Goal: Task Accomplishment & Management: Use online tool/utility

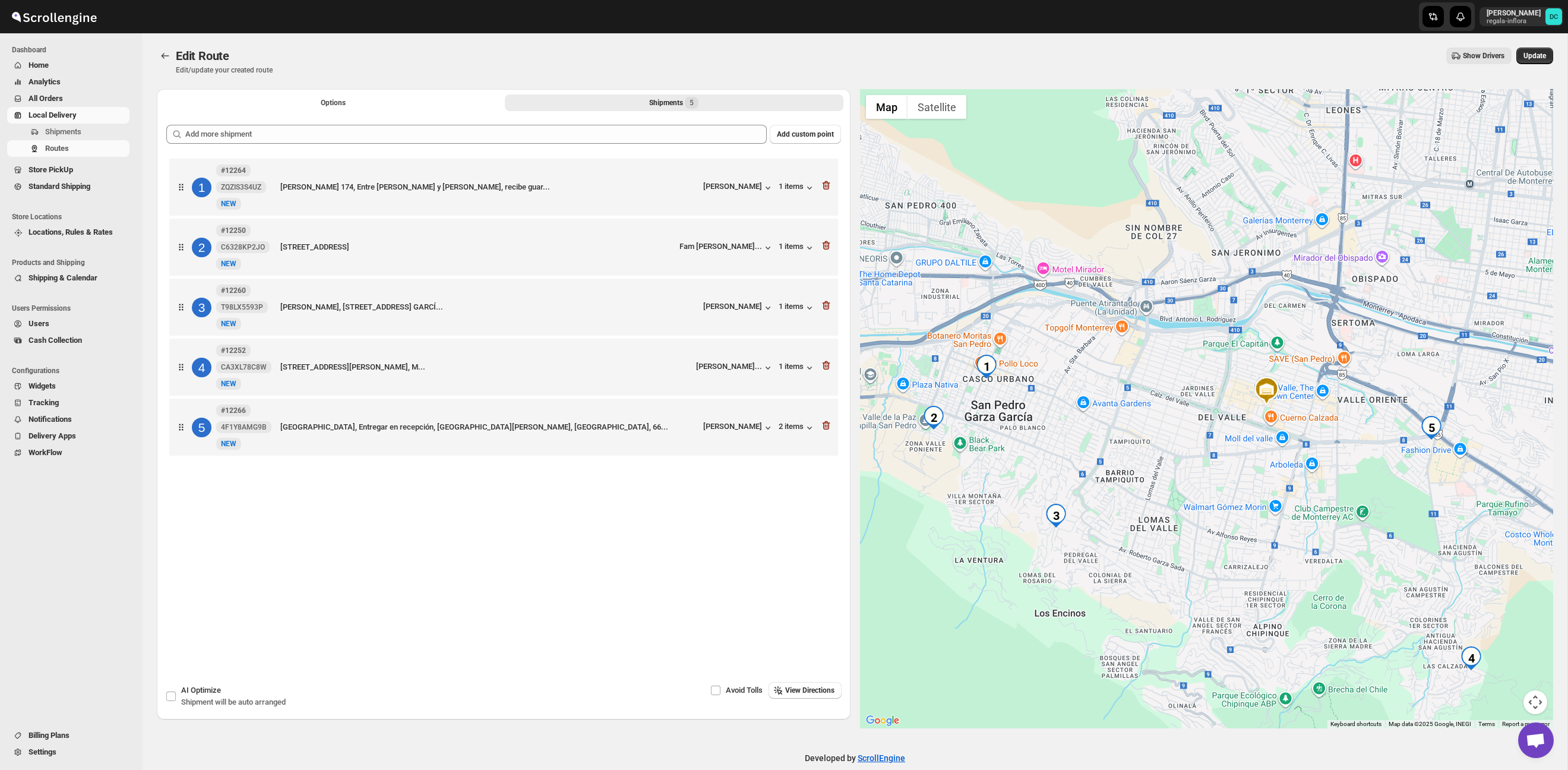
click at [63, 95] on span "All Orders" at bounding box center [46, 98] width 35 height 9
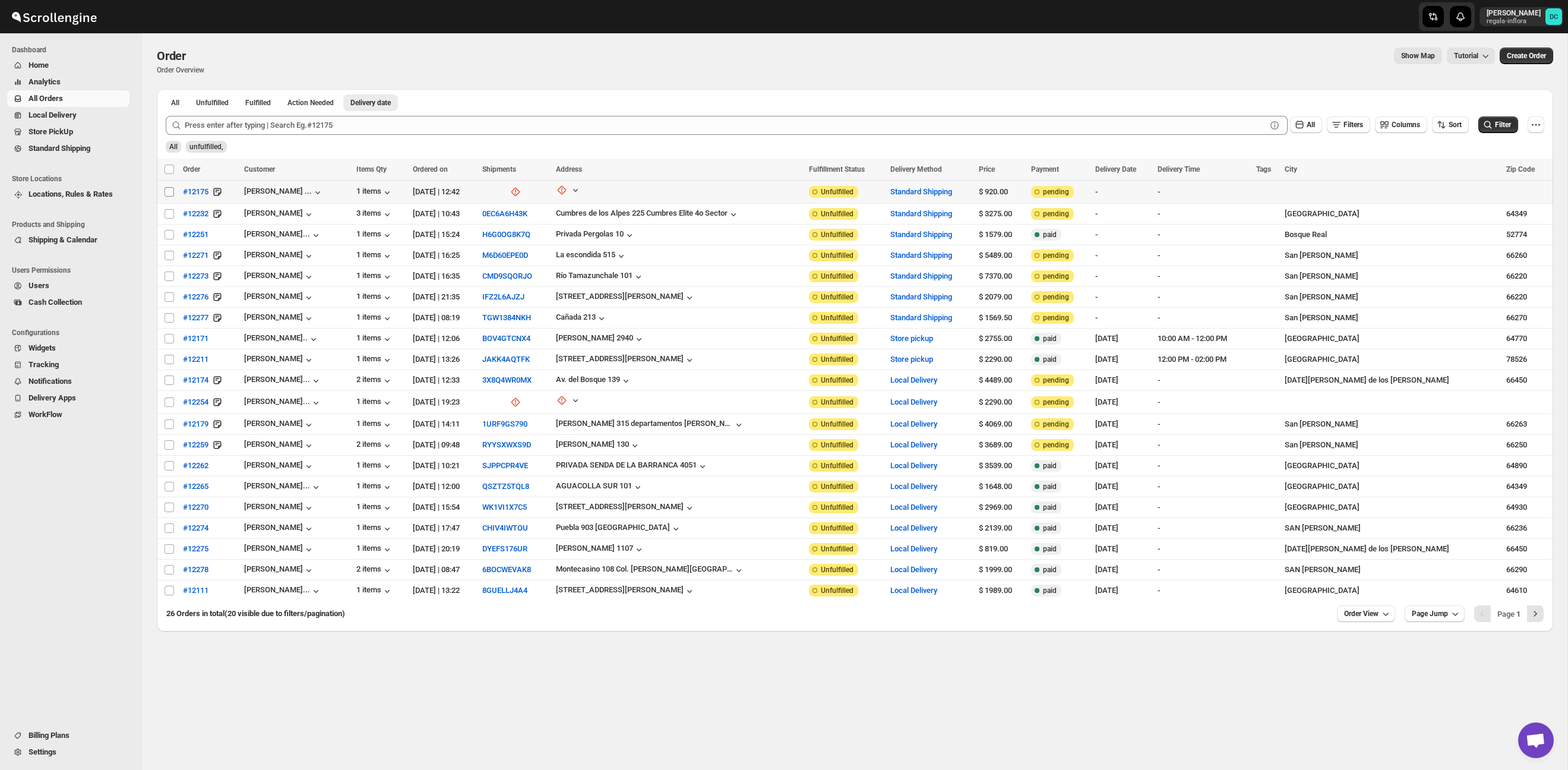
drag, startPoint x: 170, startPoint y: 194, endPoint x: 284, endPoint y: 104, distance: 145.2
click at [170, 194] on input "Select order" at bounding box center [169, 192] width 10 height 10
checkbox input "true"
click at [172, 214] on input "Select order" at bounding box center [169, 214] width 10 height 10
checkbox input "true"
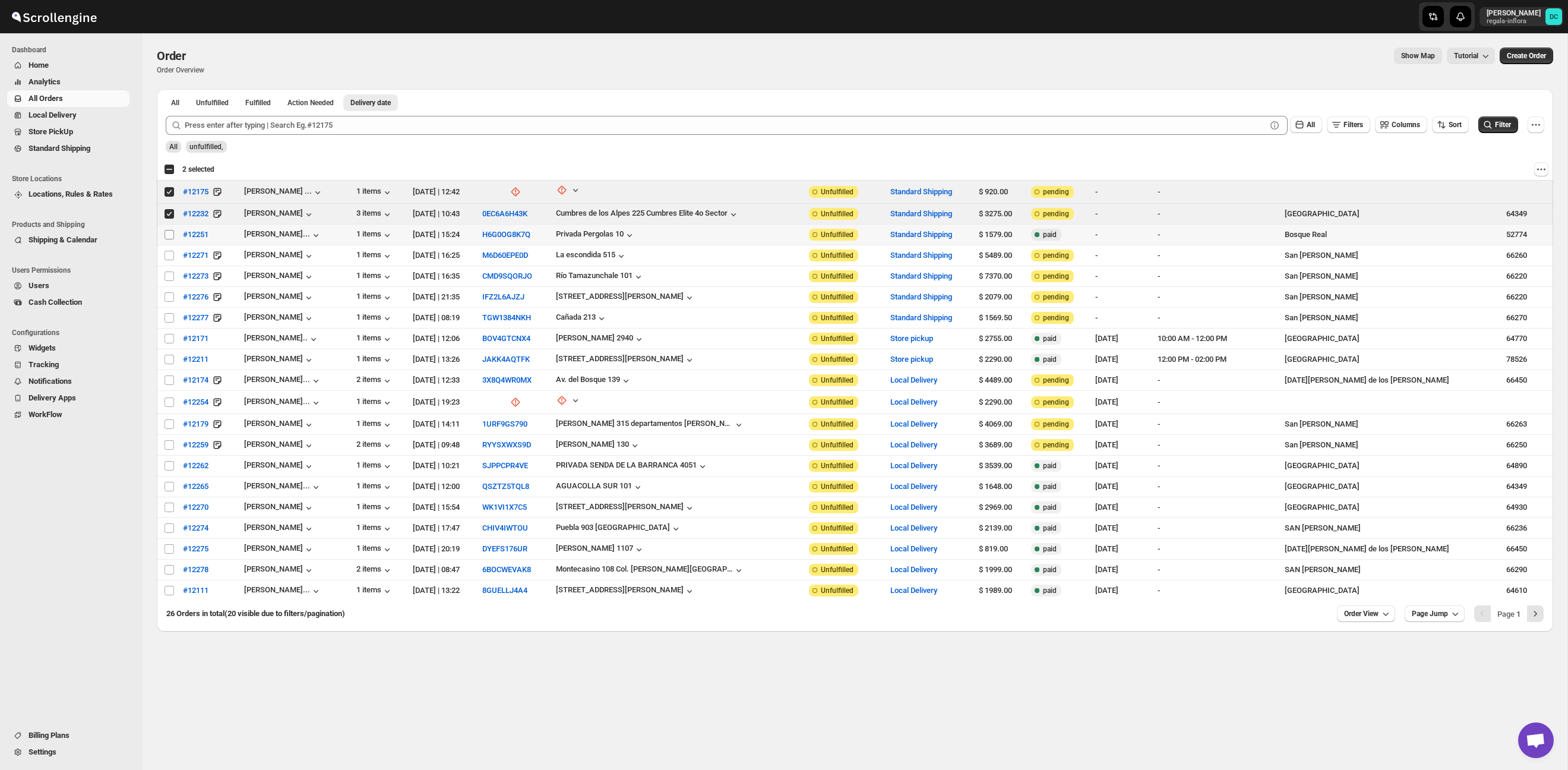
click at [169, 233] on input "Select order" at bounding box center [169, 235] width 10 height 10
checkbox input "true"
click at [168, 257] on input "Select order" at bounding box center [169, 256] width 10 height 10
checkbox input "true"
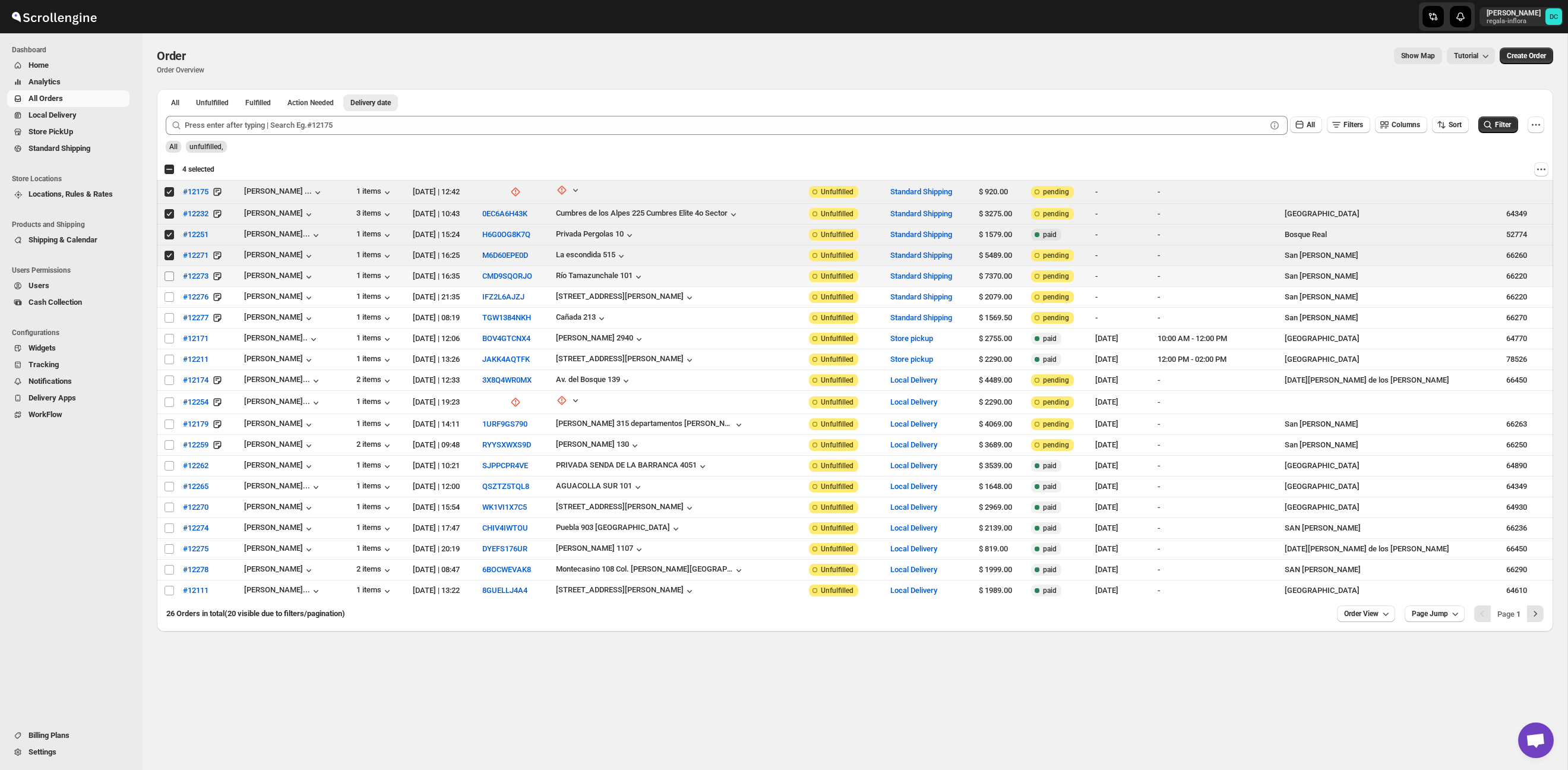
click at [170, 275] on input "Select order" at bounding box center [169, 276] width 10 height 10
checkbox input "true"
click at [170, 296] on input "Select order" at bounding box center [169, 297] width 10 height 10
checkbox input "true"
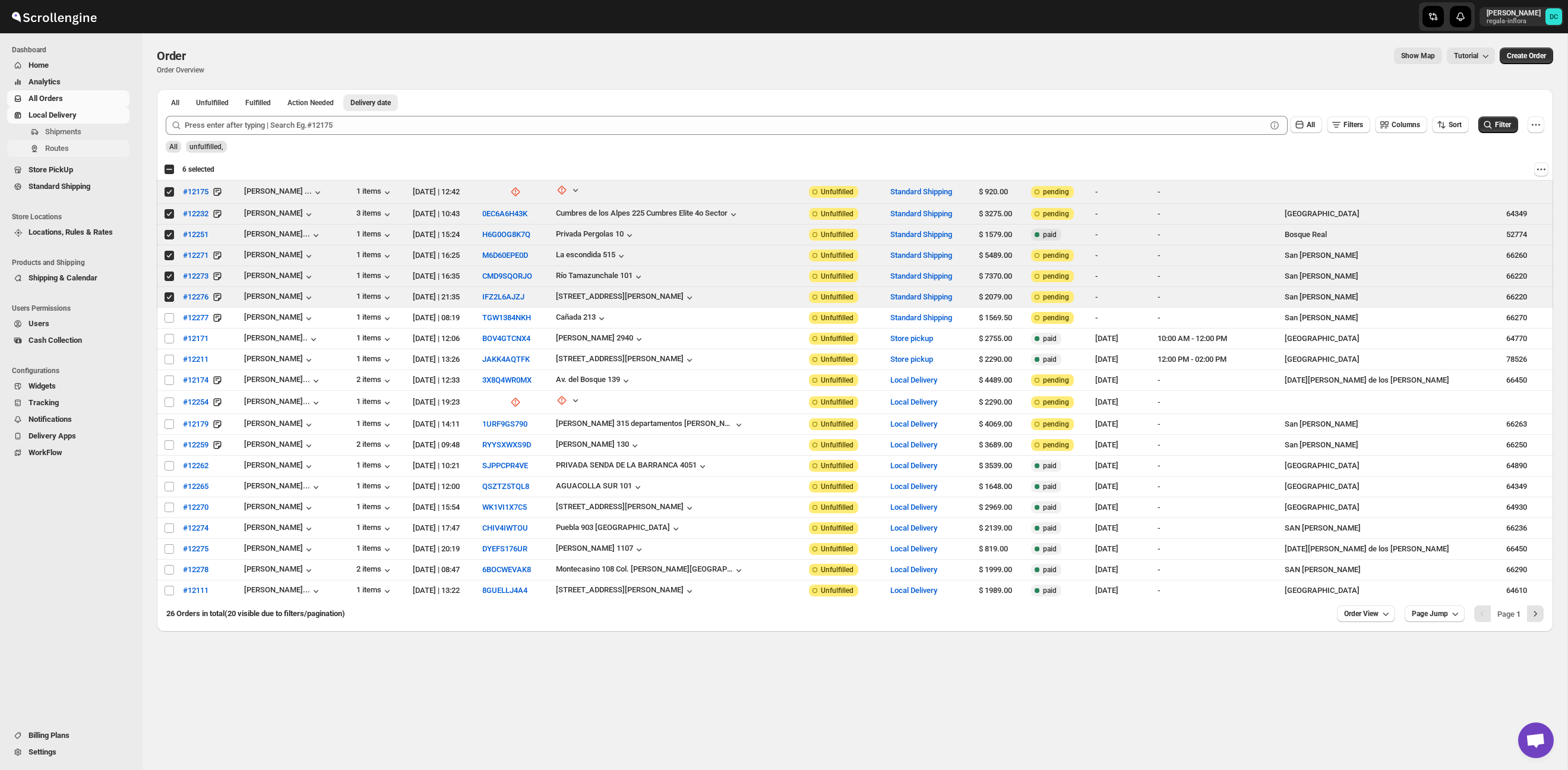
click at [109, 149] on span "Routes" at bounding box center [86, 149] width 82 height 12
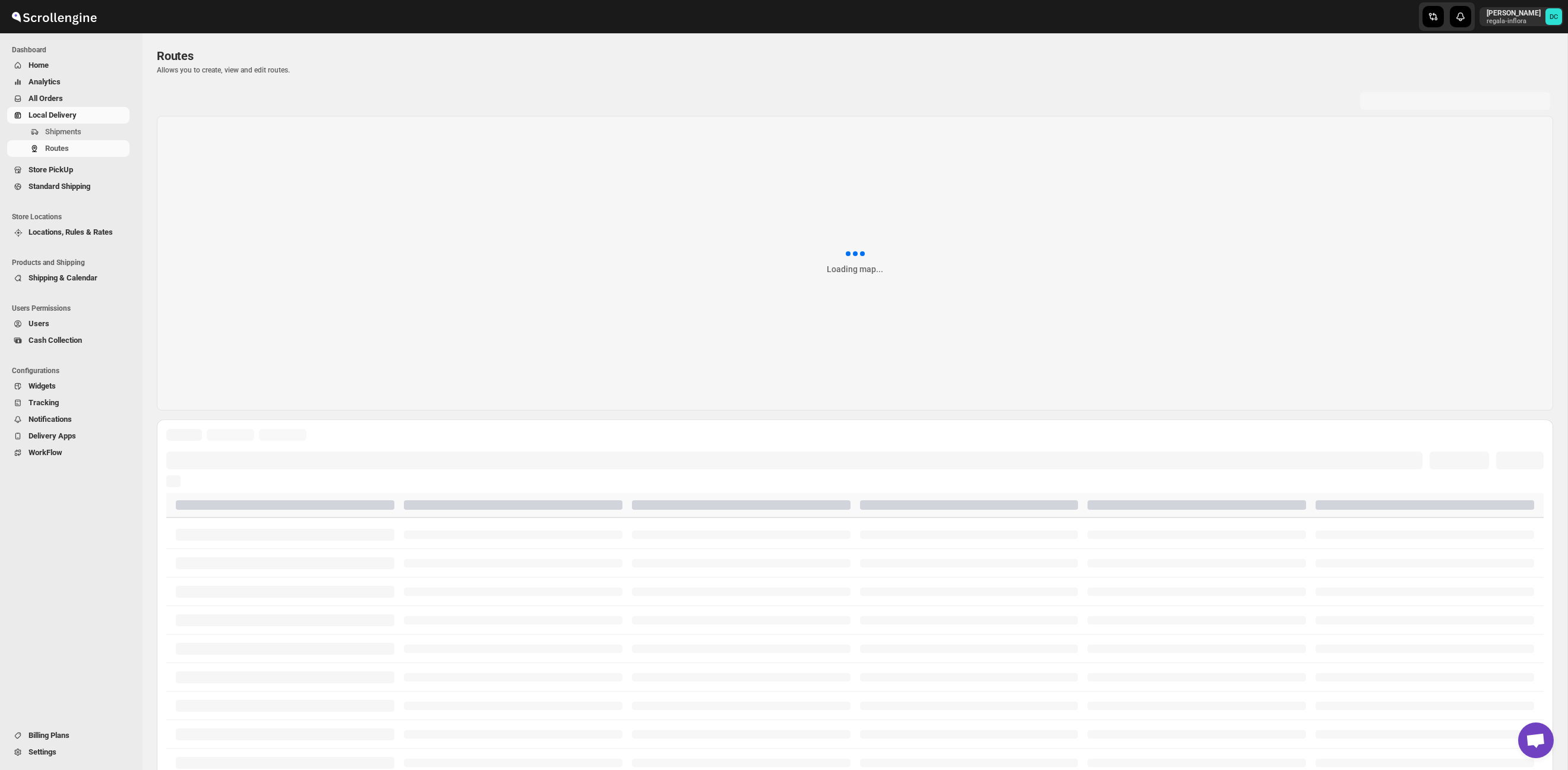
click at [87, 94] on span "All Orders" at bounding box center [78, 99] width 99 height 12
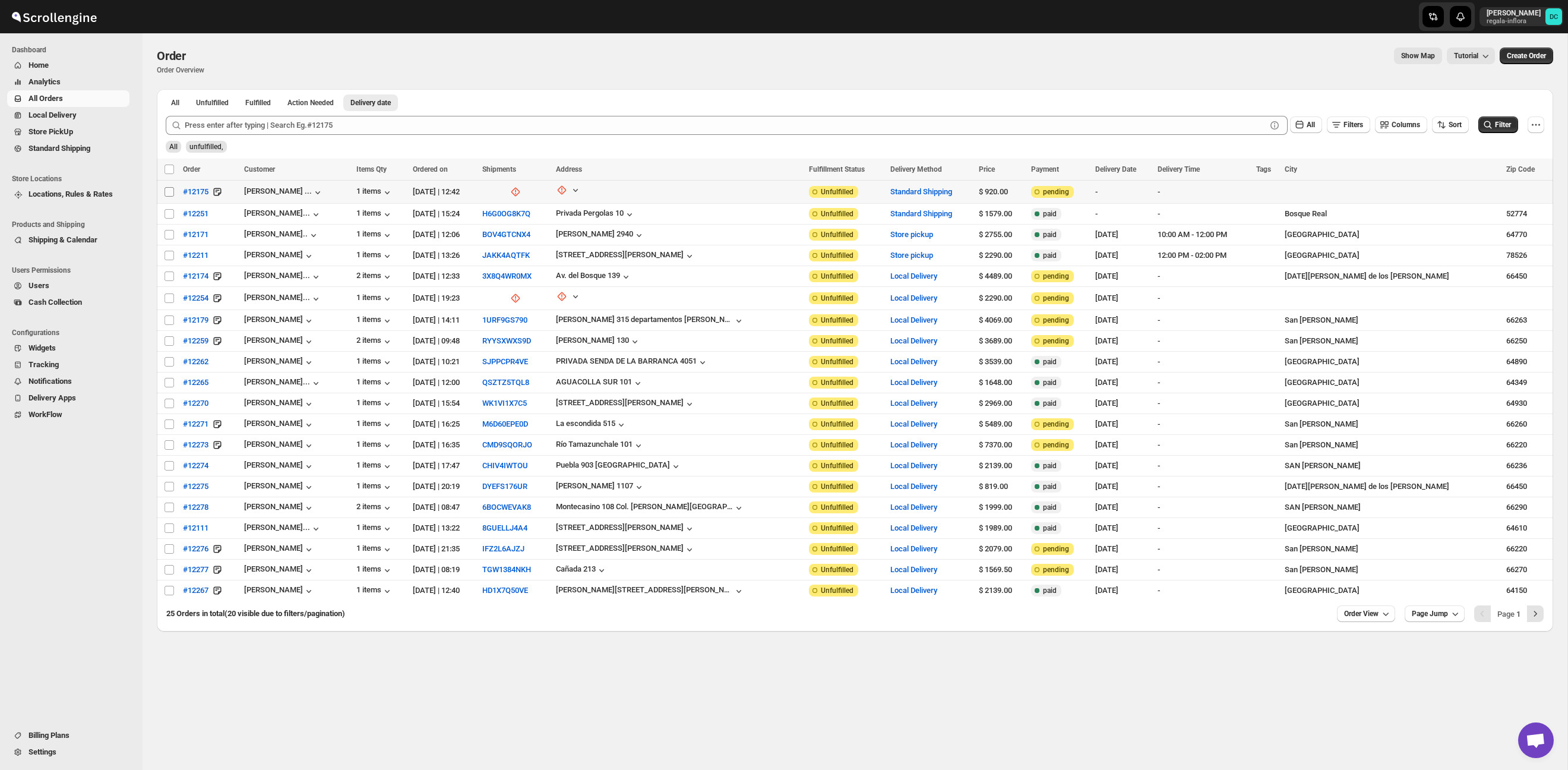
click at [167, 194] on input "Select order" at bounding box center [169, 192] width 10 height 10
checkbox input "true"
click at [170, 214] on input "Select order" at bounding box center [169, 214] width 10 height 10
checkbox input "true"
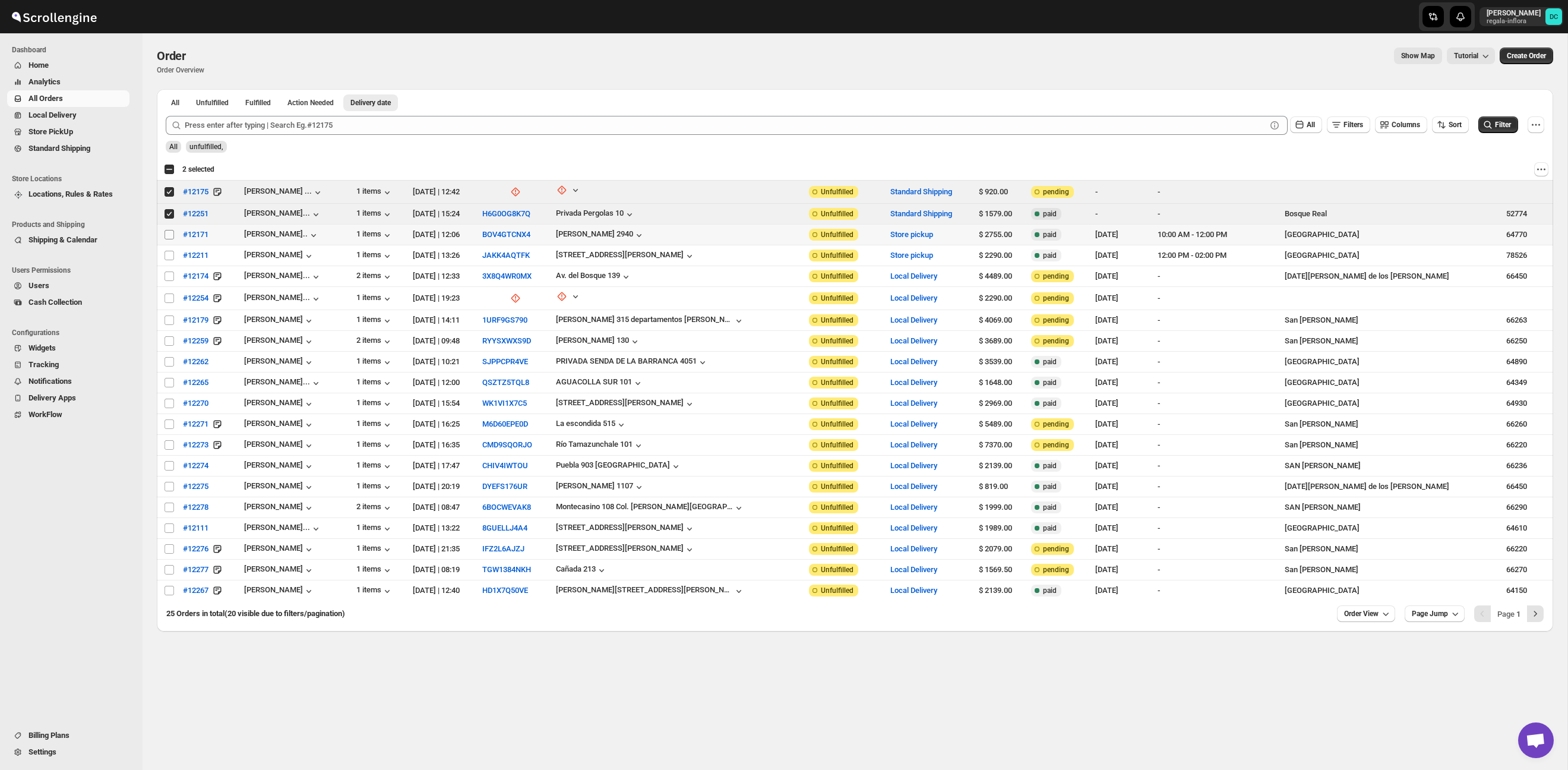
click at [167, 237] on input "Select order" at bounding box center [169, 235] width 10 height 10
checkbox input "true"
click at [167, 255] on input "Select order" at bounding box center [169, 256] width 10 height 10
checkbox input "true"
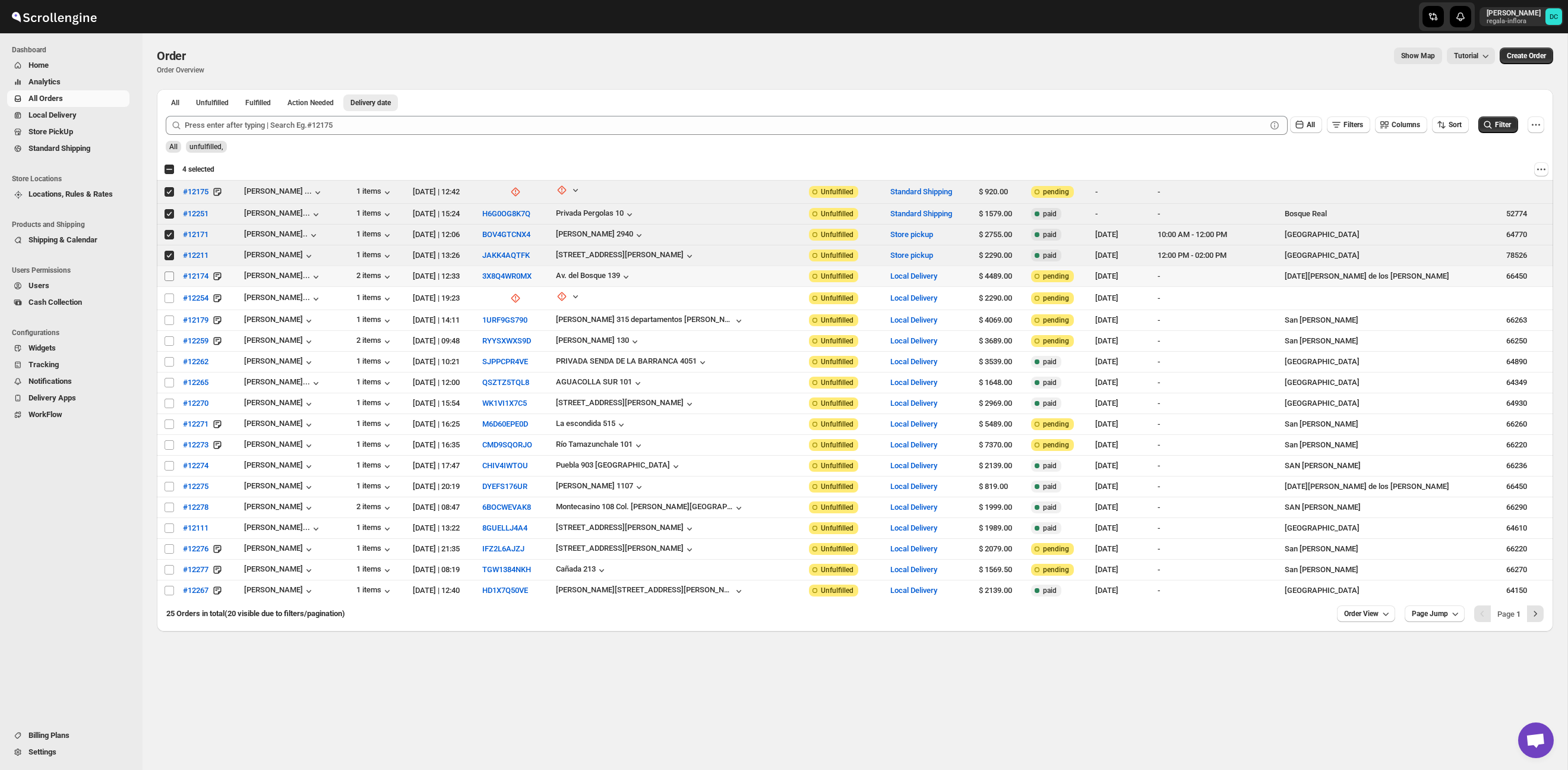
click at [169, 275] on input "Select order" at bounding box center [169, 276] width 10 height 10
checkbox input "true"
click at [92, 133] on span "Shipments" at bounding box center [86, 132] width 82 height 12
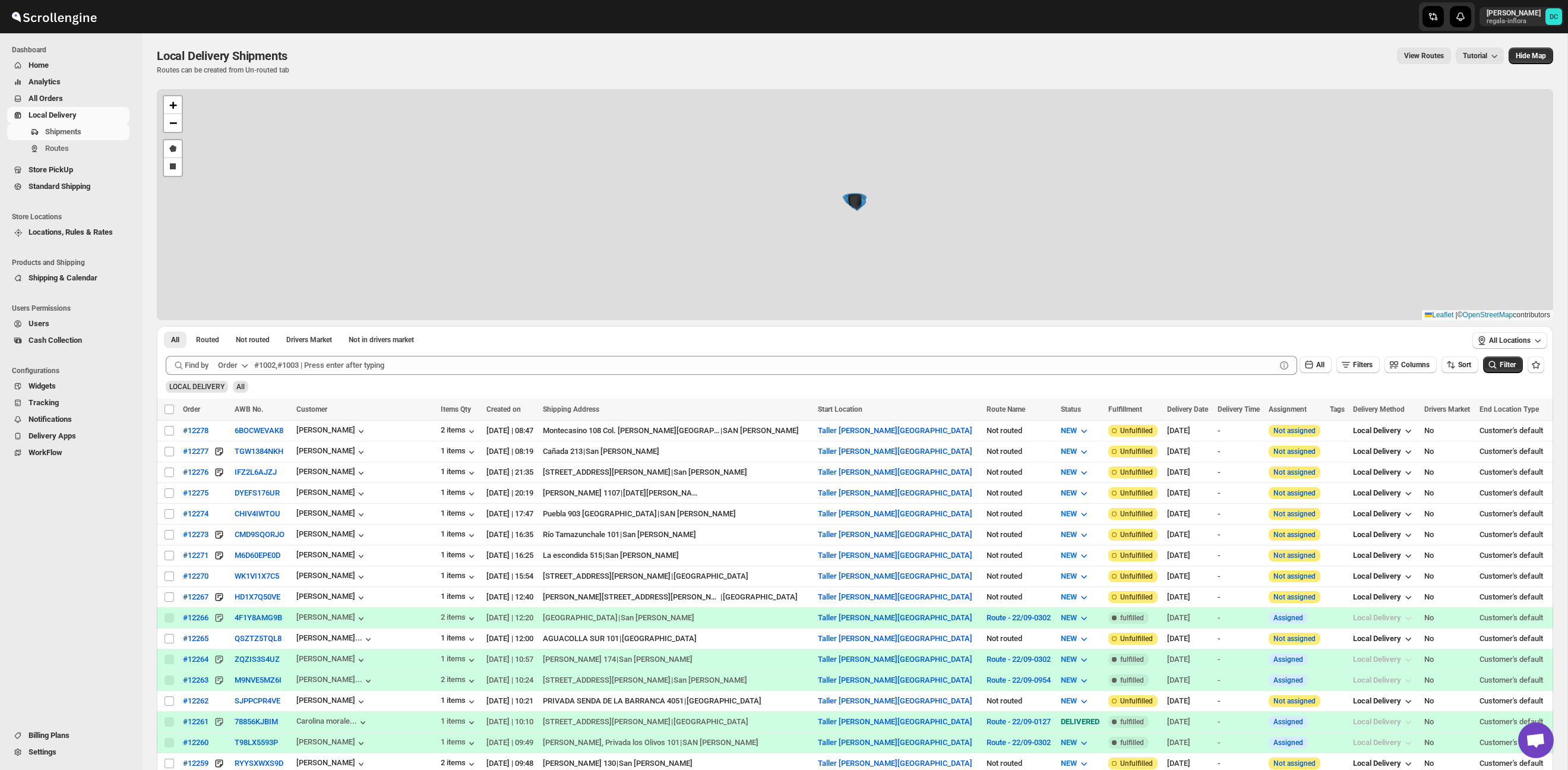
click at [83, 96] on span "All Orders" at bounding box center [78, 99] width 99 height 12
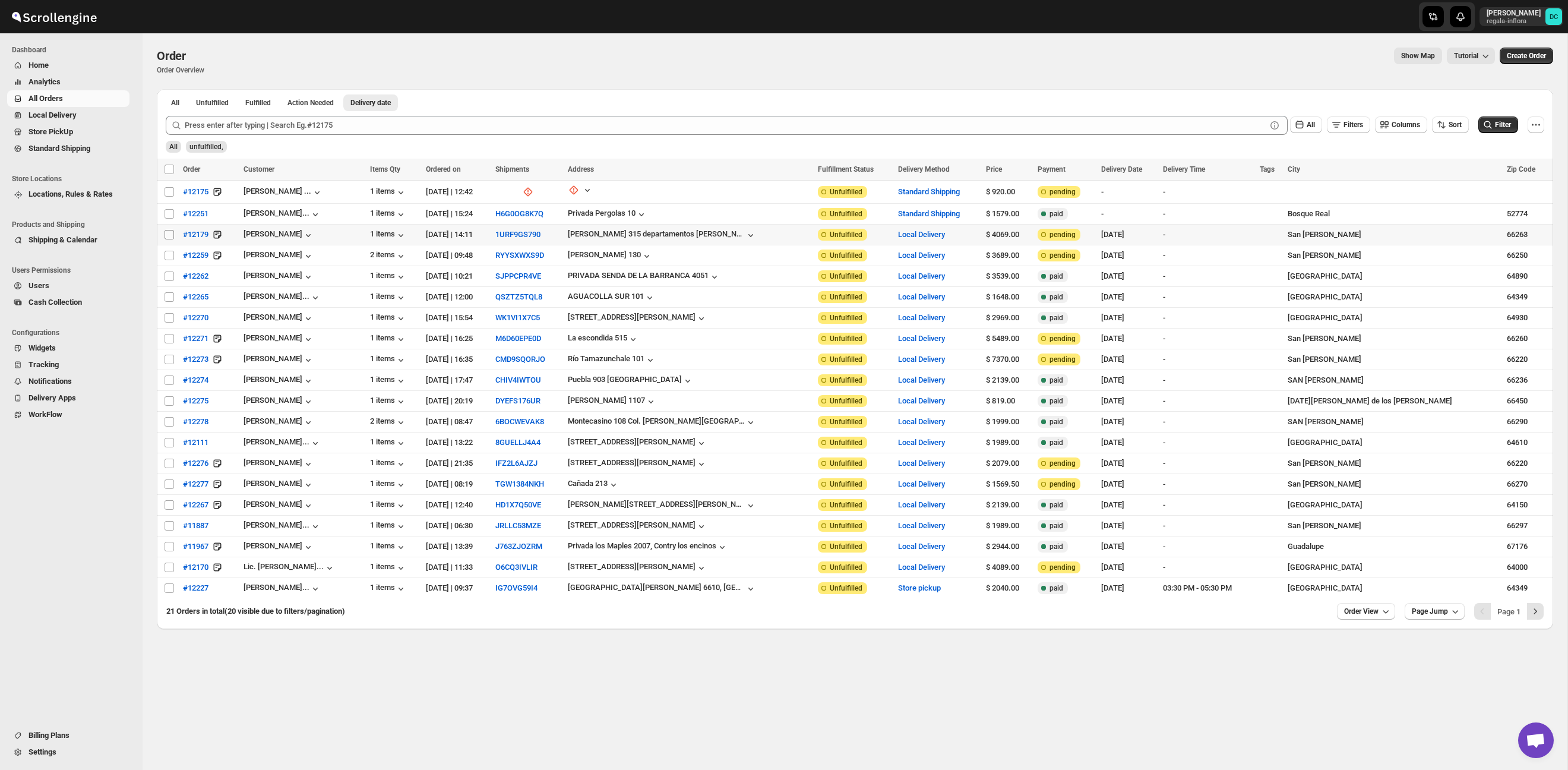
click at [169, 236] on input "Select order" at bounding box center [169, 235] width 10 height 10
checkbox input "true"
click at [166, 256] on input "Select order" at bounding box center [169, 256] width 10 height 10
checkbox input "true"
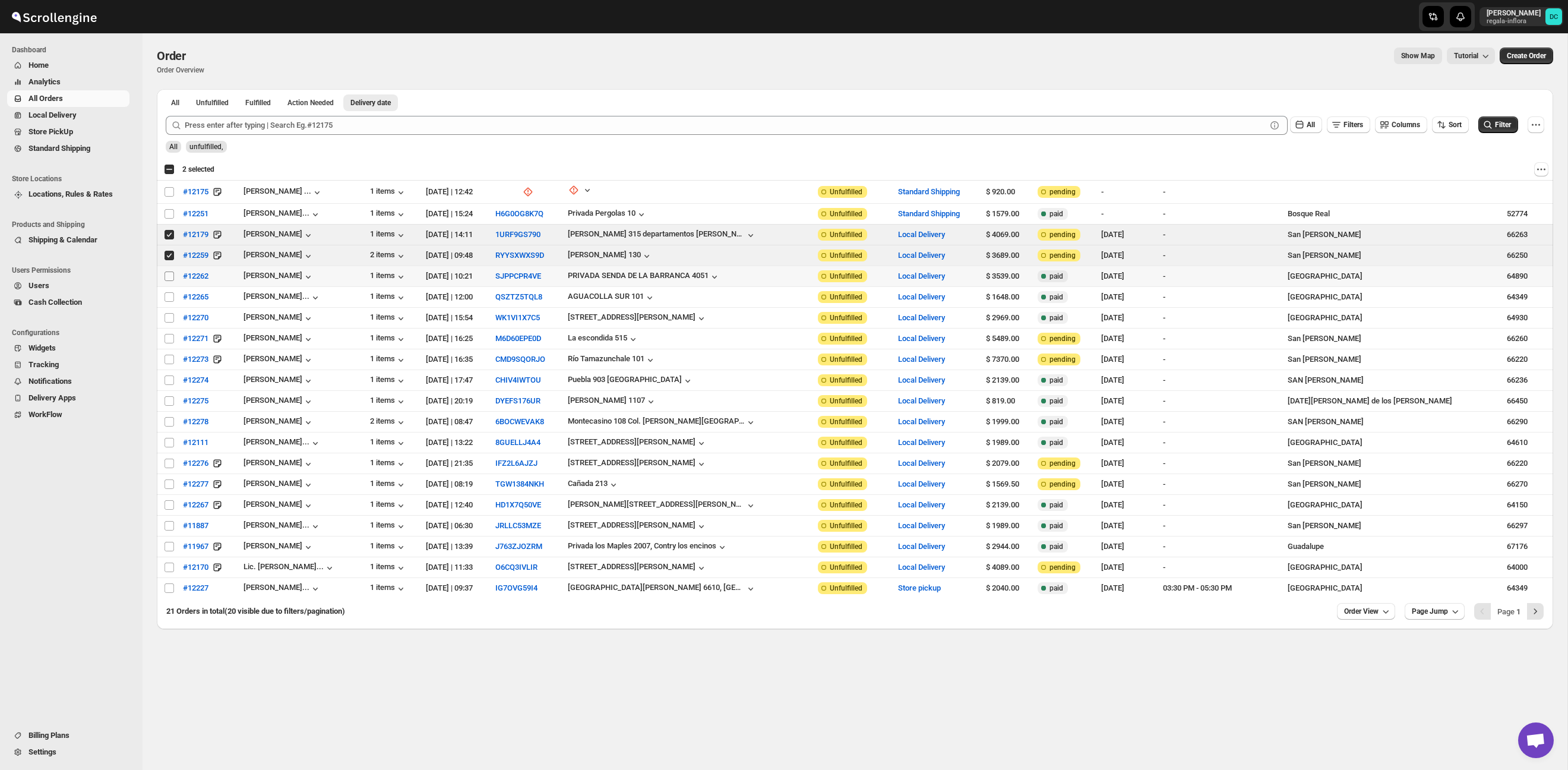
click at [167, 276] on input "Select order" at bounding box center [169, 276] width 10 height 10
checkbox input "true"
click at [167, 296] on input "Select order" at bounding box center [169, 297] width 10 height 10
checkbox input "true"
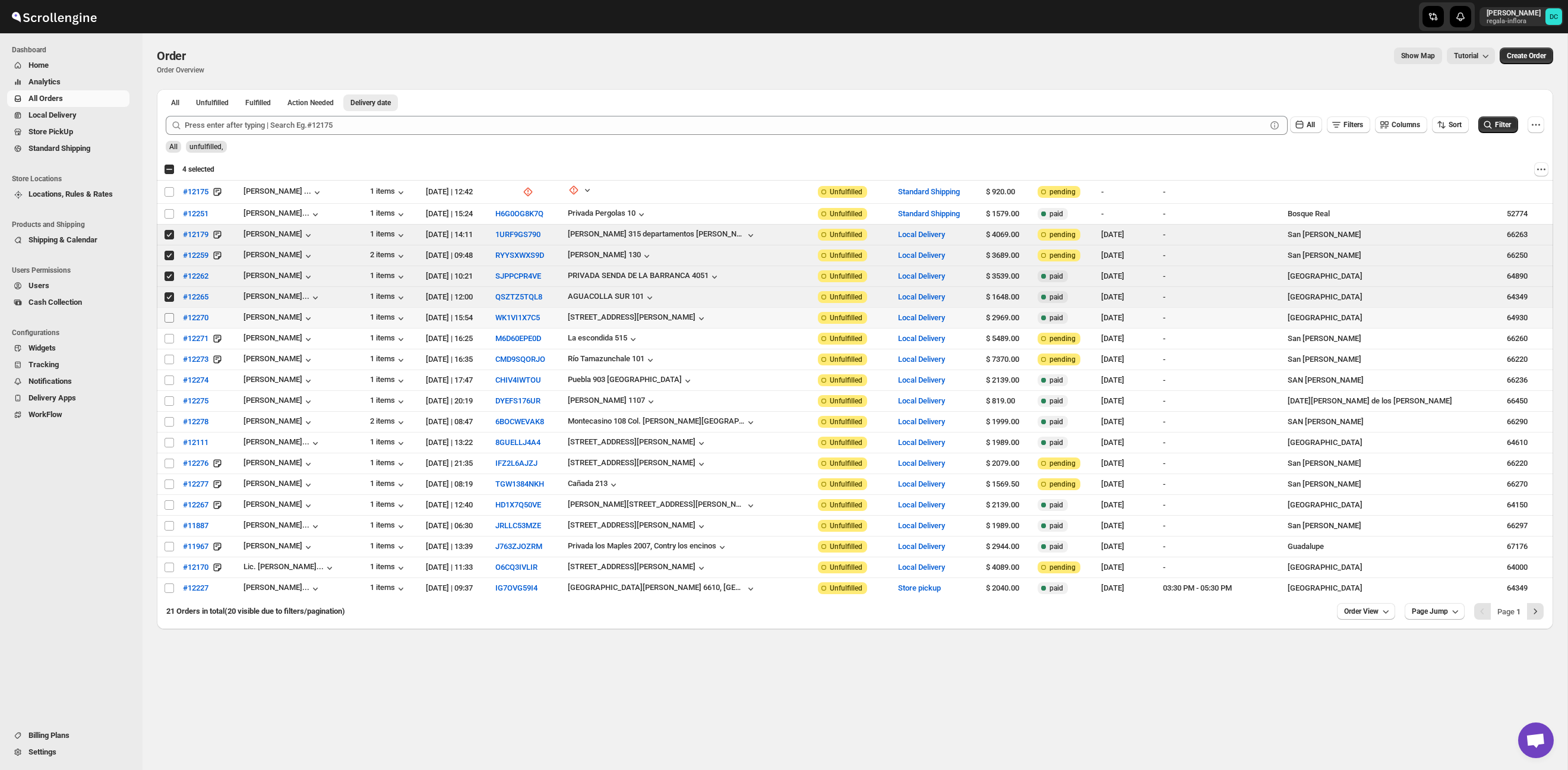
click at [166, 319] on input "Select order" at bounding box center [169, 318] width 10 height 10
checkbox input "true"
click at [169, 342] on input "Select order" at bounding box center [169, 338] width 10 height 10
checkbox input "true"
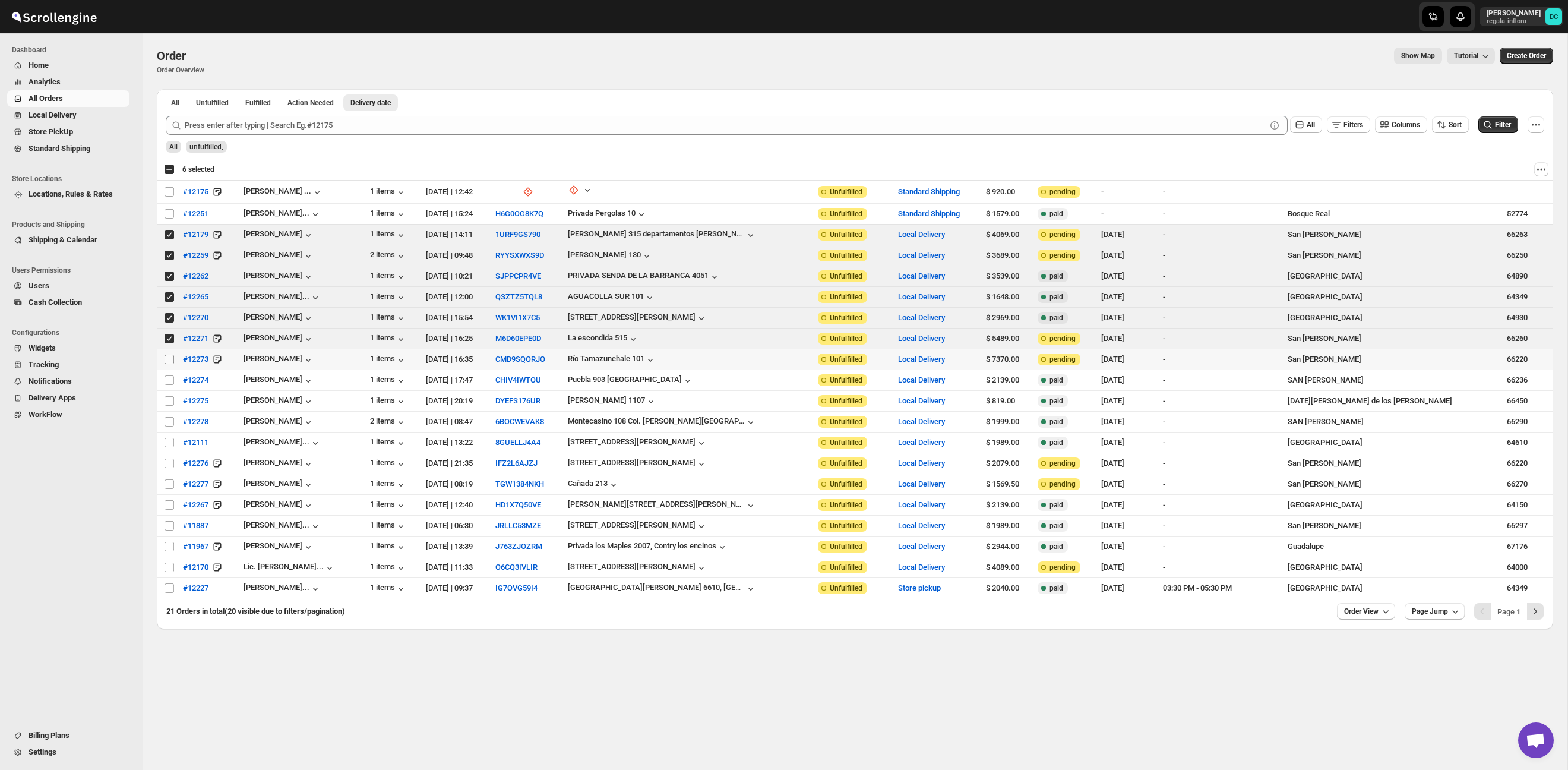
click at [167, 364] on span at bounding box center [169, 360] width 11 height 11
click at [167, 364] on input "Select order" at bounding box center [169, 360] width 10 height 10
click at [167, 359] on input "Select order" at bounding box center [169, 360] width 10 height 10
checkbox input "true"
click at [169, 380] on input "Select order" at bounding box center [169, 380] width 10 height 10
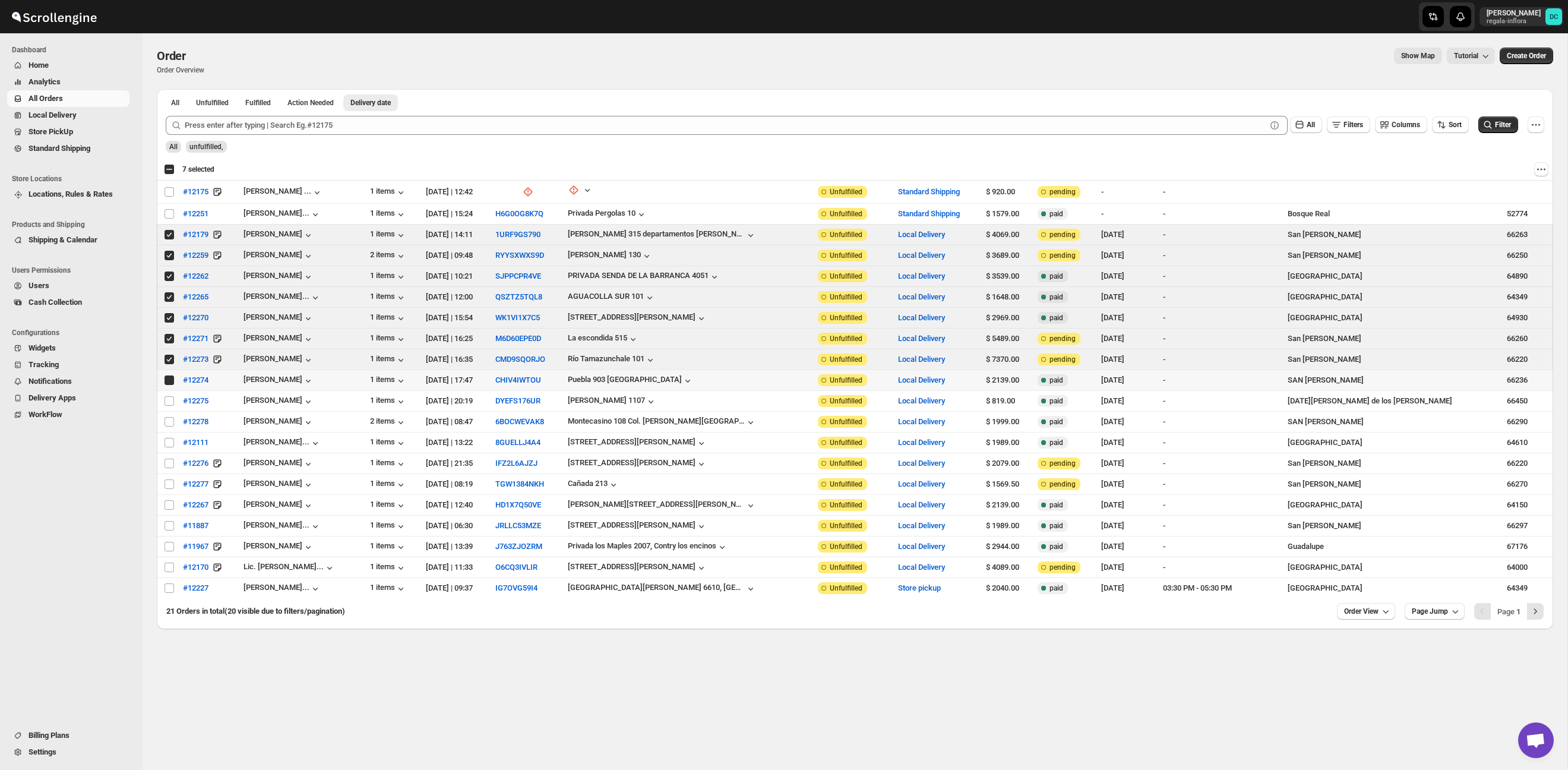
checkbox input "true"
click at [169, 404] on input "Select order" at bounding box center [169, 401] width 10 height 10
checkbox input "true"
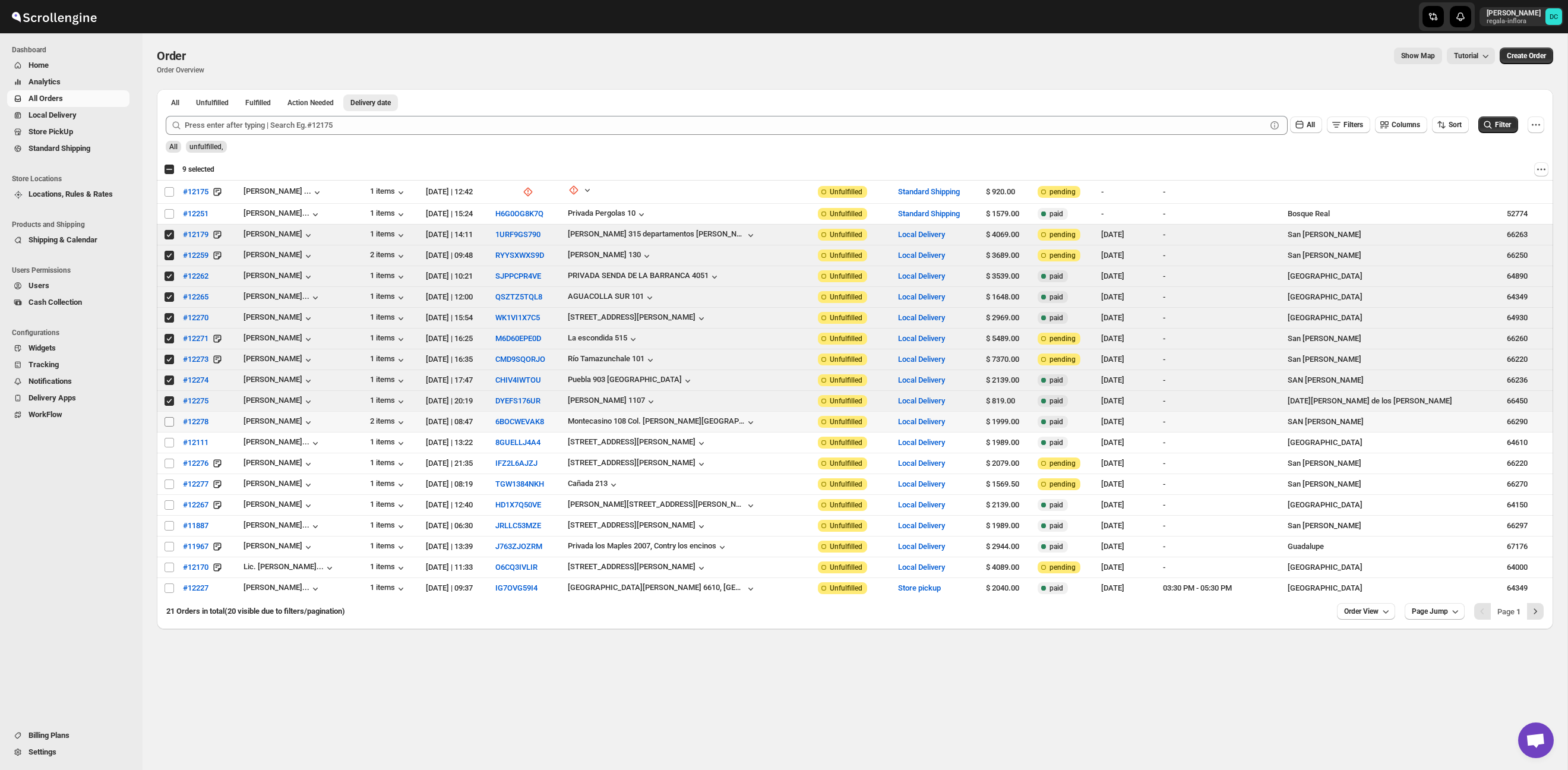
click at [166, 420] on input "Select order" at bounding box center [169, 422] width 10 height 10
drag, startPoint x: 171, startPoint y: 424, endPoint x: 169, endPoint y: 404, distance: 20.1
click at [170, 423] on input "Select order" at bounding box center [169, 422] width 10 height 10
checkbox input "false"
click at [166, 397] on input "Select order" at bounding box center [169, 401] width 10 height 10
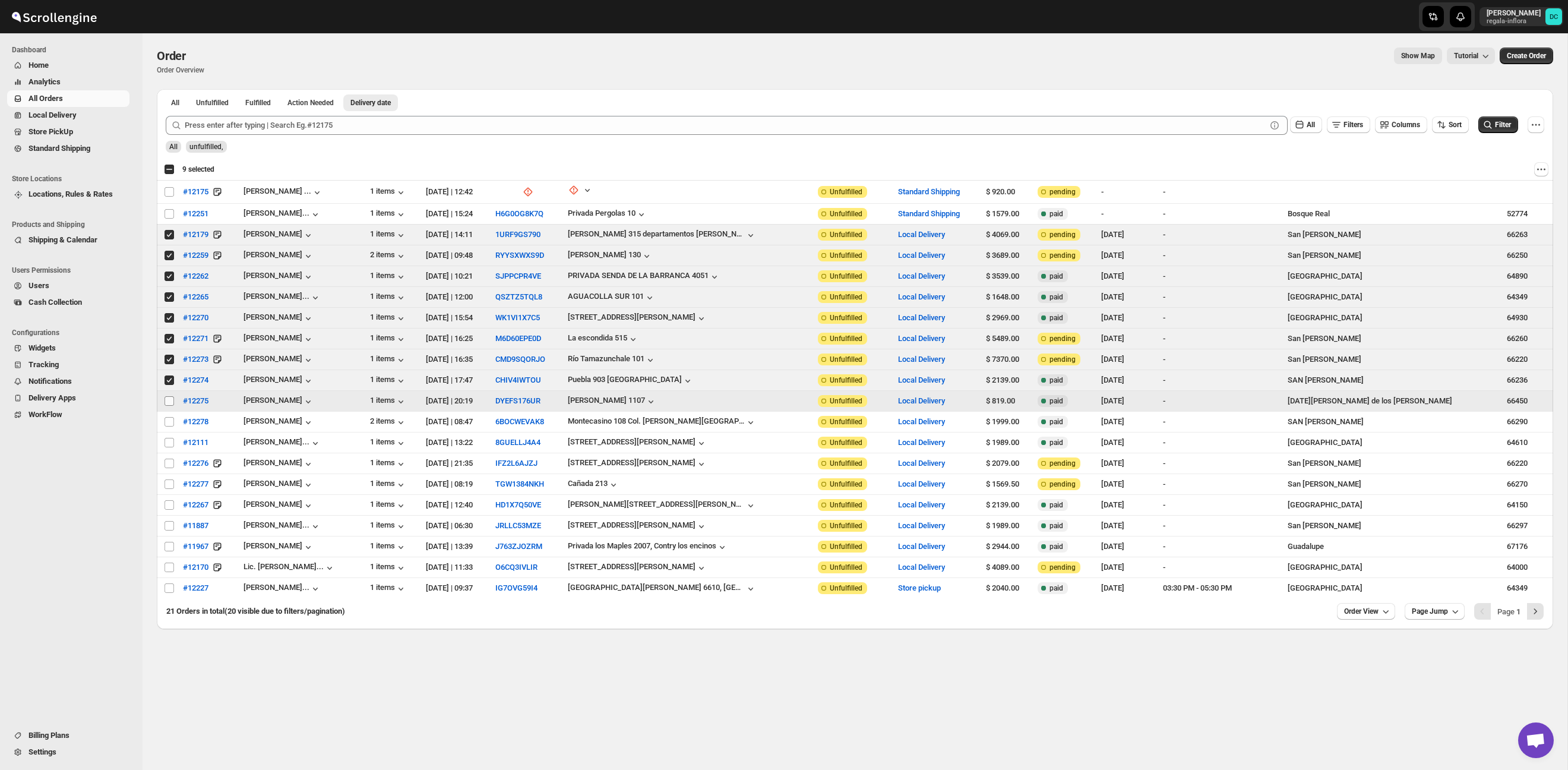
checkbox input "false"
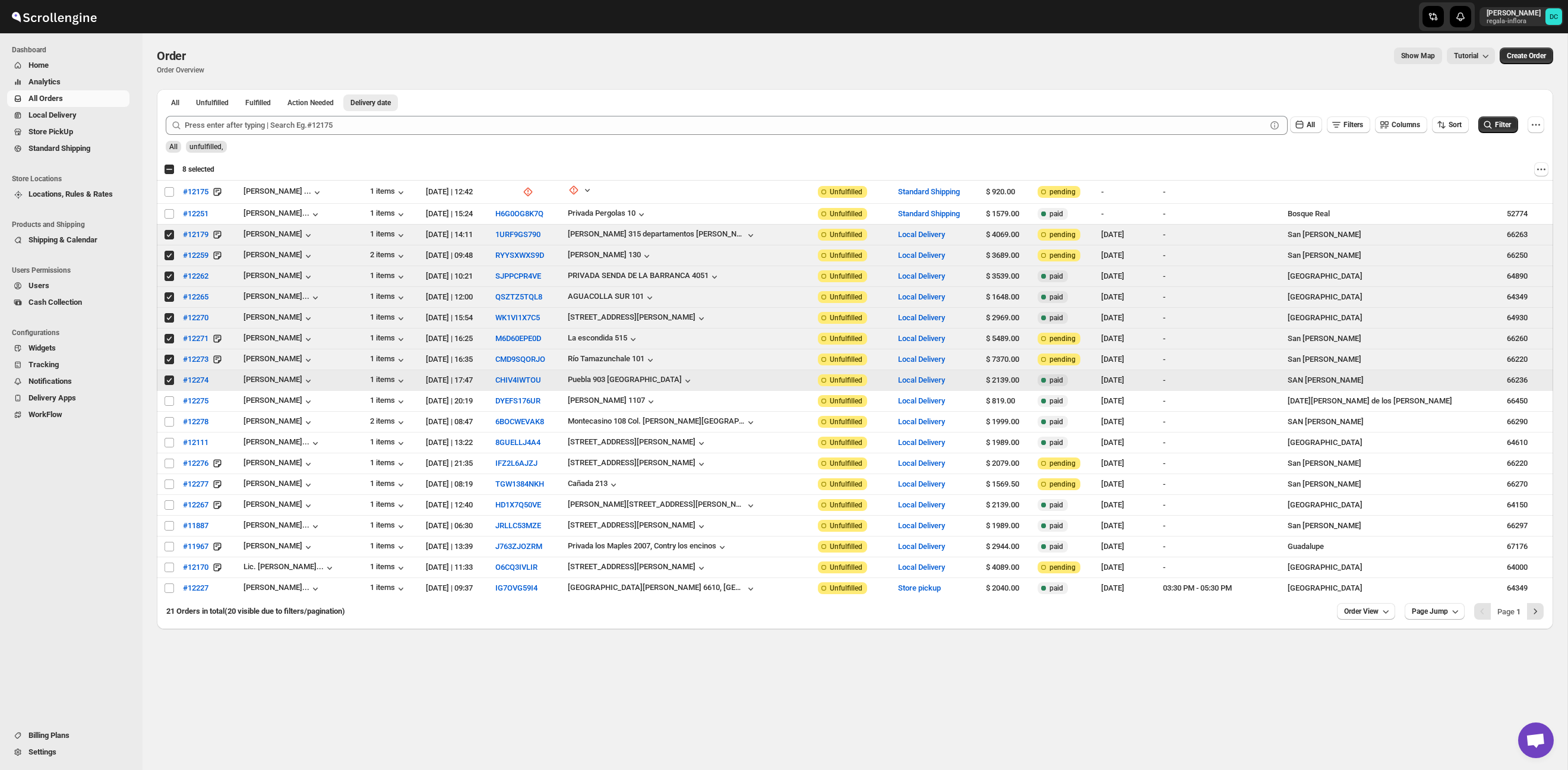
click at [168, 380] on input "Select order" at bounding box center [169, 380] width 10 height 10
checkbox input "false"
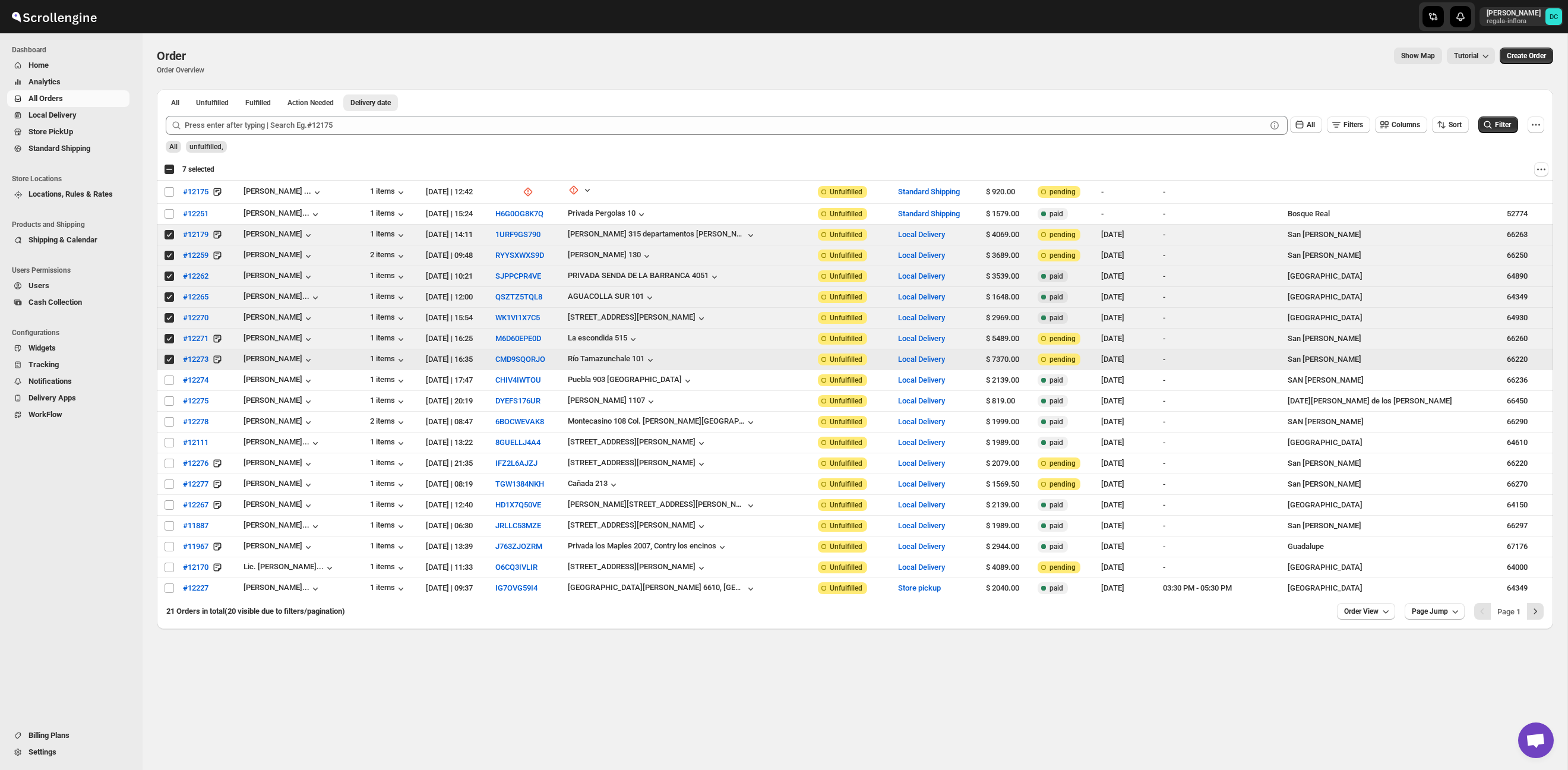
click at [166, 358] on input "Select order" at bounding box center [169, 360] width 10 height 10
checkbox input "false"
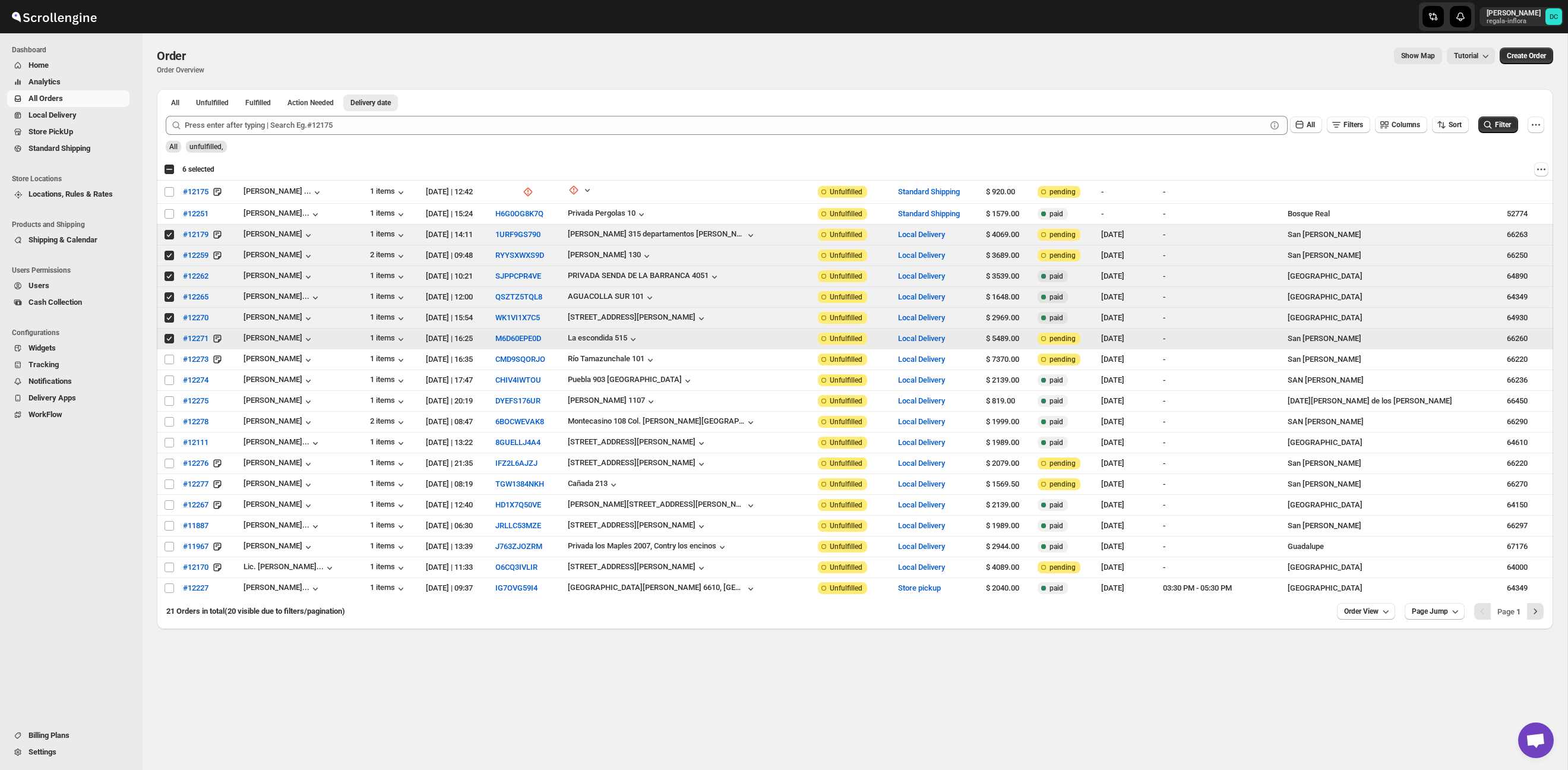
click at [169, 339] on input "Select order" at bounding box center [169, 338] width 10 height 10
checkbox input "false"
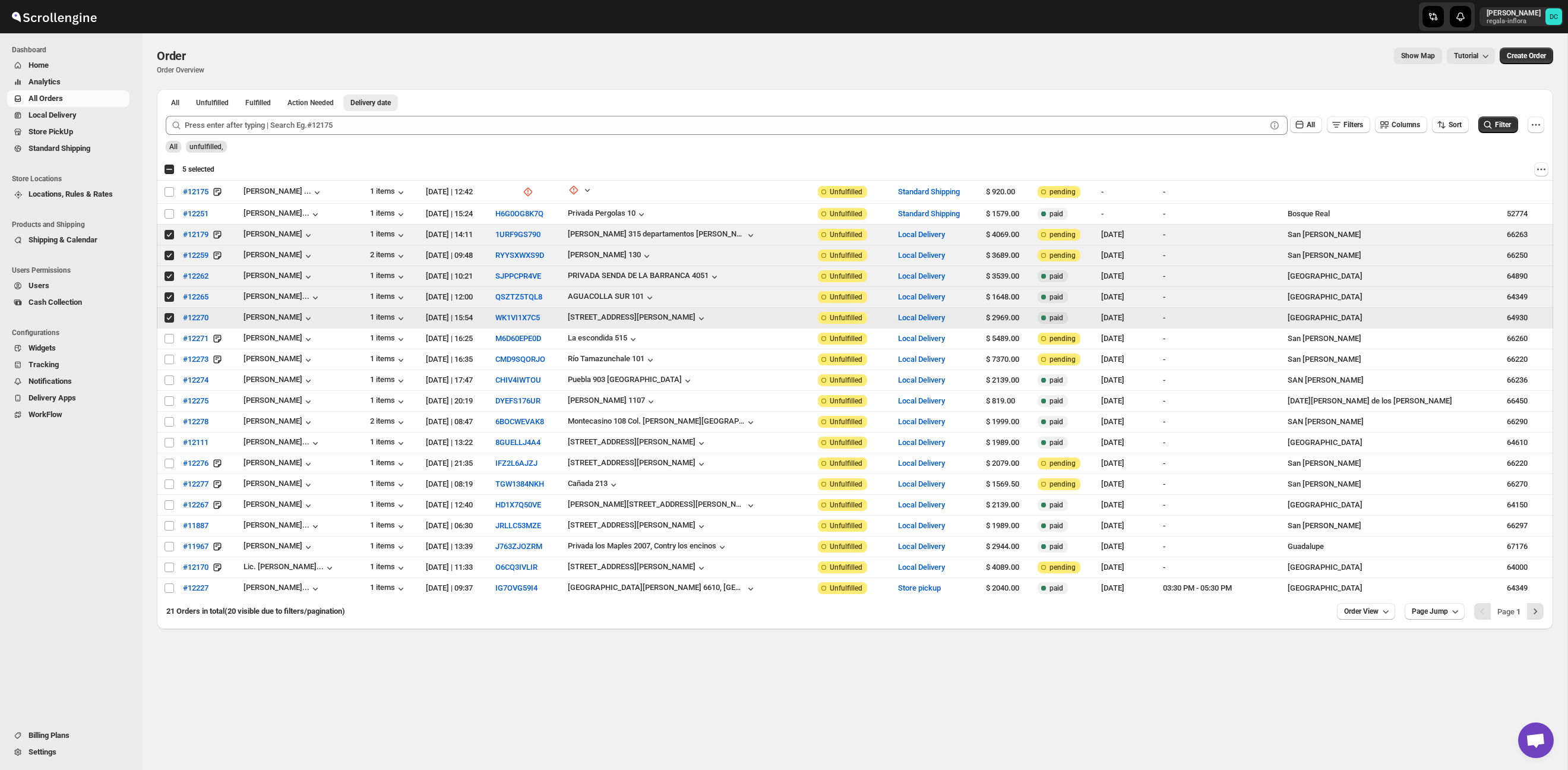
drag, startPoint x: 169, startPoint y: 320, endPoint x: 298, endPoint y: 171, distance: 197.1
click at [169, 320] on input "Select order" at bounding box center [169, 318] width 10 height 10
checkbox input "false"
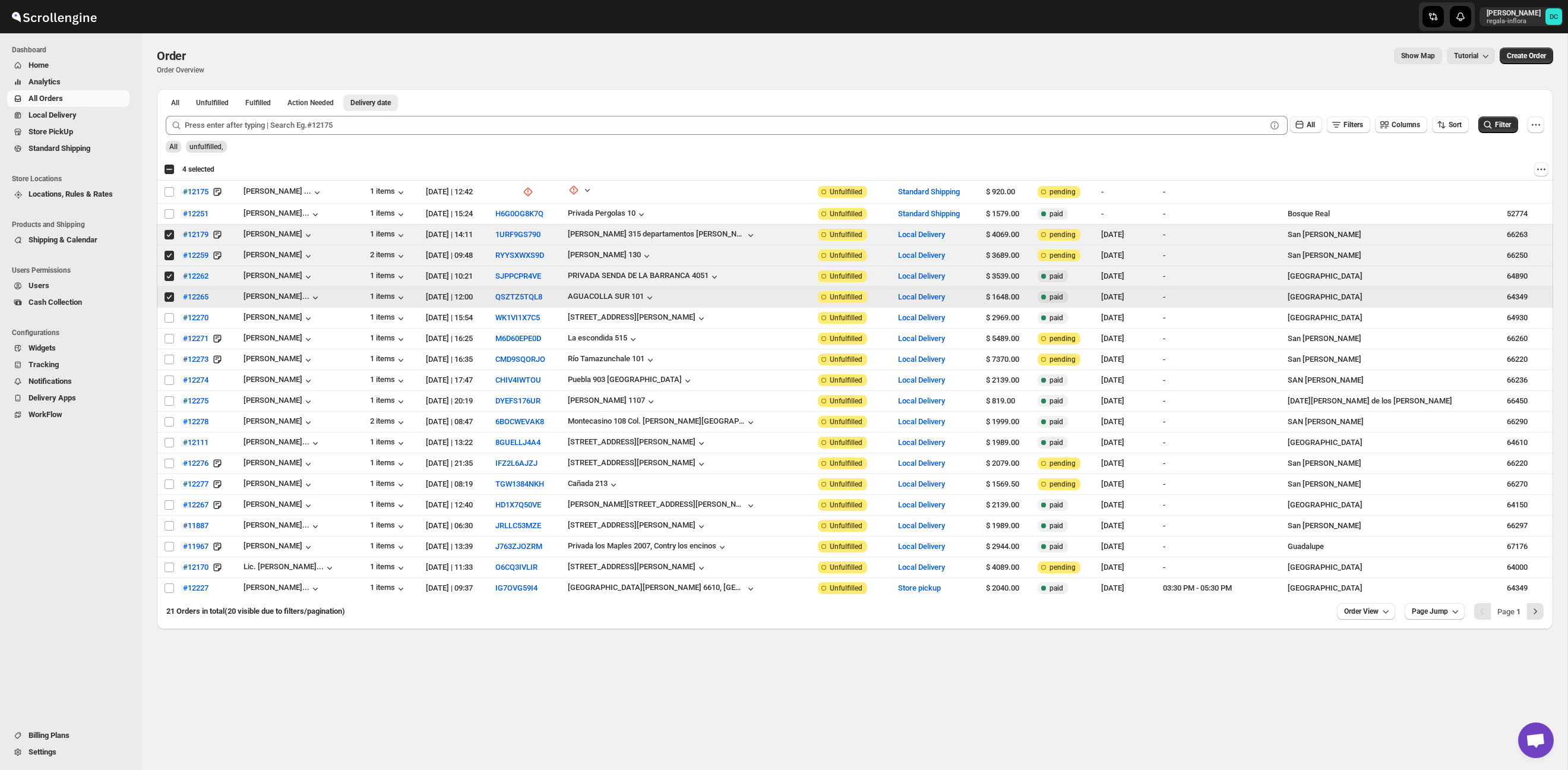
click at [167, 296] on input "Select order" at bounding box center [169, 297] width 10 height 10
checkbox input "false"
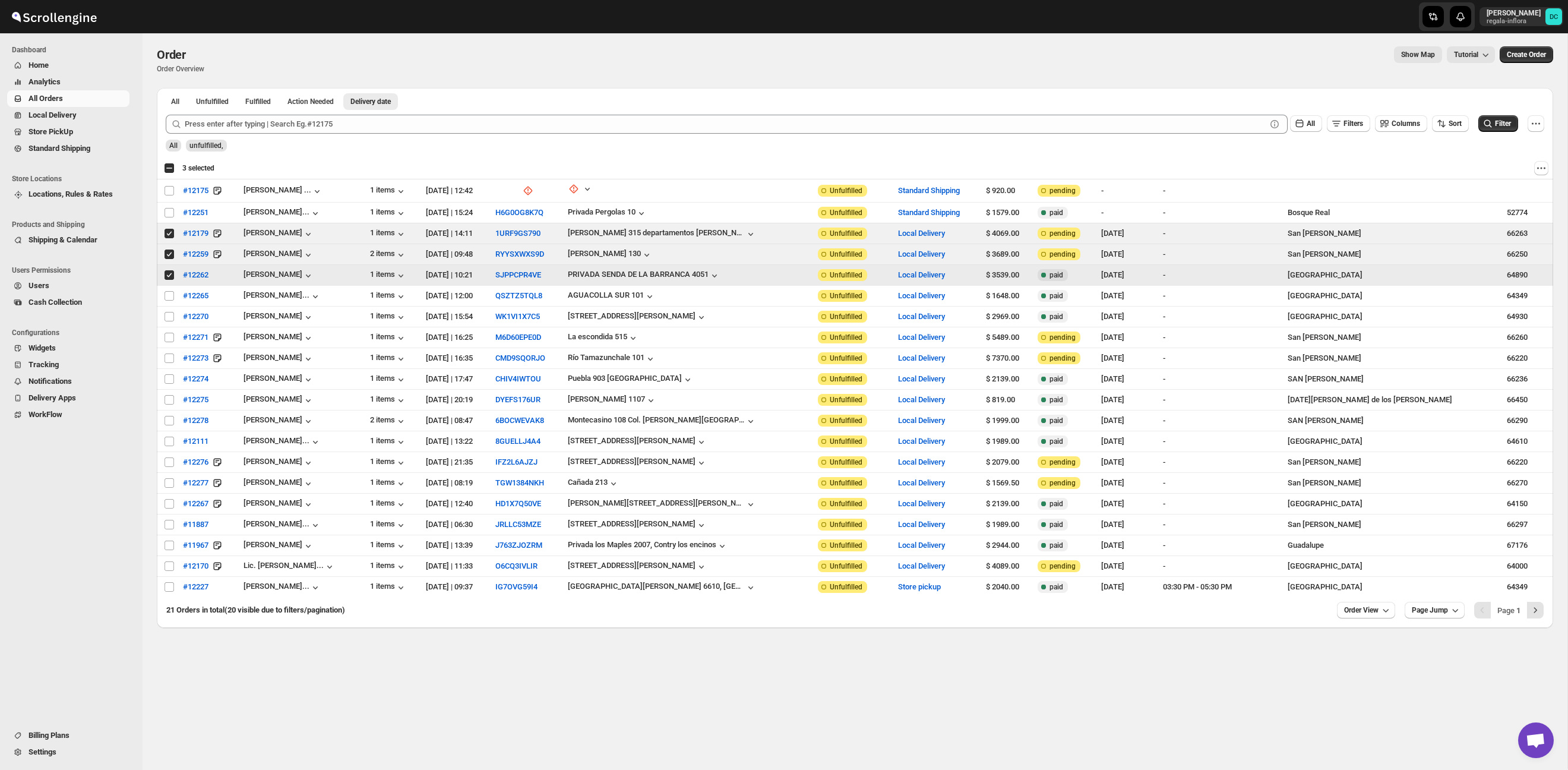
drag, startPoint x: 167, startPoint y: 273, endPoint x: 175, endPoint y: 274, distance: 8.1
click at [167, 273] on input "Select order" at bounding box center [169, 275] width 10 height 10
click at [172, 275] on input "Select order" at bounding box center [169, 275] width 10 height 10
checkbox input "true"
drag, startPoint x: 169, startPoint y: 295, endPoint x: 167, endPoint y: 321, distance: 26.1
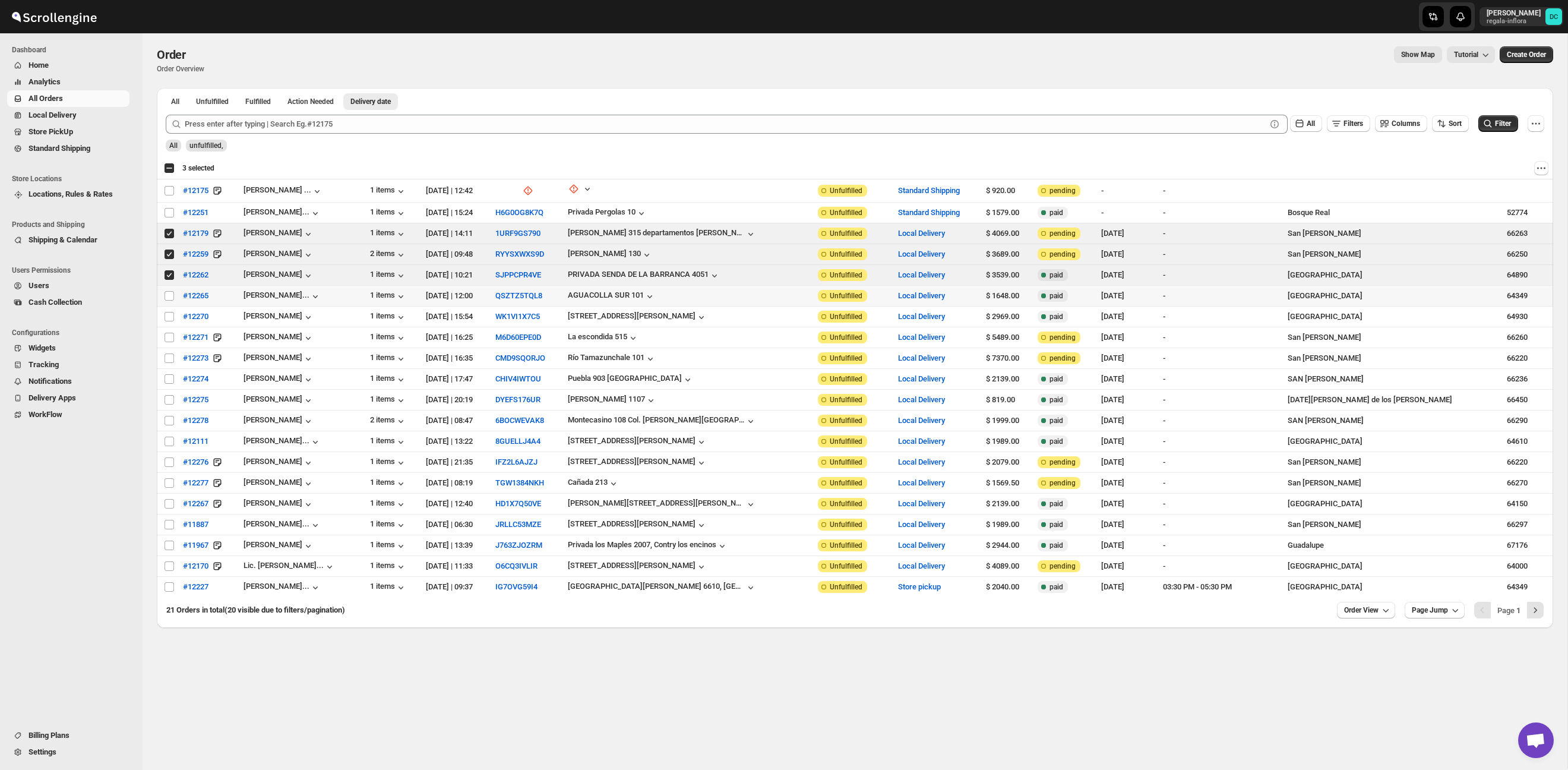
click at [169, 295] on input "Select order" at bounding box center [169, 296] width 10 height 10
checkbox input "true"
click at [168, 318] on input "Select order" at bounding box center [169, 317] width 10 height 10
checkbox input "true"
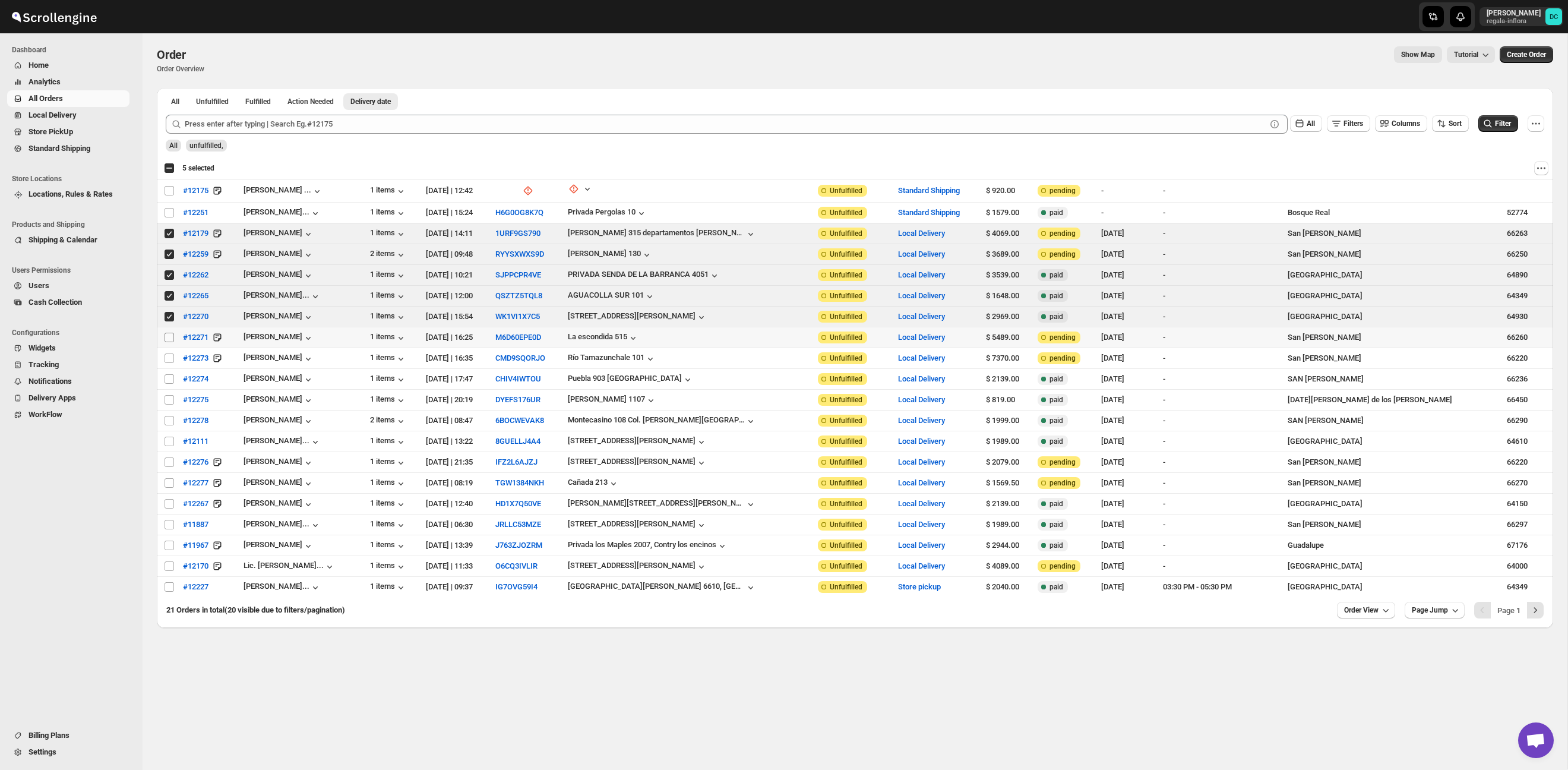
click at [170, 337] on input "Select order" at bounding box center [169, 337] width 10 height 10
checkbox input "true"
click at [170, 359] on input "Select order" at bounding box center [169, 359] width 10 height 10
checkbox input "true"
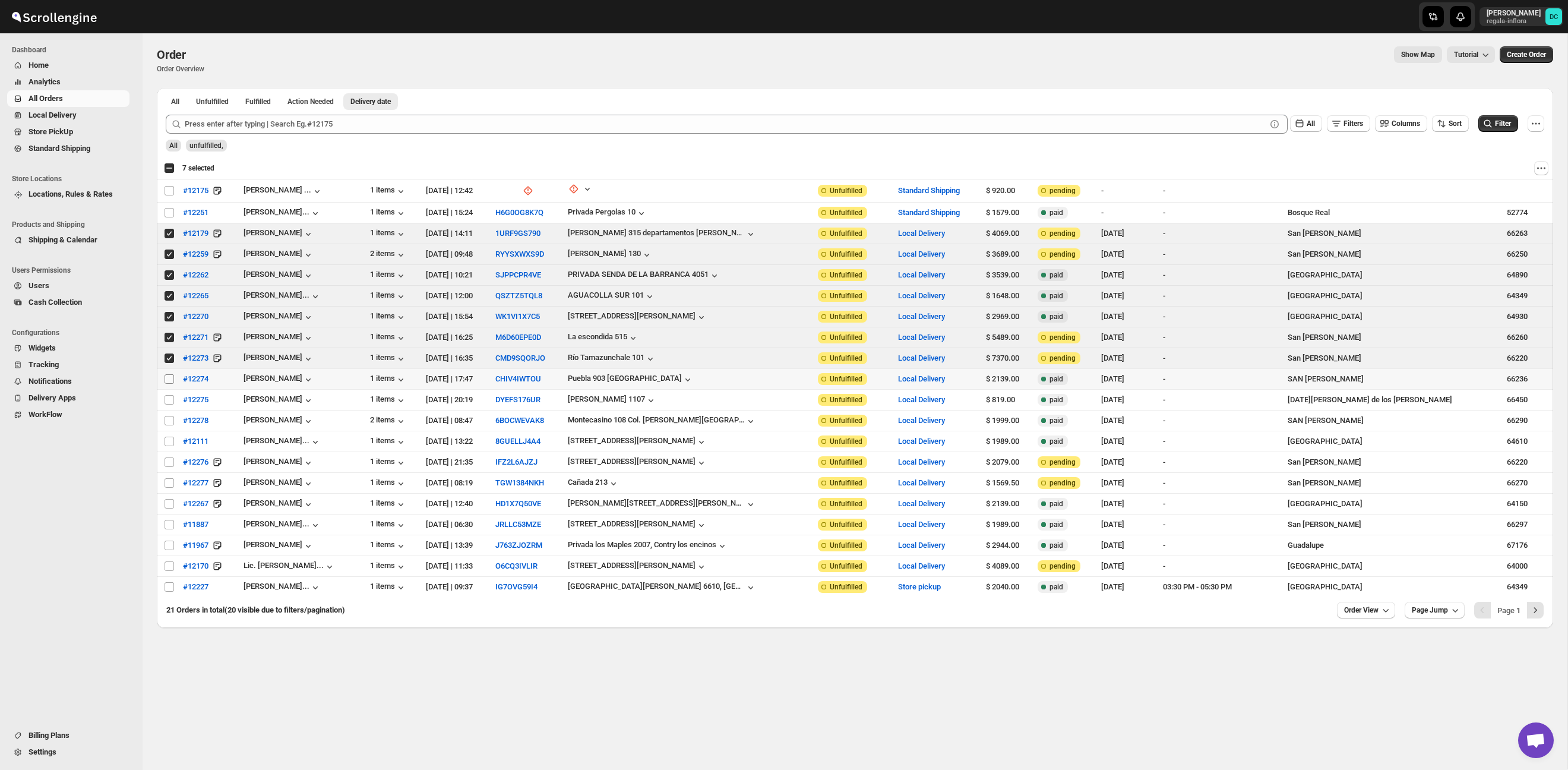
click at [167, 382] on input "Select order" at bounding box center [169, 379] width 10 height 10
checkbox input "true"
click at [167, 400] on input "Select order" at bounding box center [169, 400] width 10 height 10
checkbox input "true"
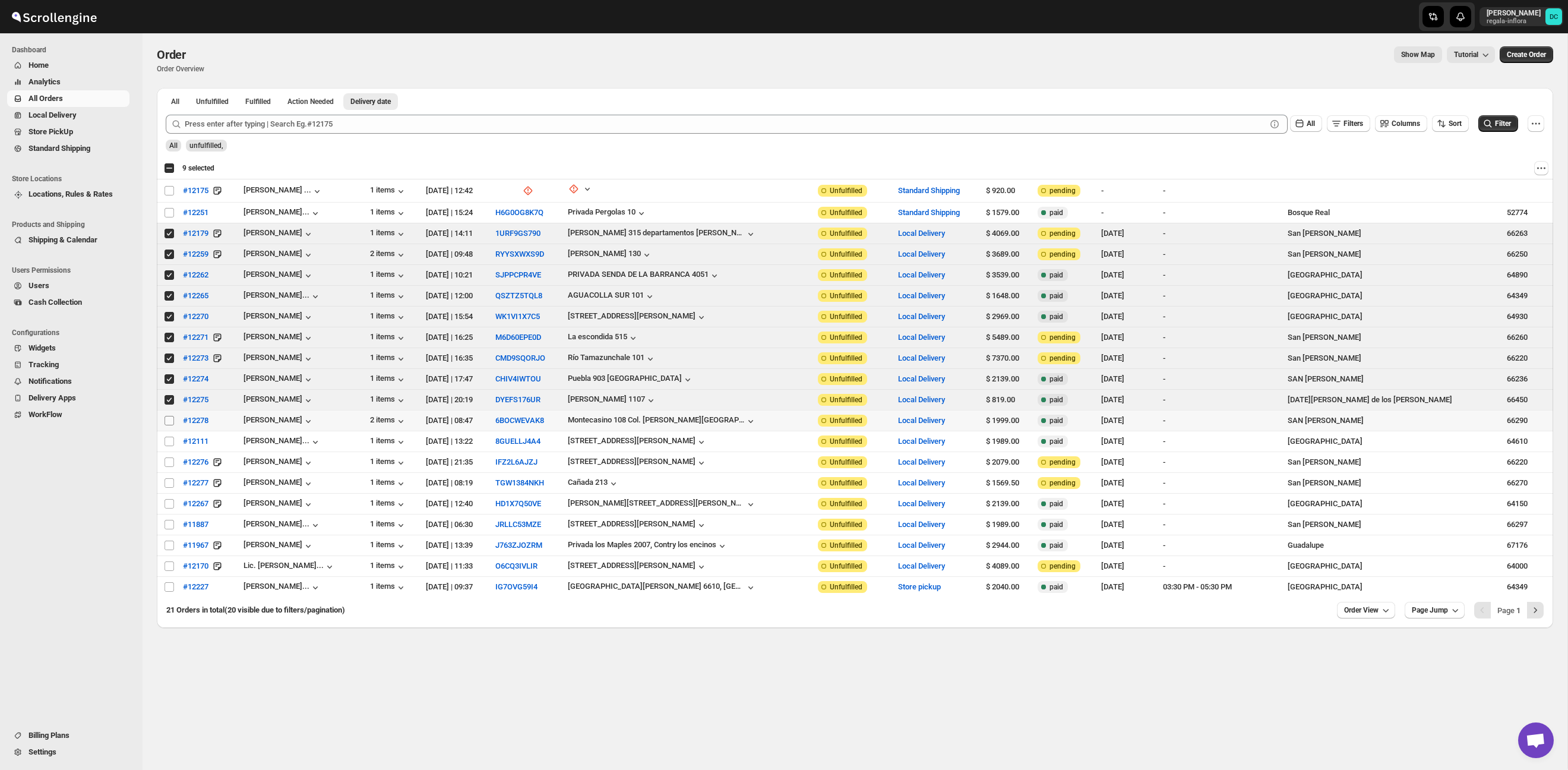
click at [169, 418] on input "Select order" at bounding box center [169, 421] width 10 height 10
checkbox input "true"
click at [167, 167] on div "Select all 20 orders 10 selected" at bounding box center [191, 168] width 55 height 11
checkbox input "true"
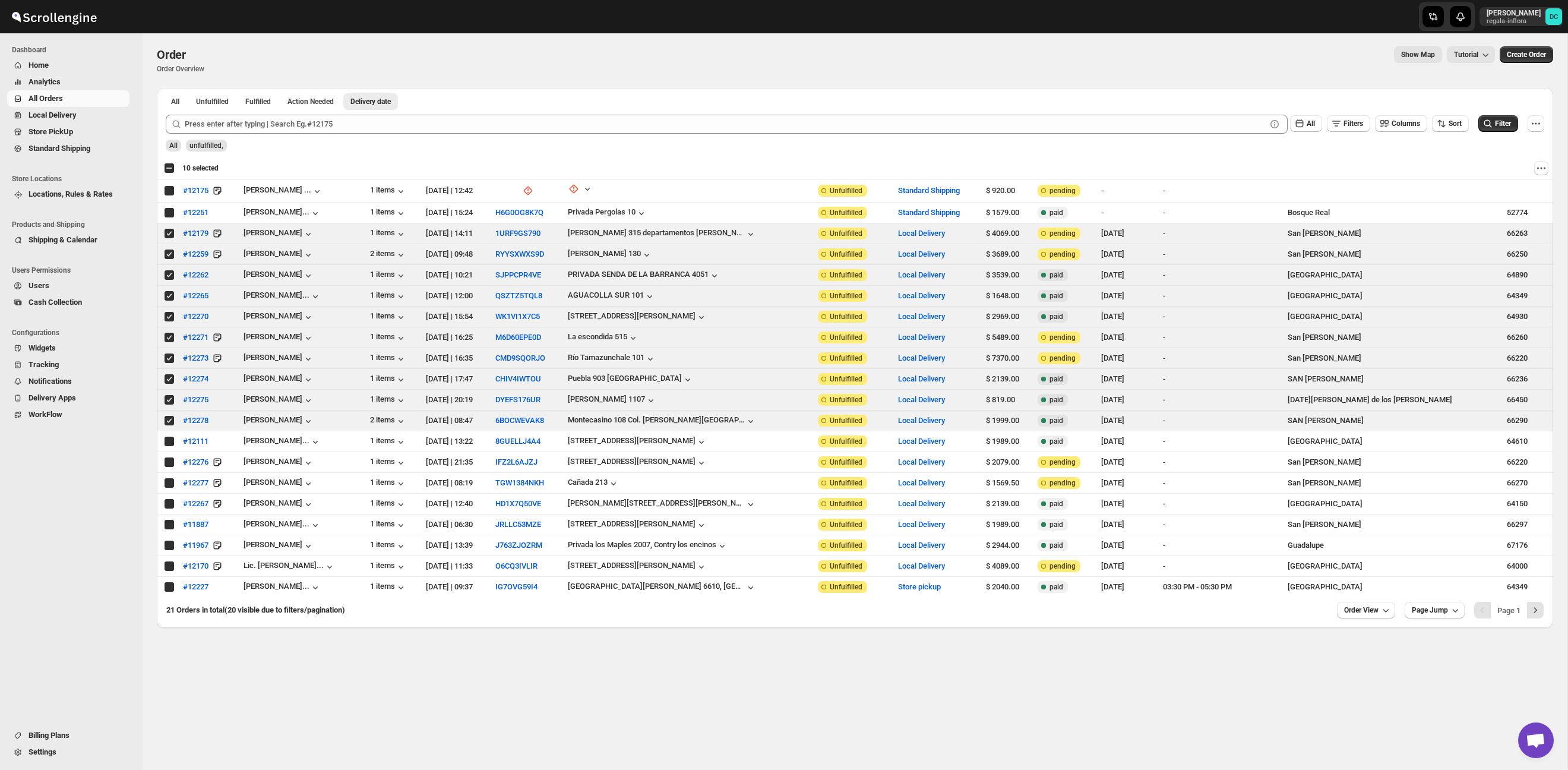
checkbox input "true"
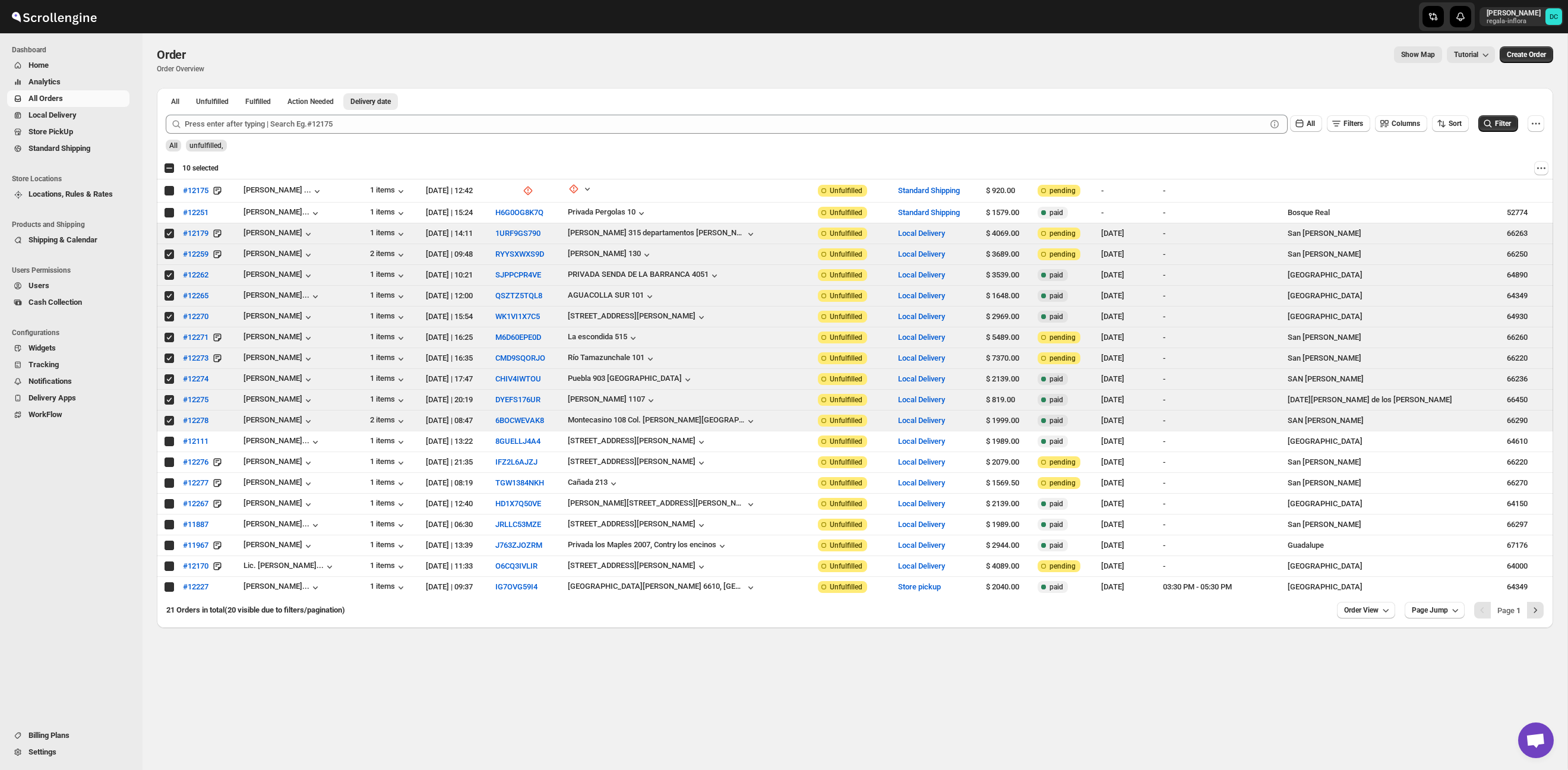
checkbox input "true"
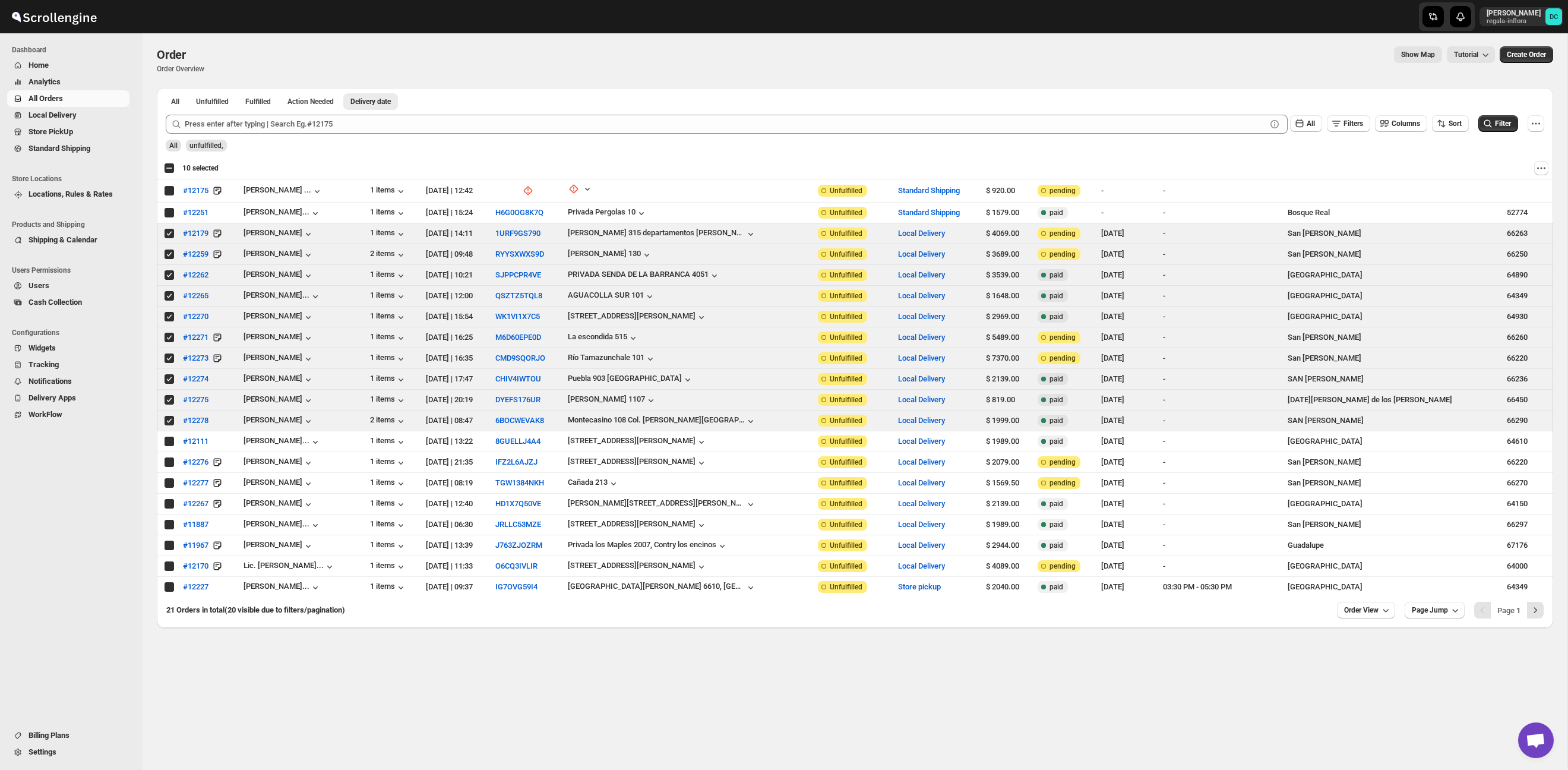
checkbox input "true"
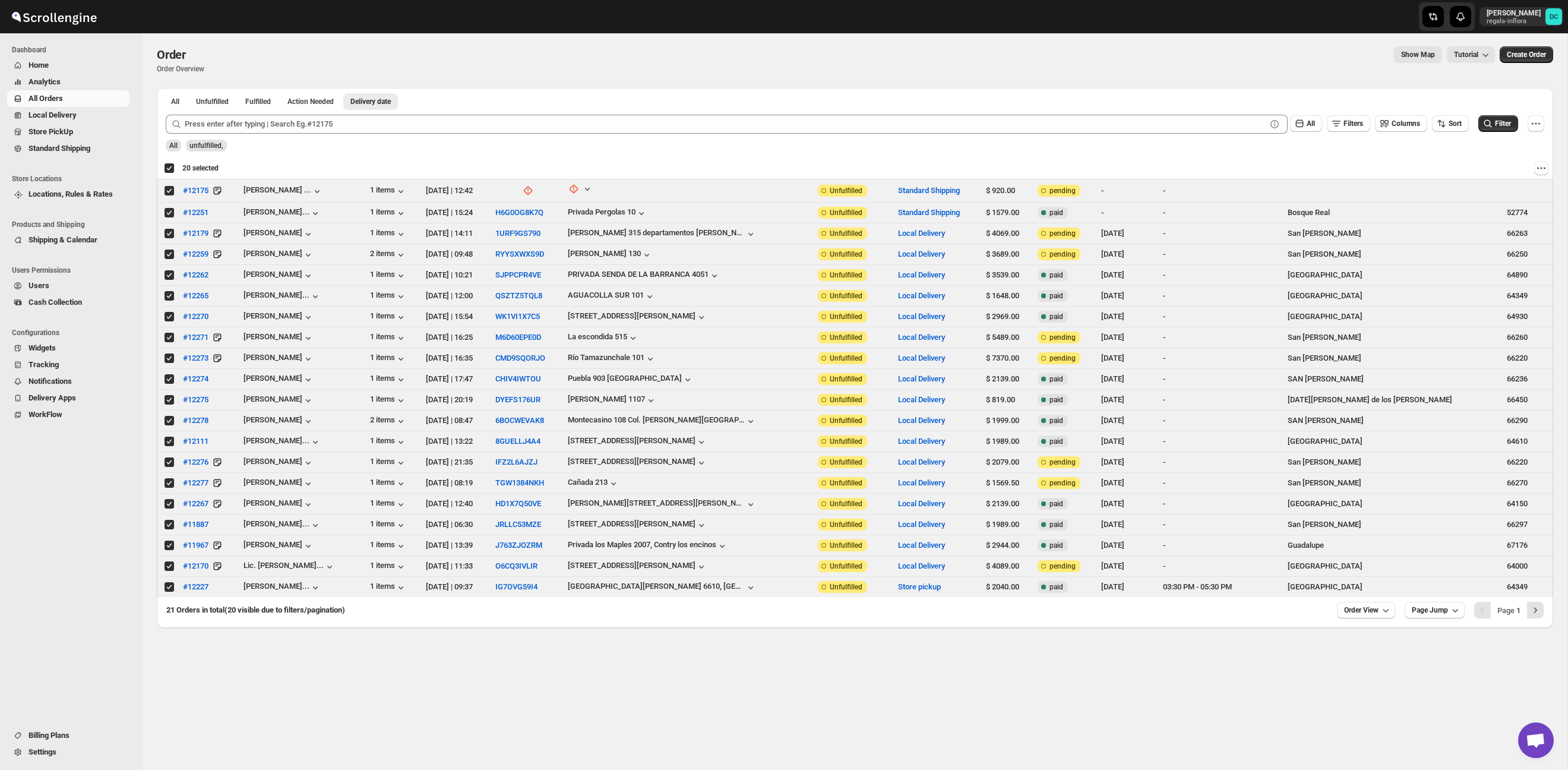
click at [167, 167] on div "Deselect all 20 orders 20 selected" at bounding box center [191, 168] width 55 height 11
checkbox input "false"
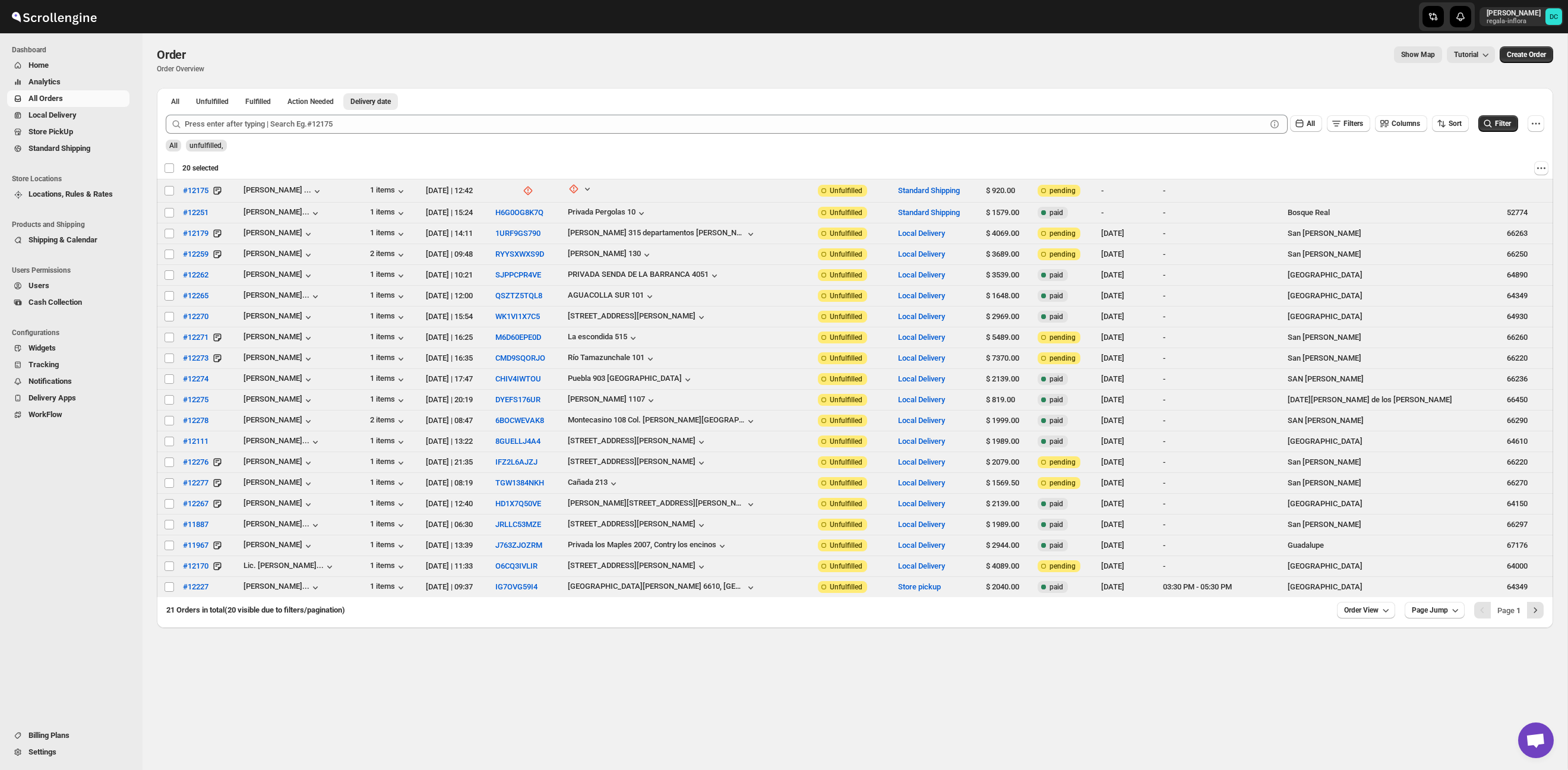
checkbox input "false"
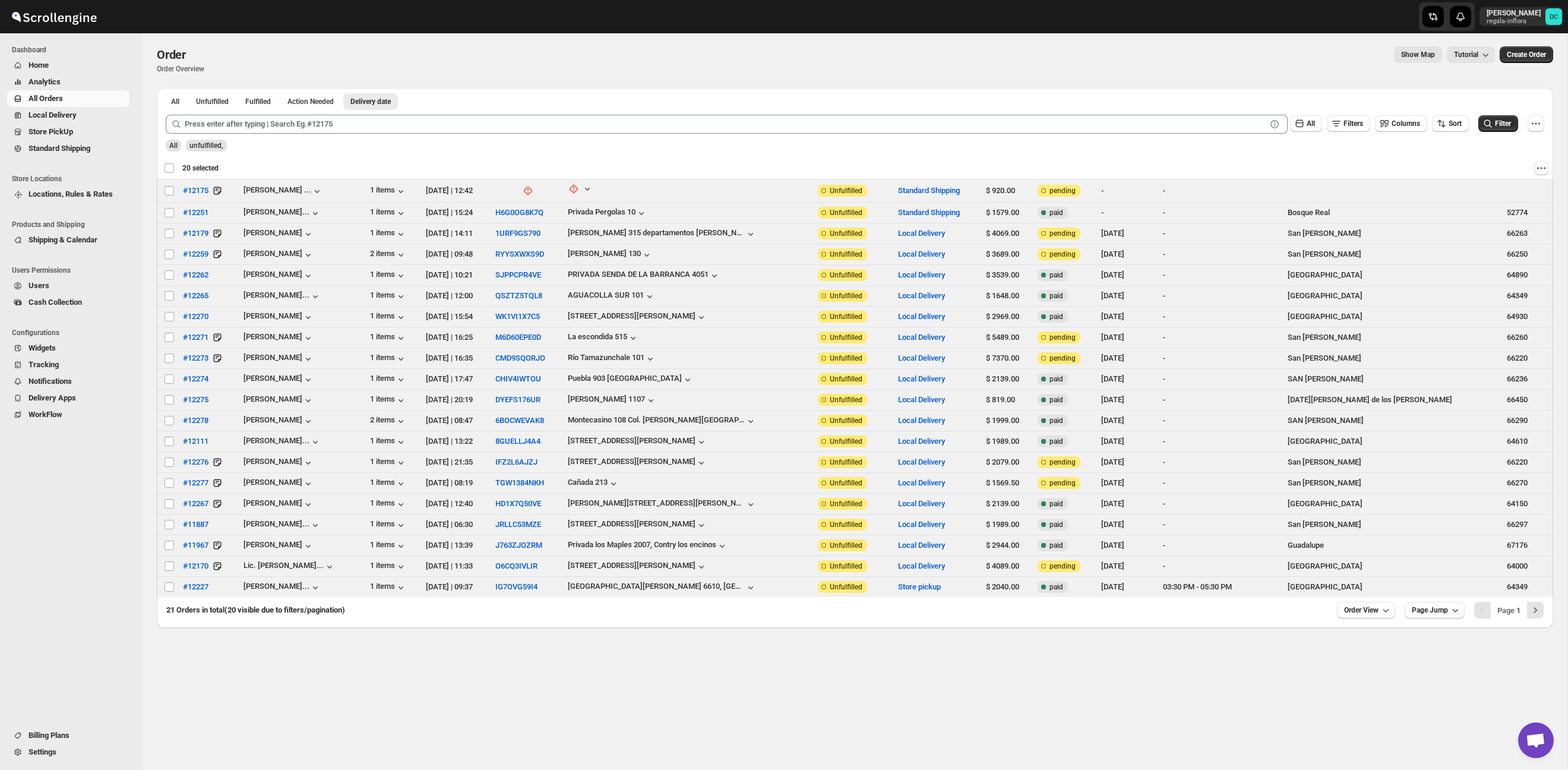
checkbox input "false"
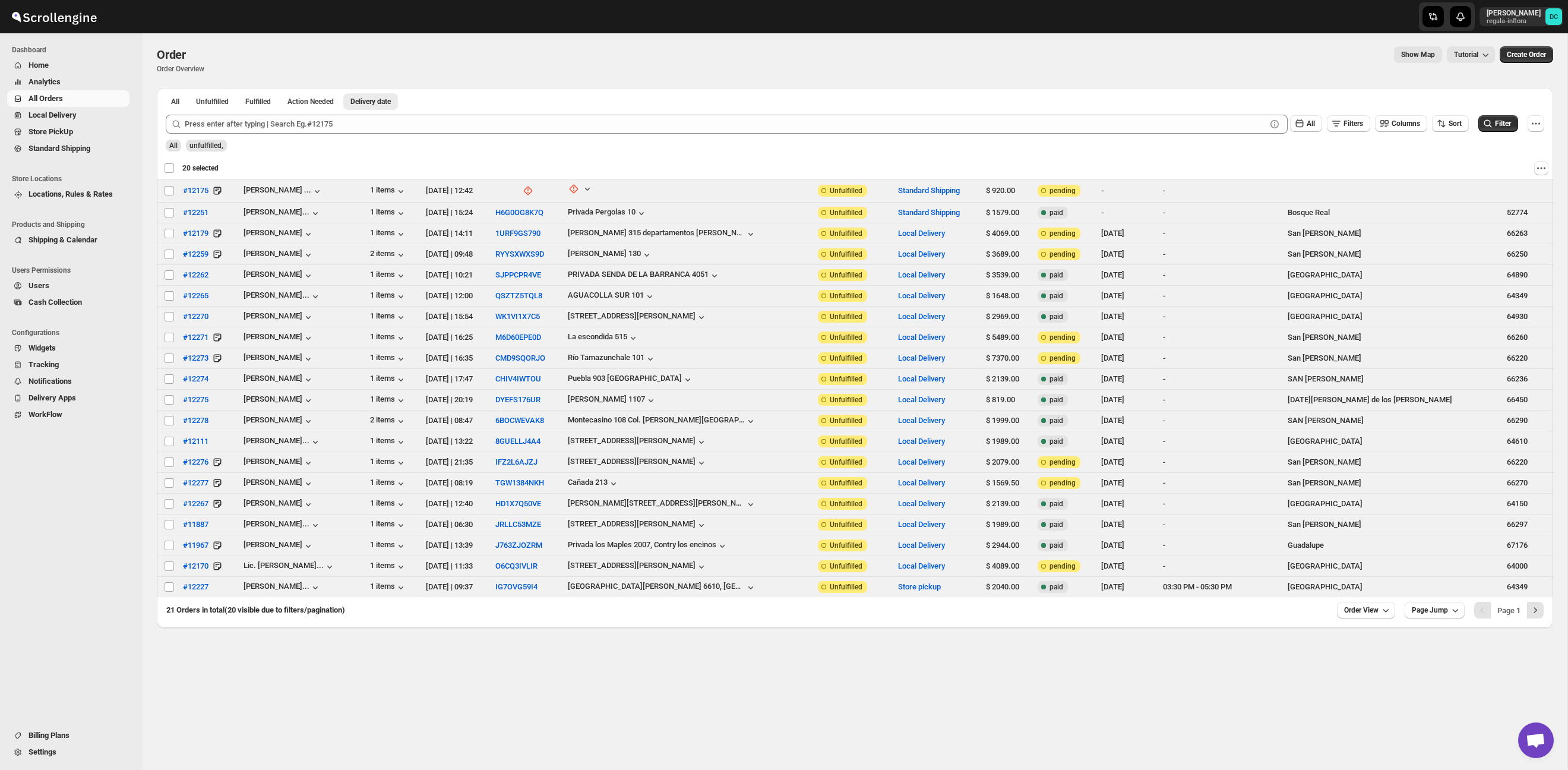
checkbox input "false"
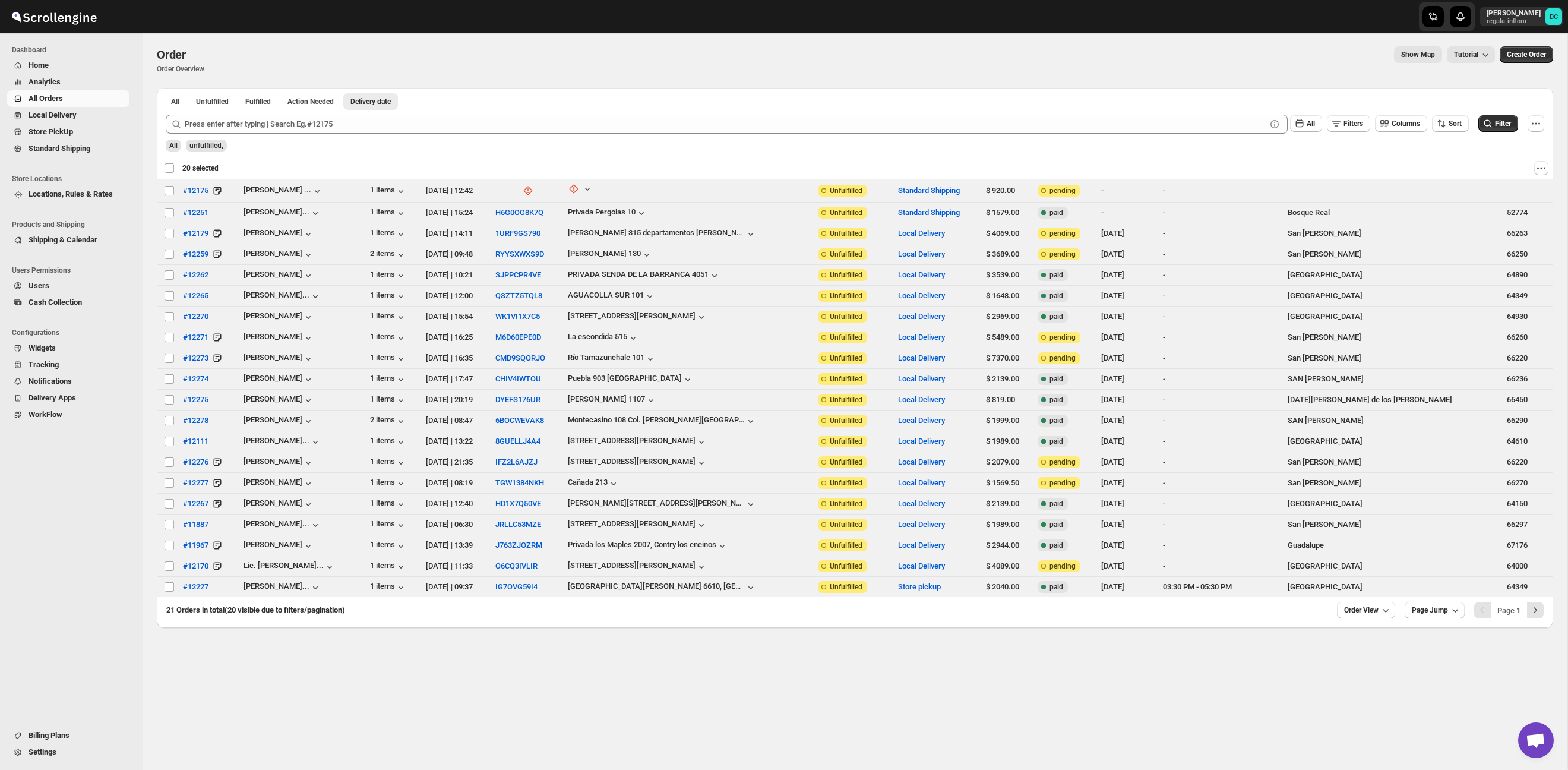
checkbox input "false"
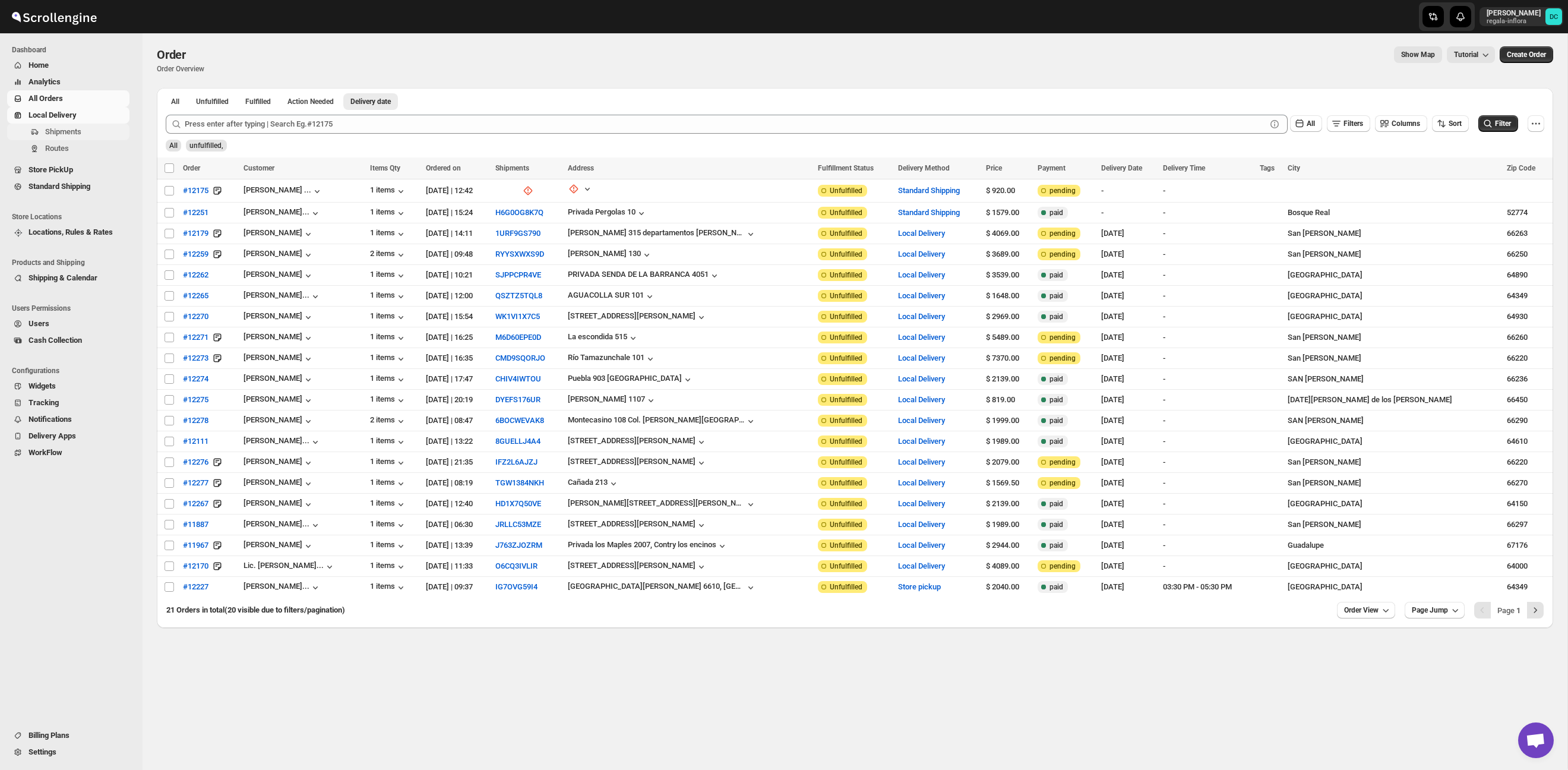
click at [88, 134] on span "Shipments" at bounding box center [86, 132] width 82 height 12
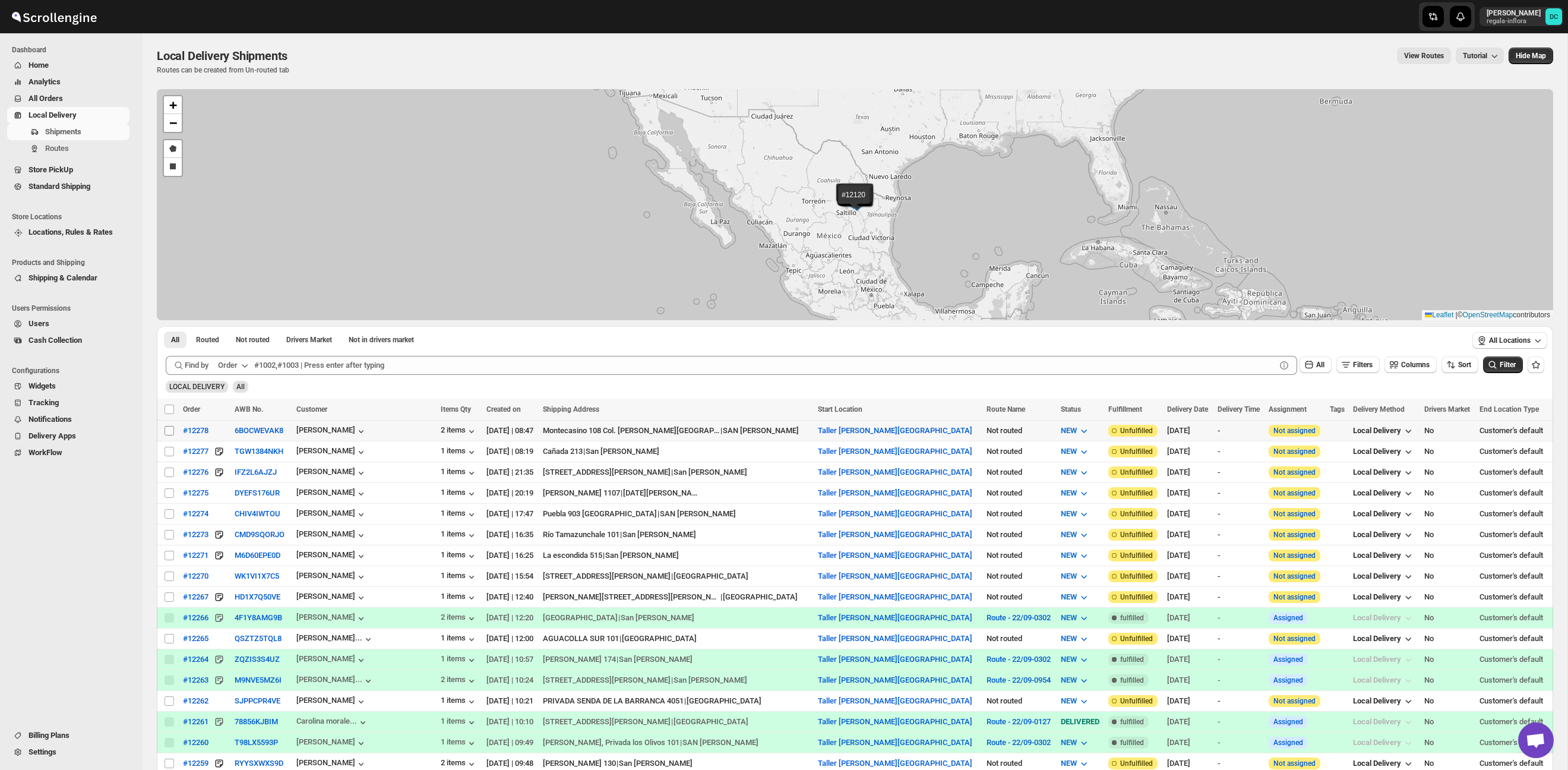
click at [170, 430] on input "Select shipment" at bounding box center [169, 431] width 10 height 10
checkbox input "true"
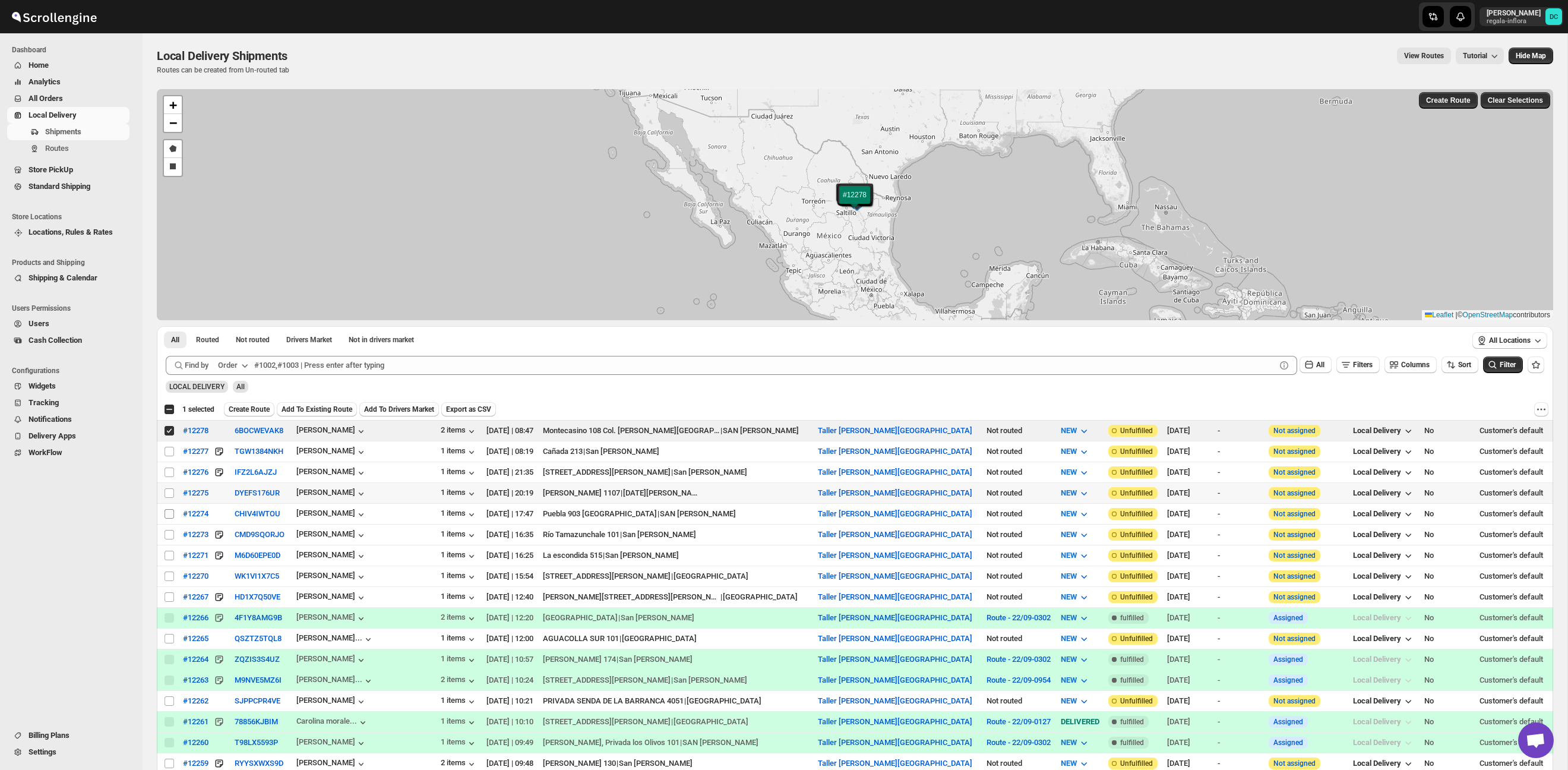
click at [168, 491] on input "Select shipment" at bounding box center [169, 493] width 10 height 10
checkbox input "true"
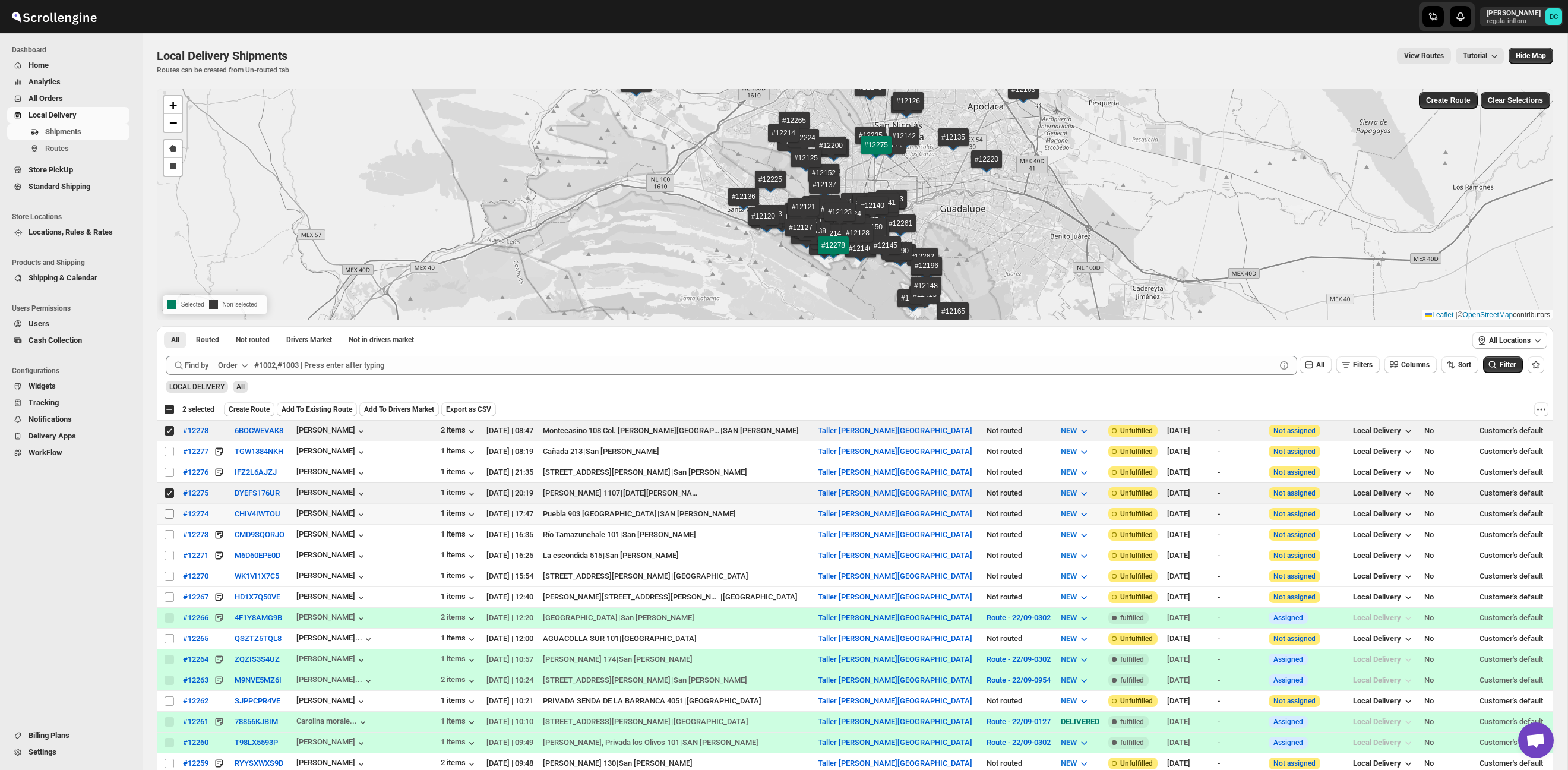
click at [170, 513] on input "Select shipment" at bounding box center [169, 514] width 10 height 10
checkbox input "true"
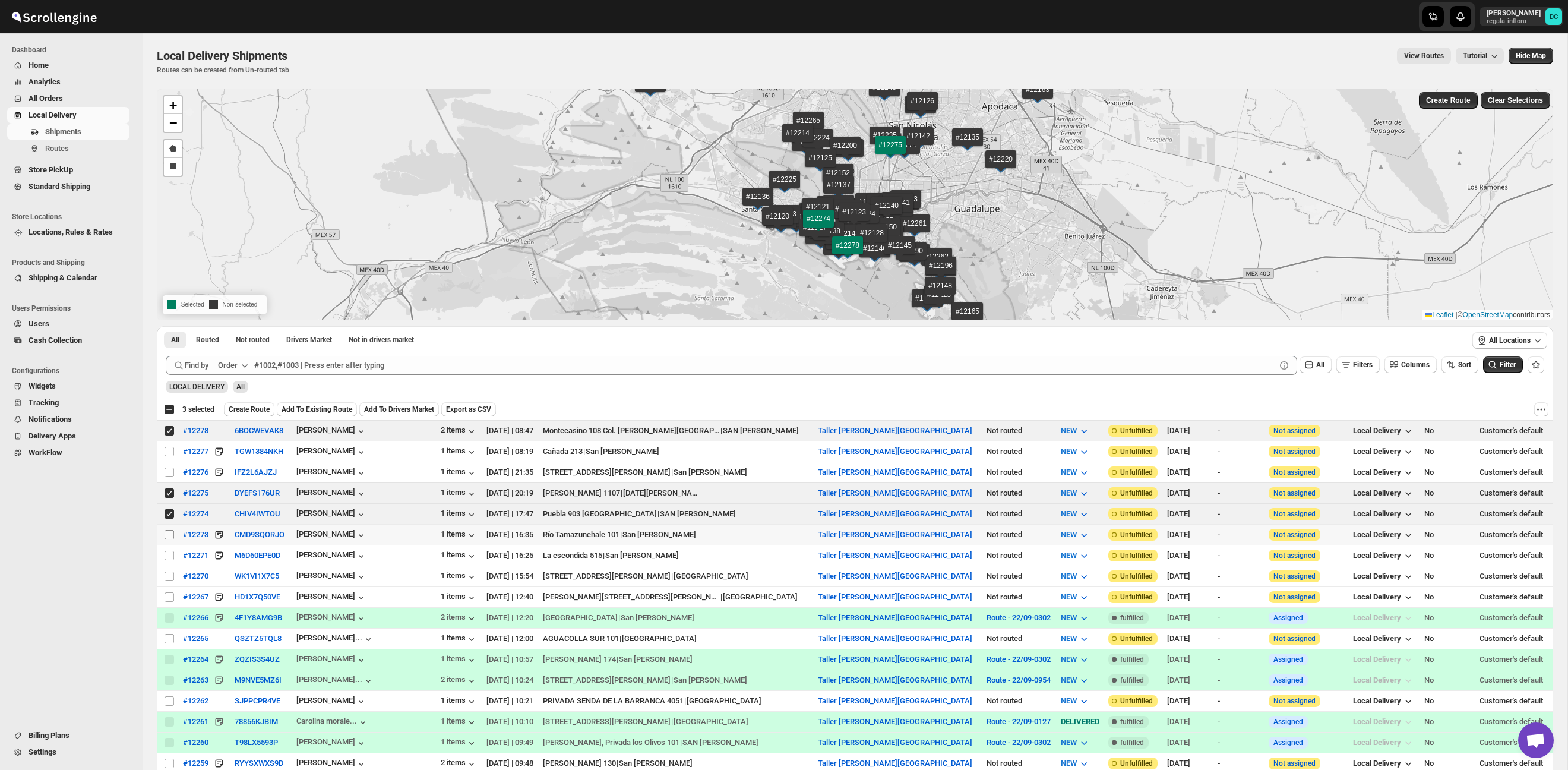
click at [169, 529] on span at bounding box center [169, 534] width 11 height 11
click at [169, 530] on input "Select shipment" at bounding box center [169, 534] width 10 height 10
click at [169, 535] on input "Select shipment" at bounding box center [169, 534] width 10 height 10
checkbox input "true"
click at [167, 549] on td "Select shipment" at bounding box center [168, 555] width 23 height 21
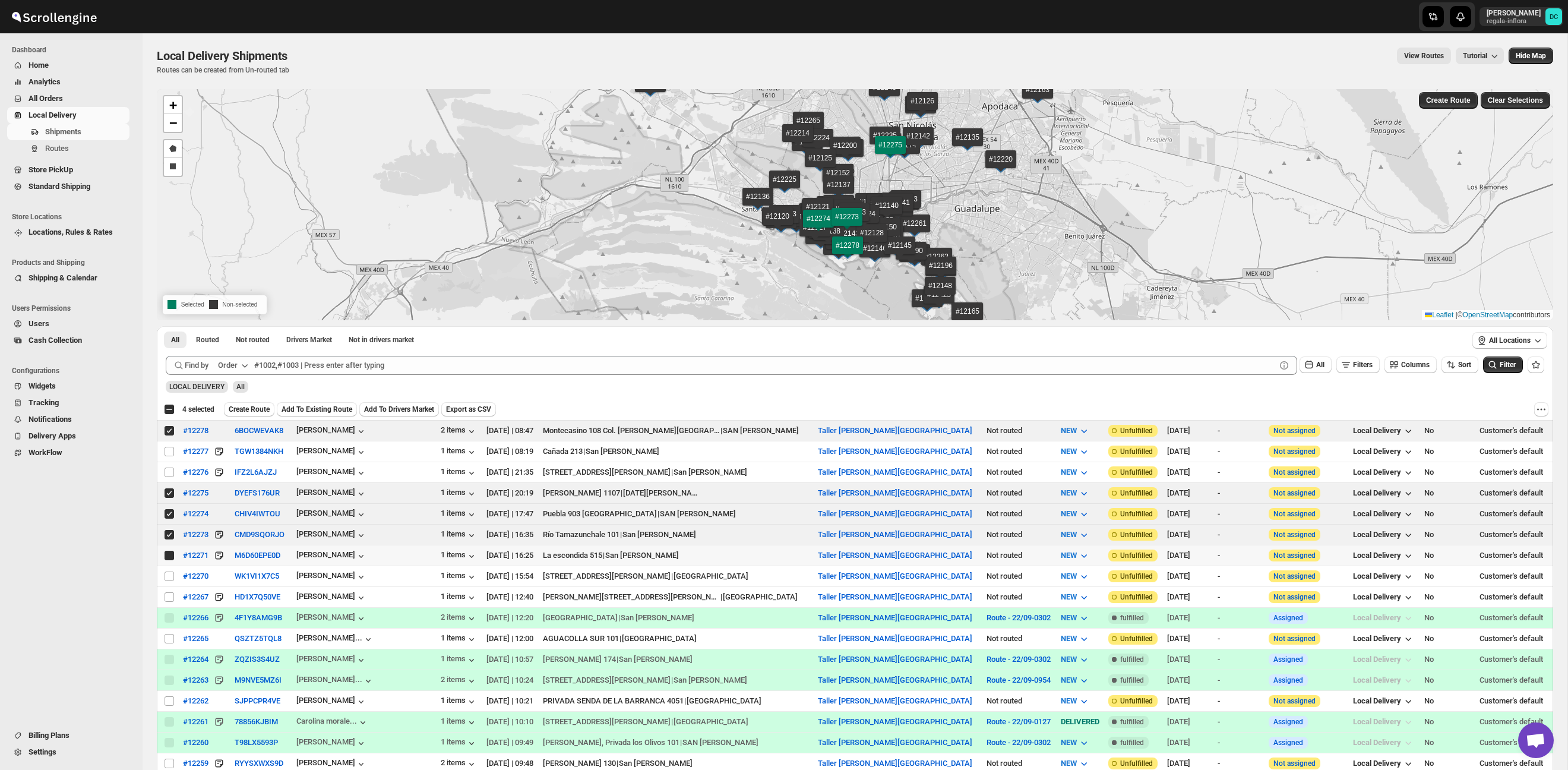
checkbox input "true"
click at [169, 573] on input "Select shipment" at bounding box center [169, 576] width 10 height 10
checkbox input "true"
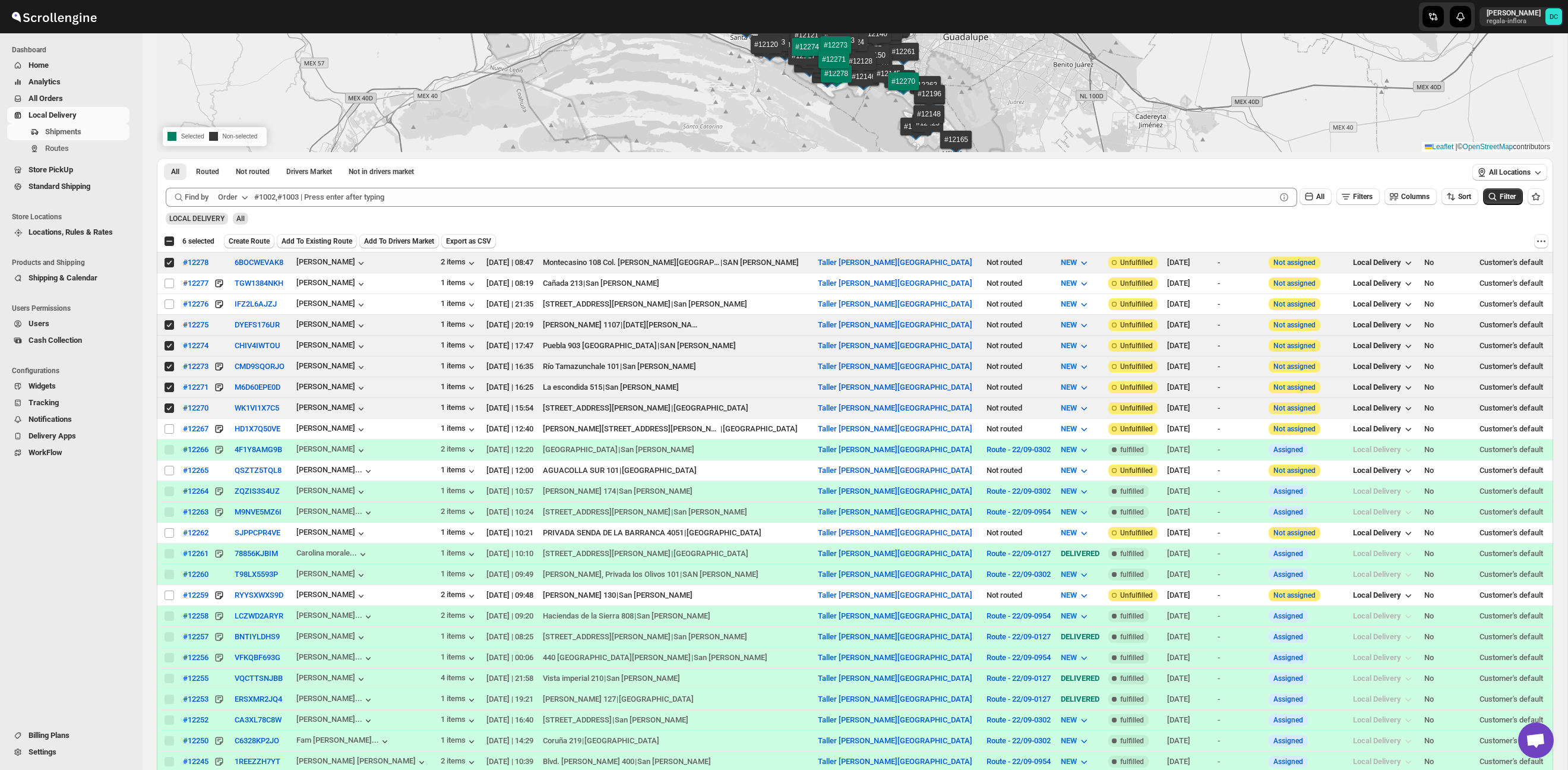
scroll to position [175, 0]
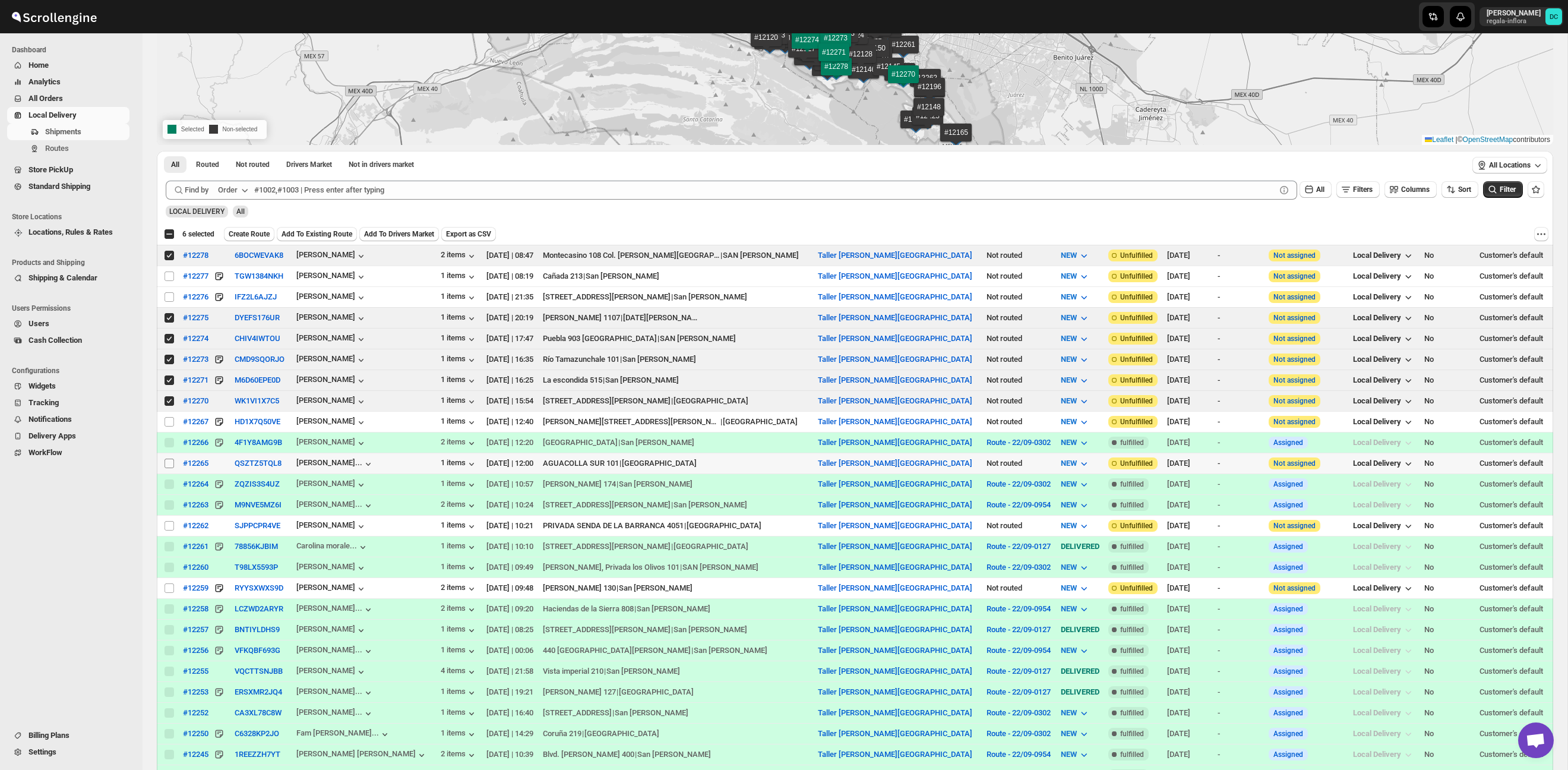
click at [169, 467] on input "Select shipment" at bounding box center [169, 463] width 10 height 10
checkbox input "true"
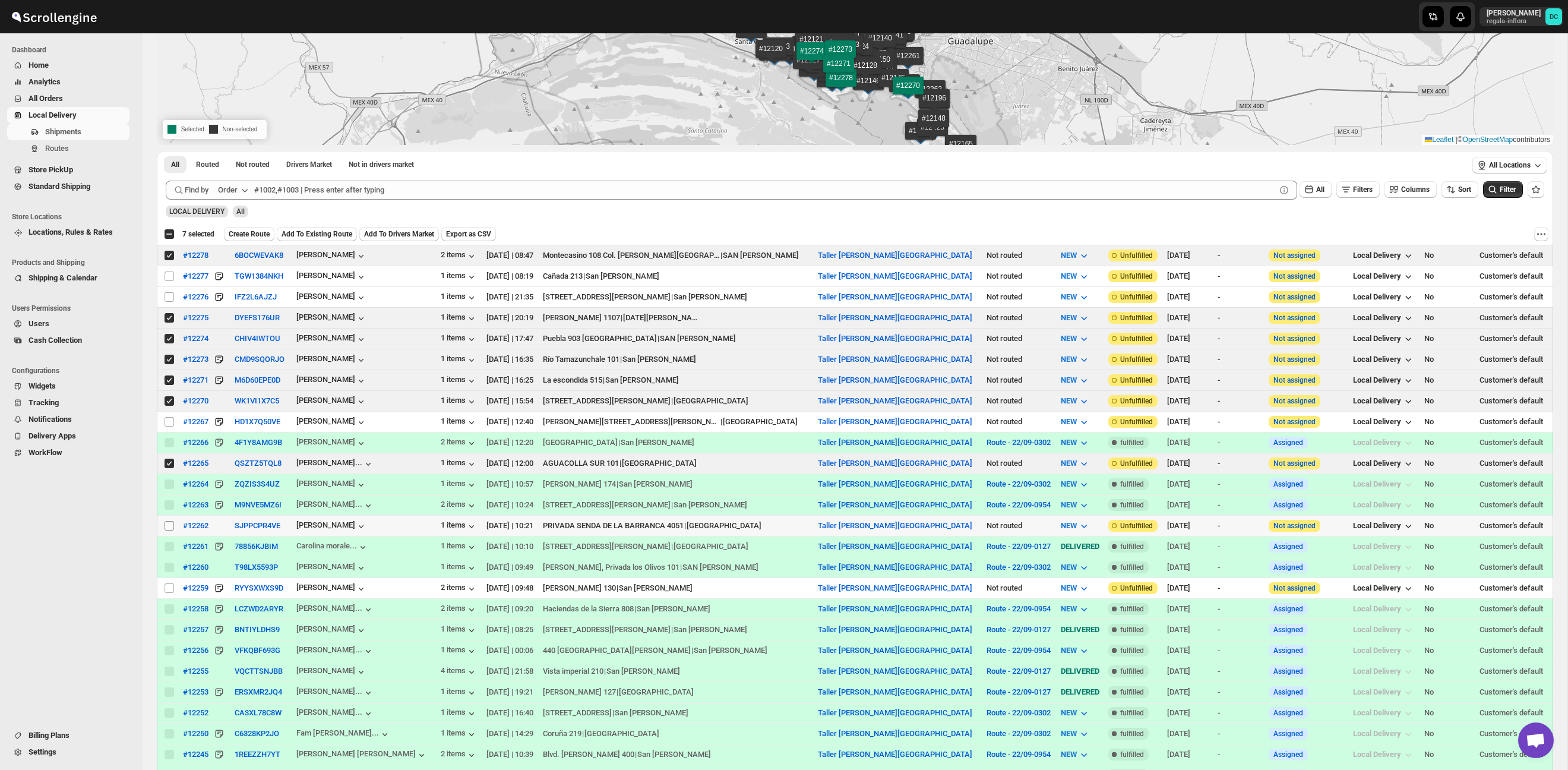
click at [172, 526] on input "Select shipment" at bounding box center [169, 526] width 10 height 10
checkbox input "true"
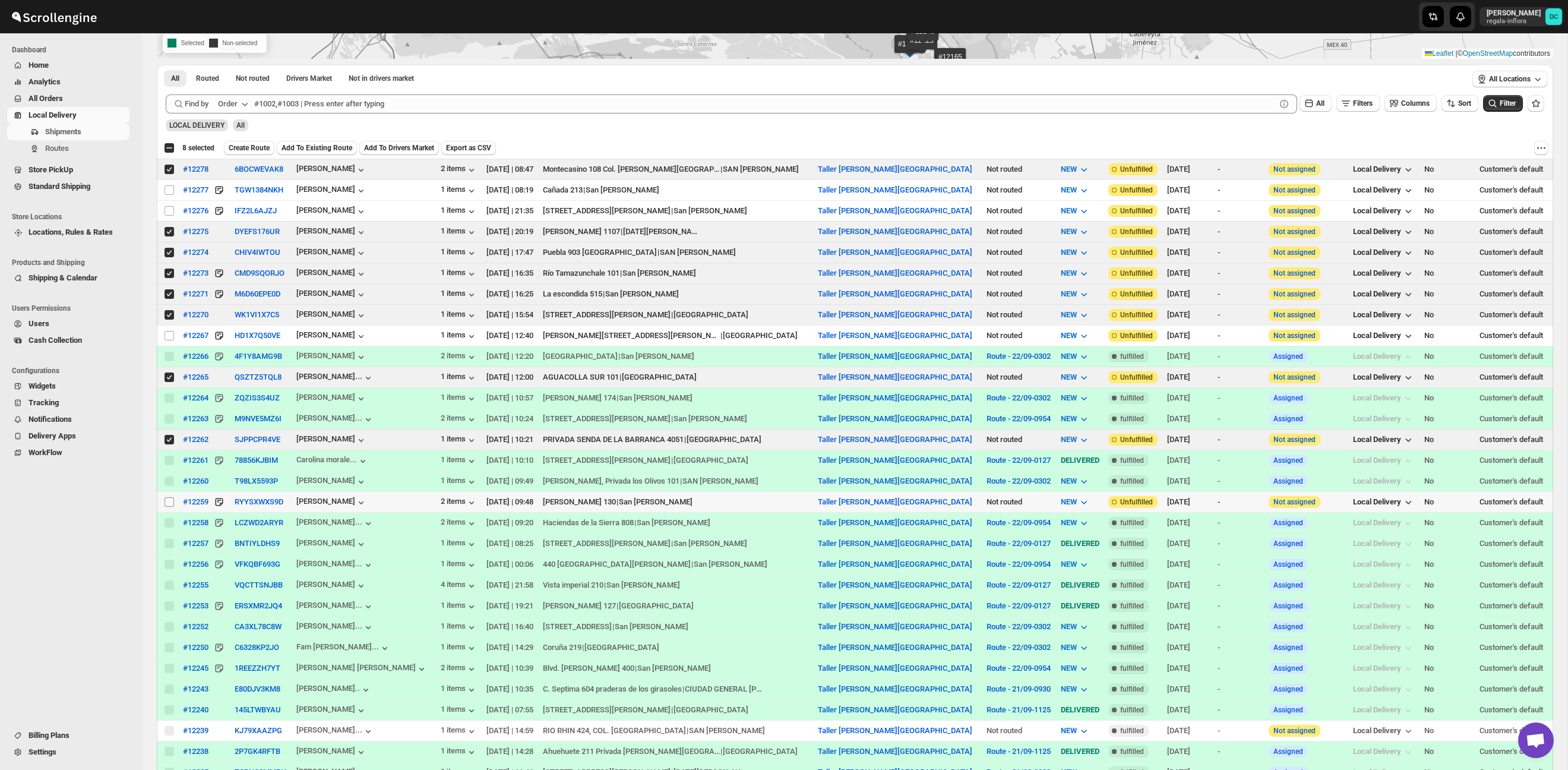
click at [172, 504] on input "Select shipment" at bounding box center [169, 502] width 10 height 10
checkbox input "true"
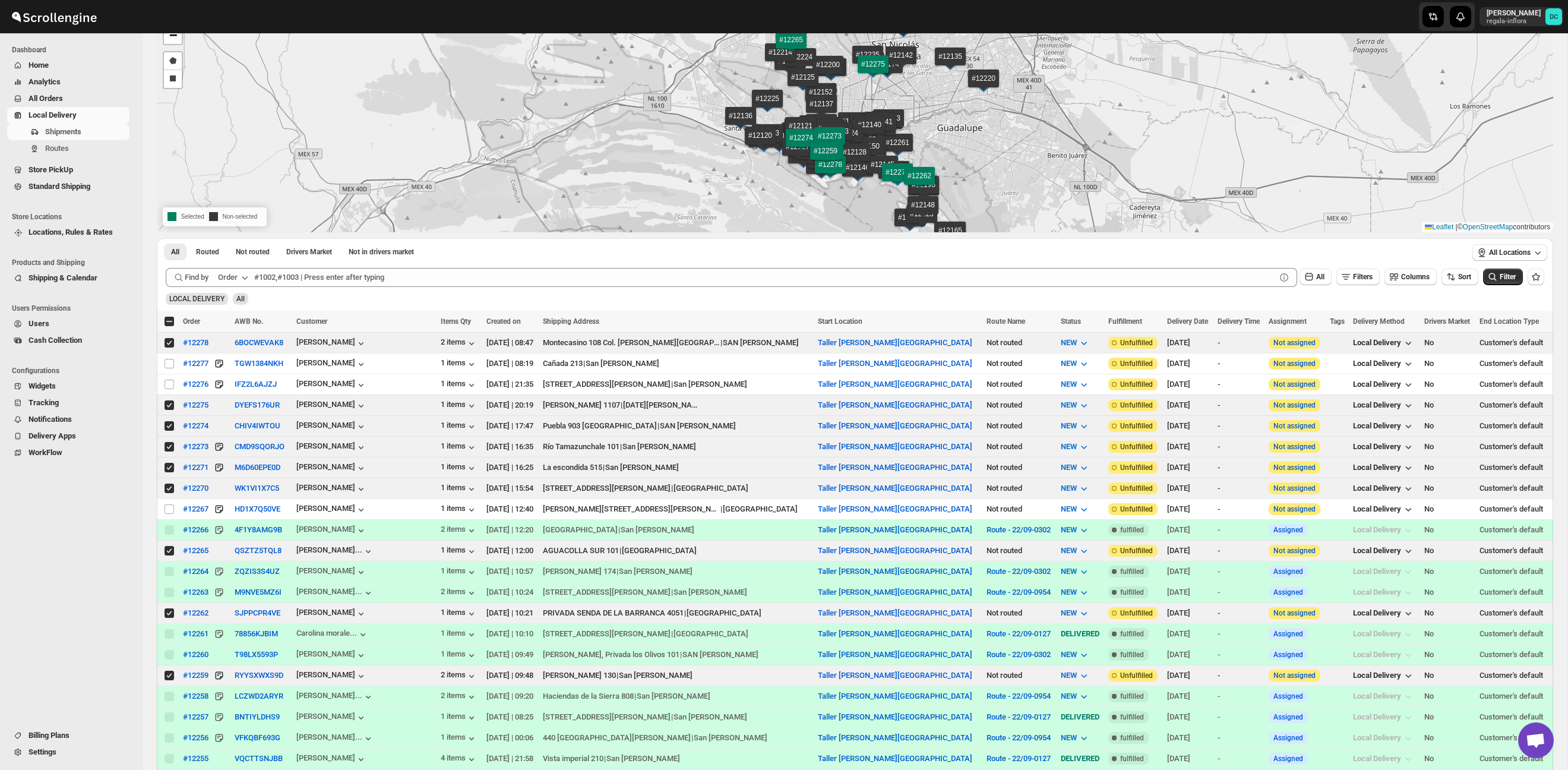
scroll to position [0, 0]
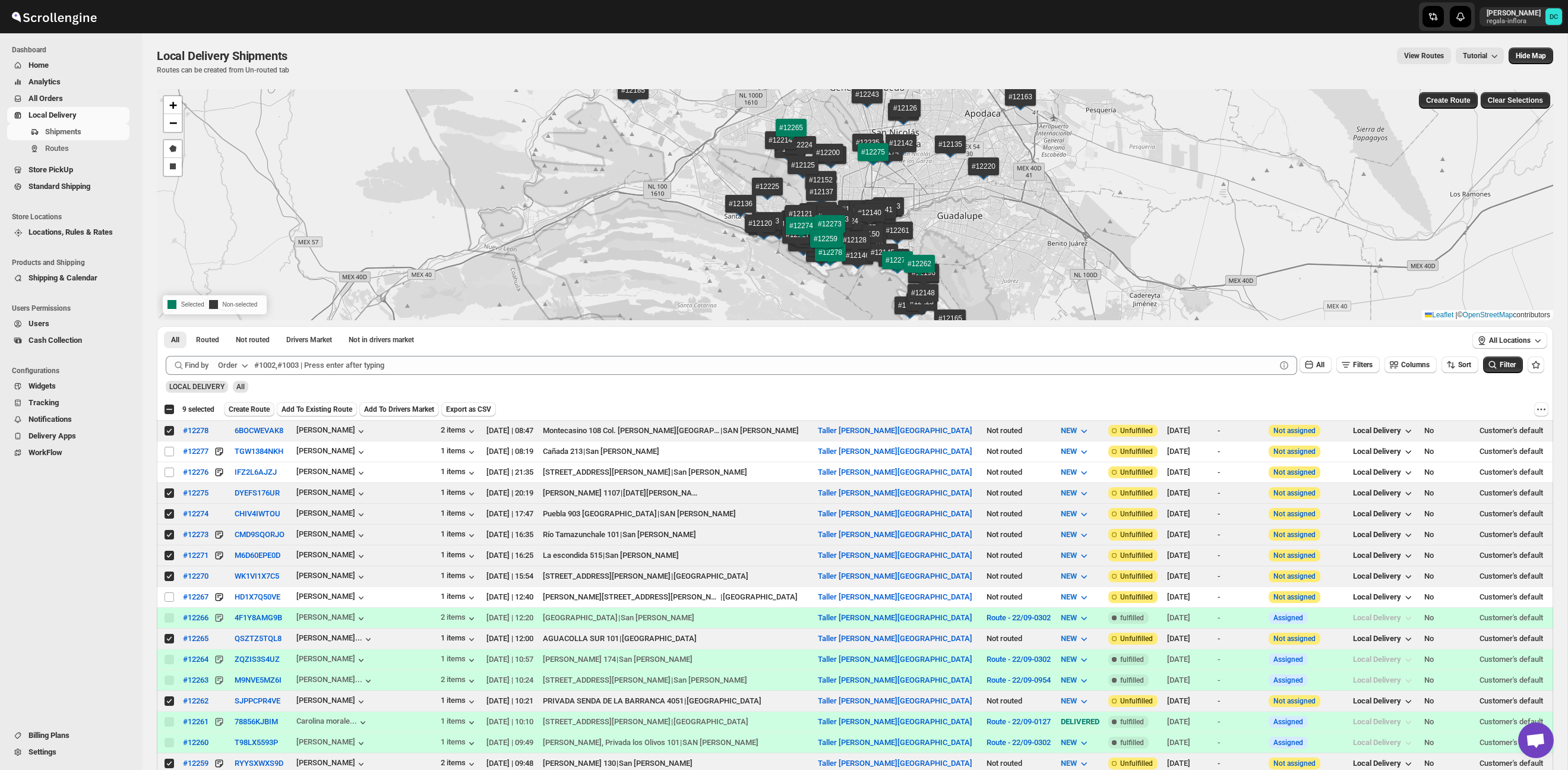
click at [261, 405] on span "Create Route" at bounding box center [249, 409] width 41 height 10
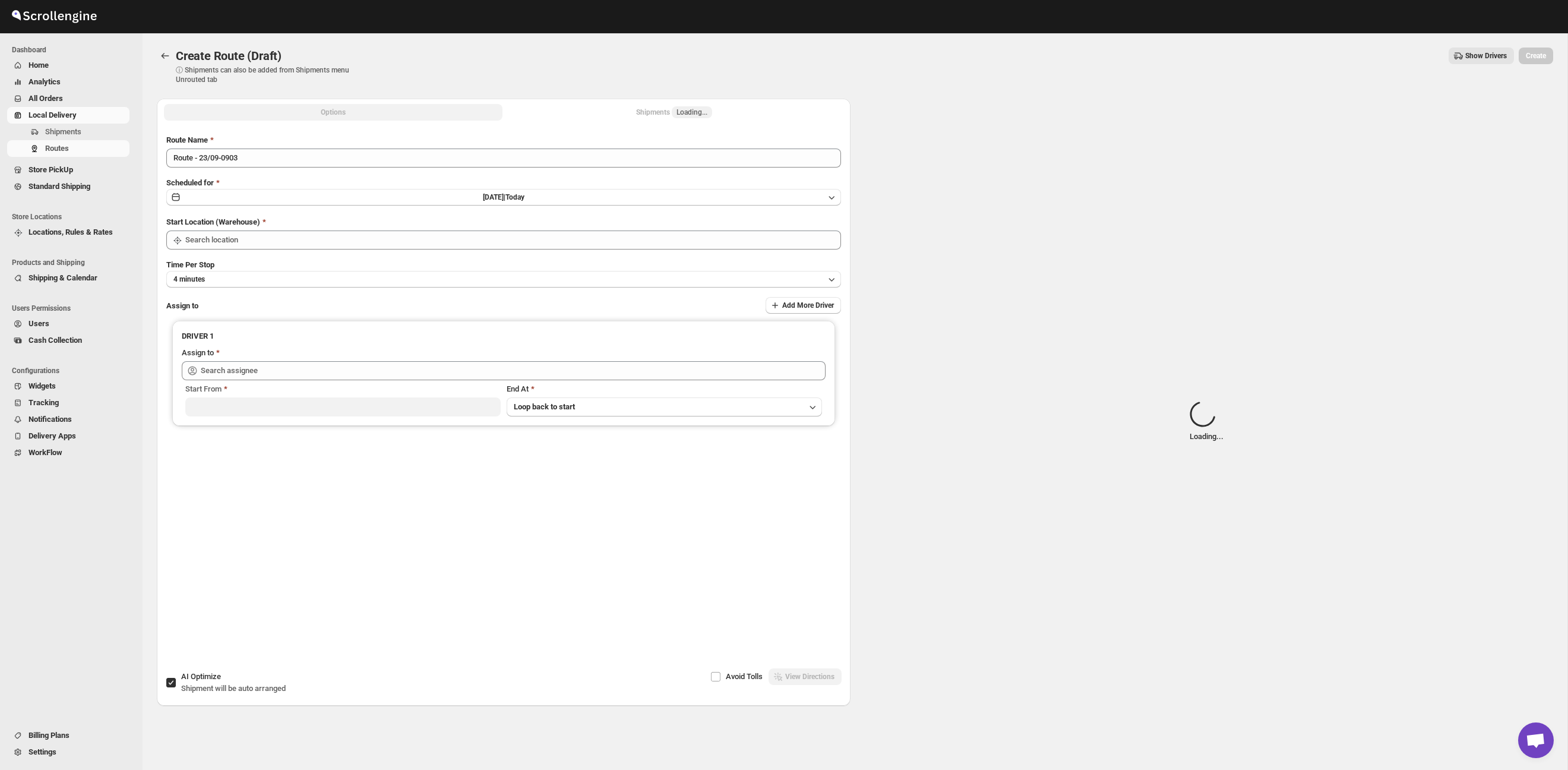
type input "Taller [PERSON_NAME][GEOGRAPHIC_DATA]"
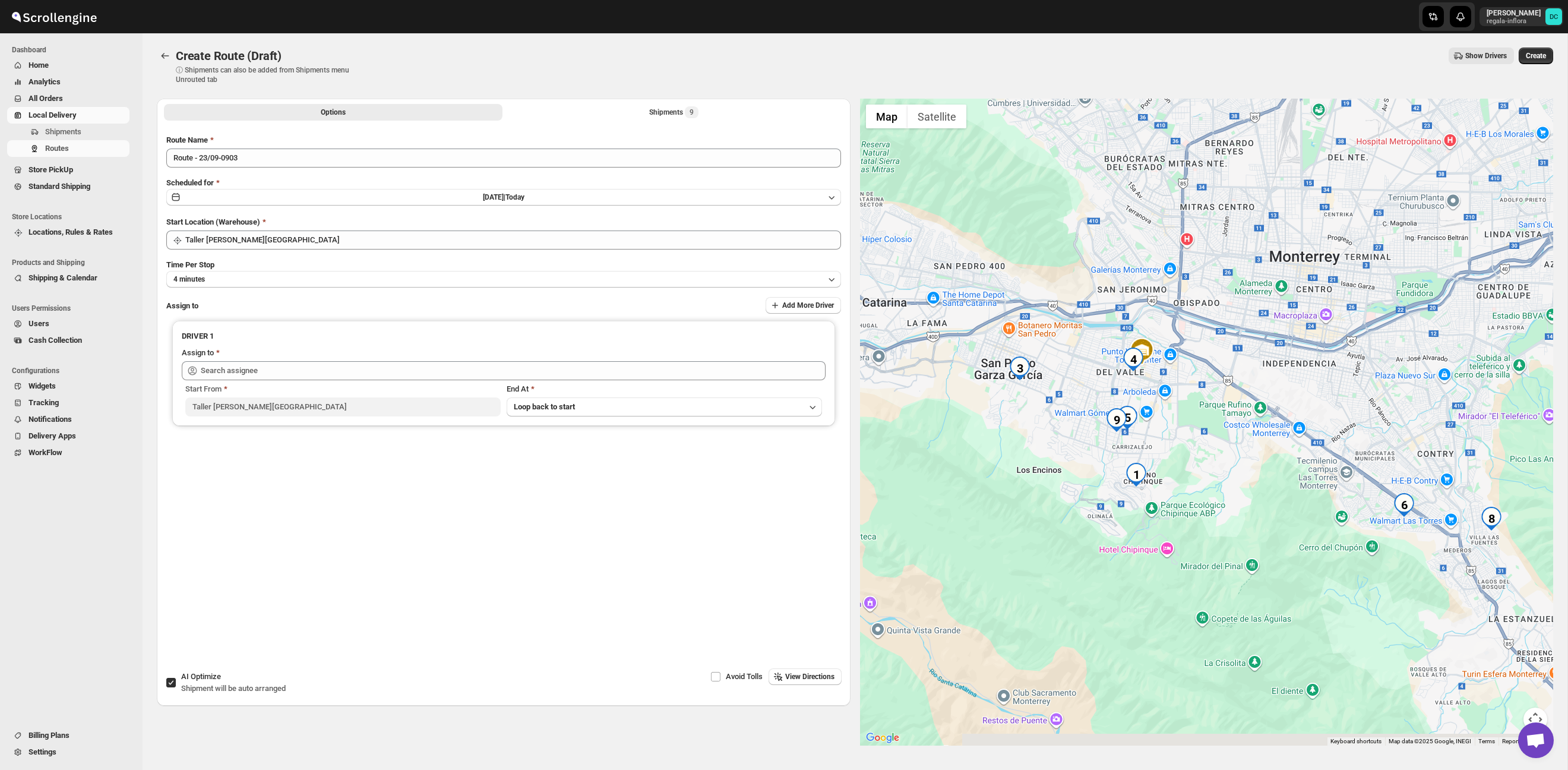
drag, startPoint x: 1315, startPoint y: 514, endPoint x: 1252, endPoint y: 458, distance: 84.3
click at [1252, 458] on div at bounding box center [1207, 422] width 694 height 647
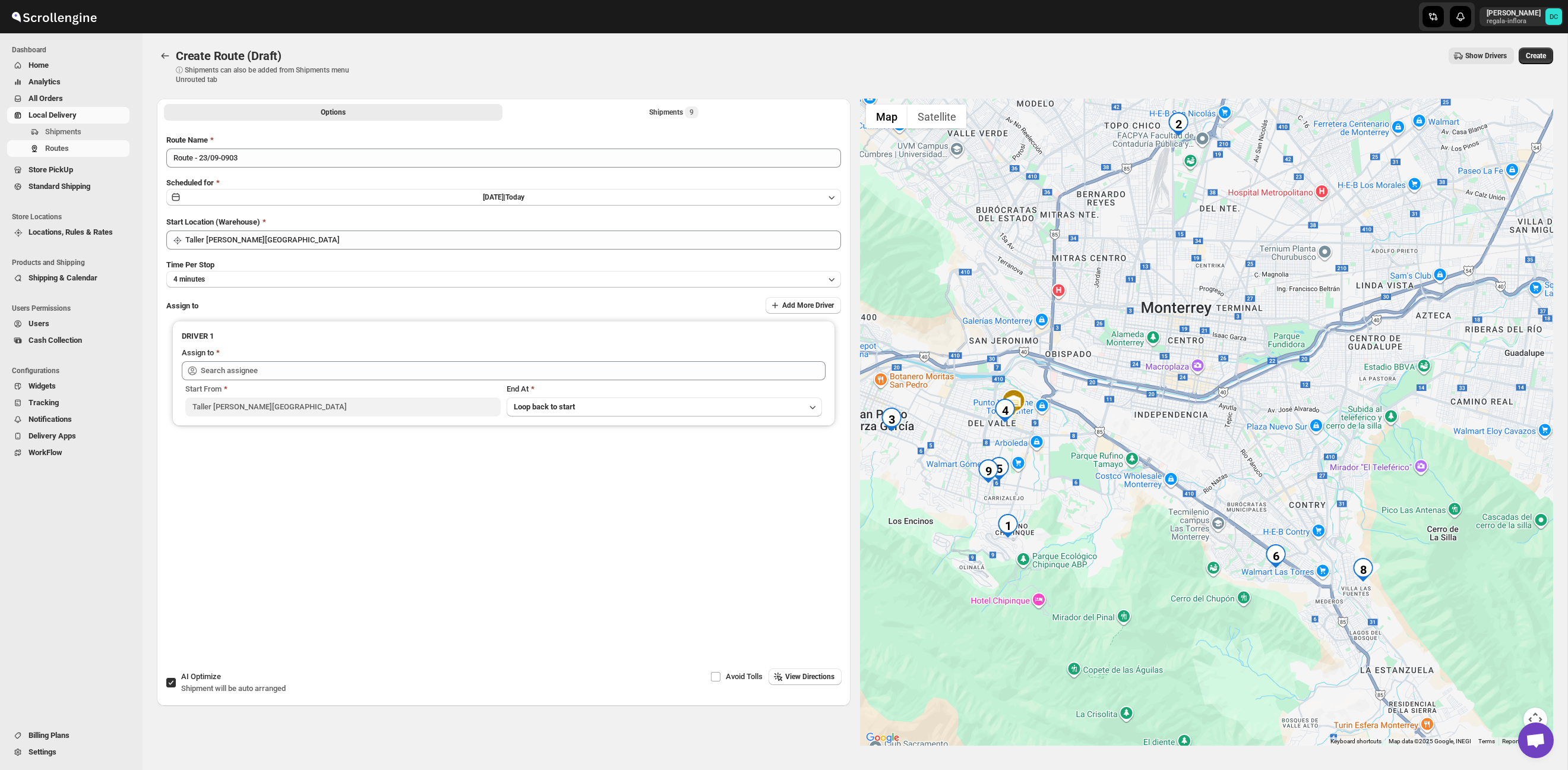
drag, startPoint x: 1321, startPoint y: 477, endPoint x: 1199, endPoint y: 508, distance: 125.9
click at [1200, 557] on div at bounding box center [1207, 422] width 694 height 647
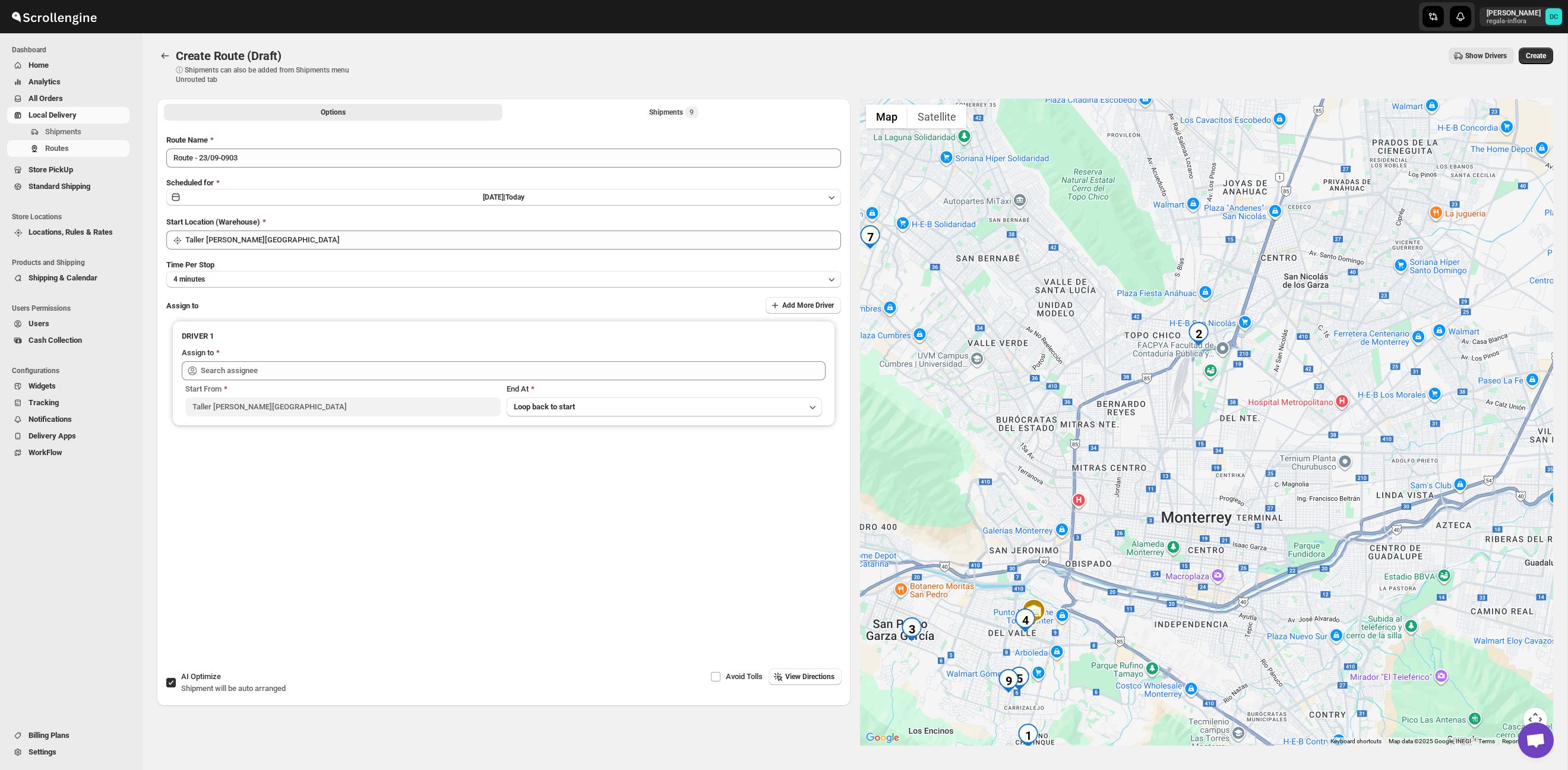
drag, startPoint x: 1228, startPoint y: 492, endPoint x: 1234, endPoint y: 522, distance: 30.6
click at [1236, 544] on div at bounding box center [1207, 422] width 694 height 647
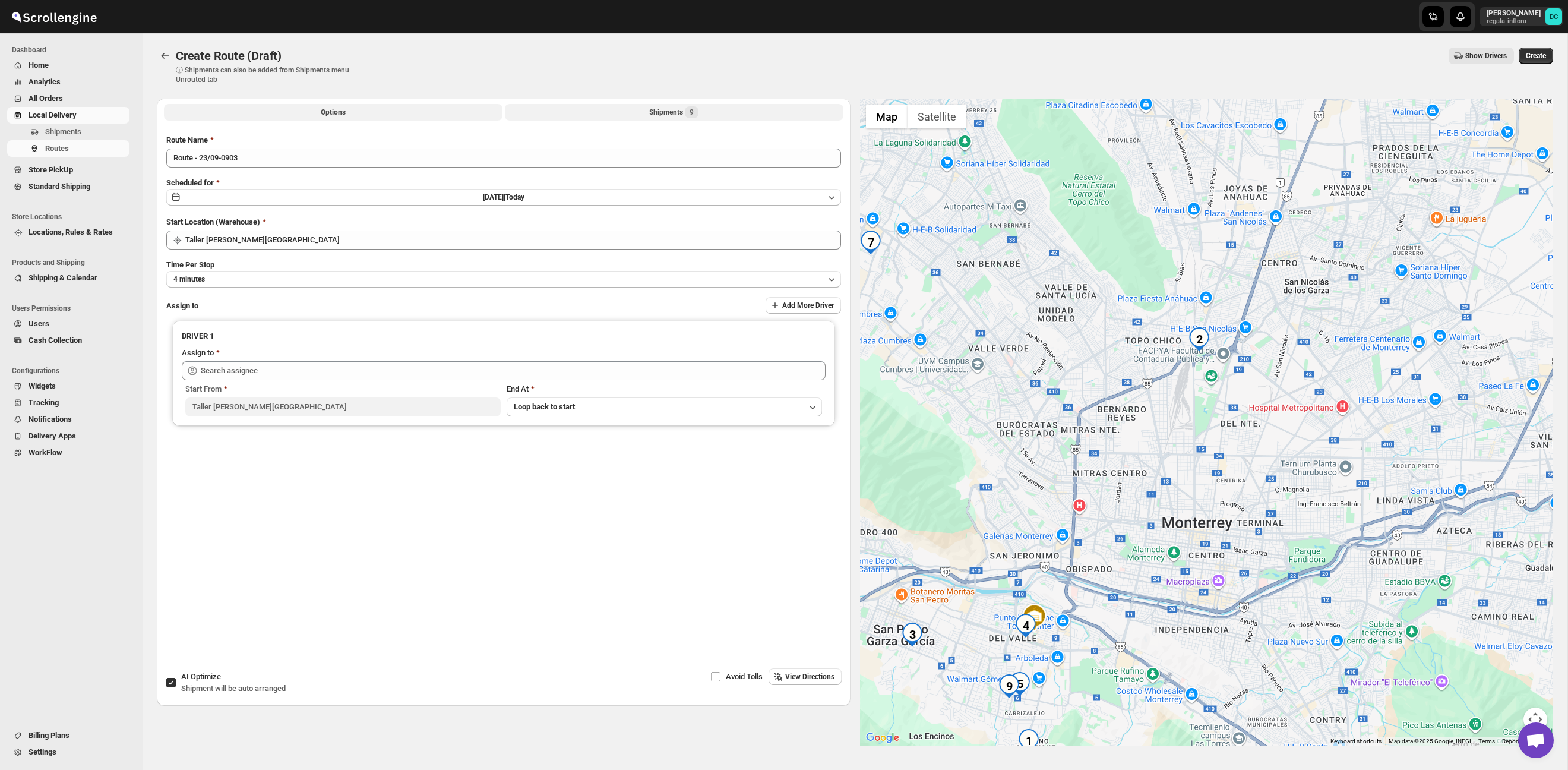
click at [582, 110] on button "Shipments 9" at bounding box center [674, 112] width 338 height 16
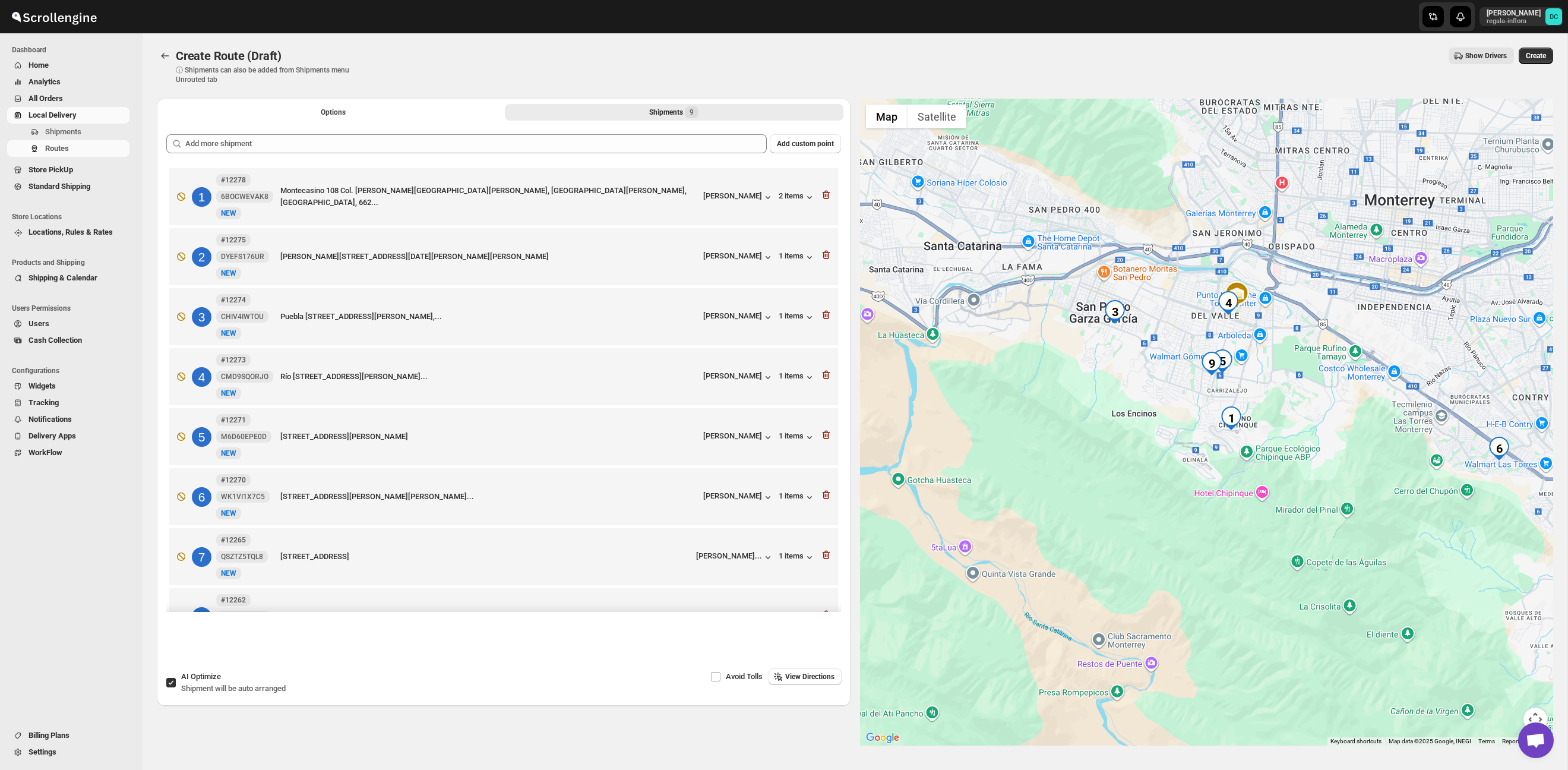
drag, startPoint x: 1239, startPoint y: 491, endPoint x: 1136, endPoint y: 377, distance: 153.6
click at [1135, 377] on div at bounding box center [1207, 422] width 694 height 647
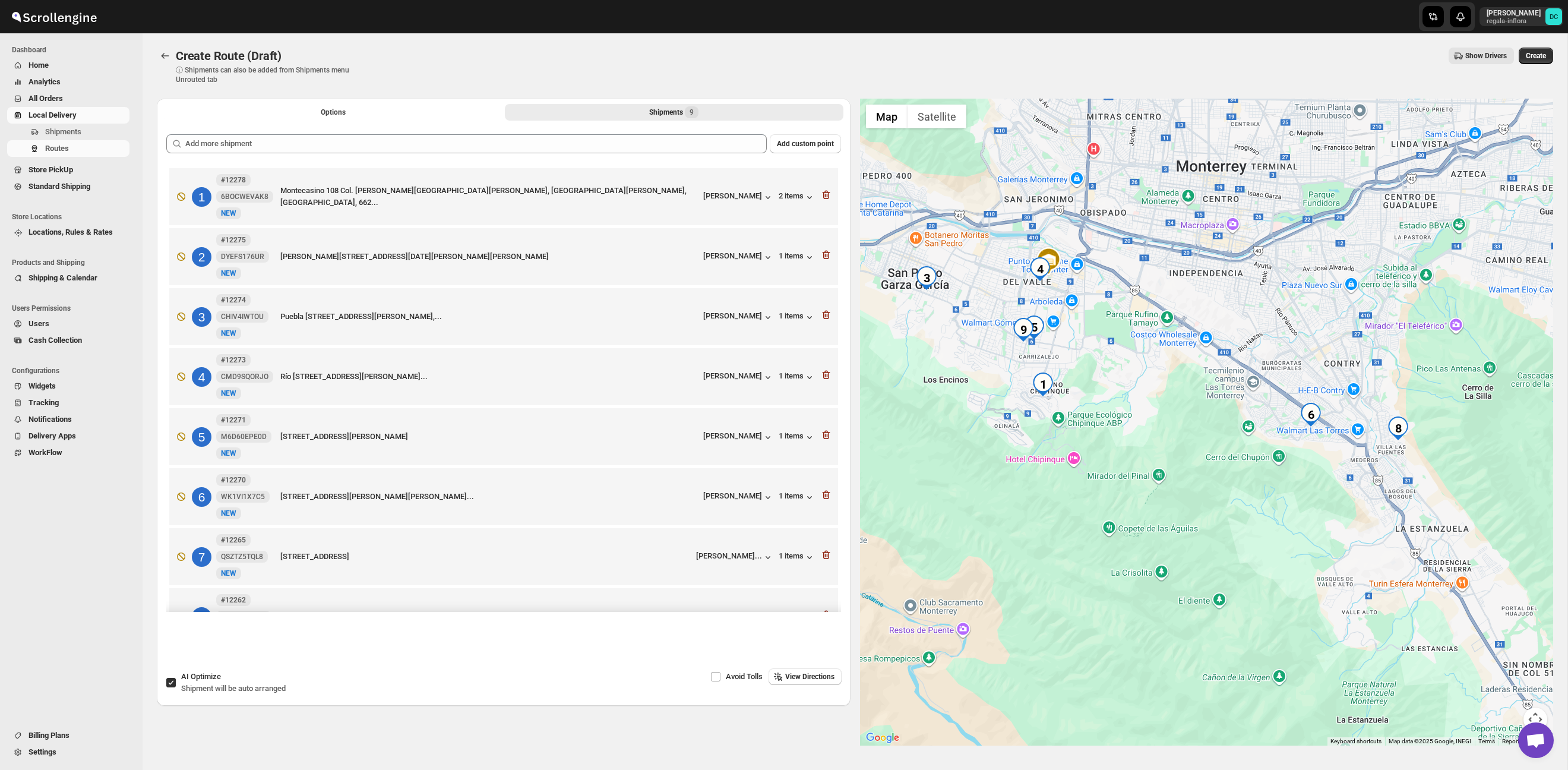
drag, startPoint x: 1418, startPoint y: 407, endPoint x: 1271, endPoint y: 271, distance: 200.3
click at [1271, 271] on div at bounding box center [1207, 422] width 694 height 647
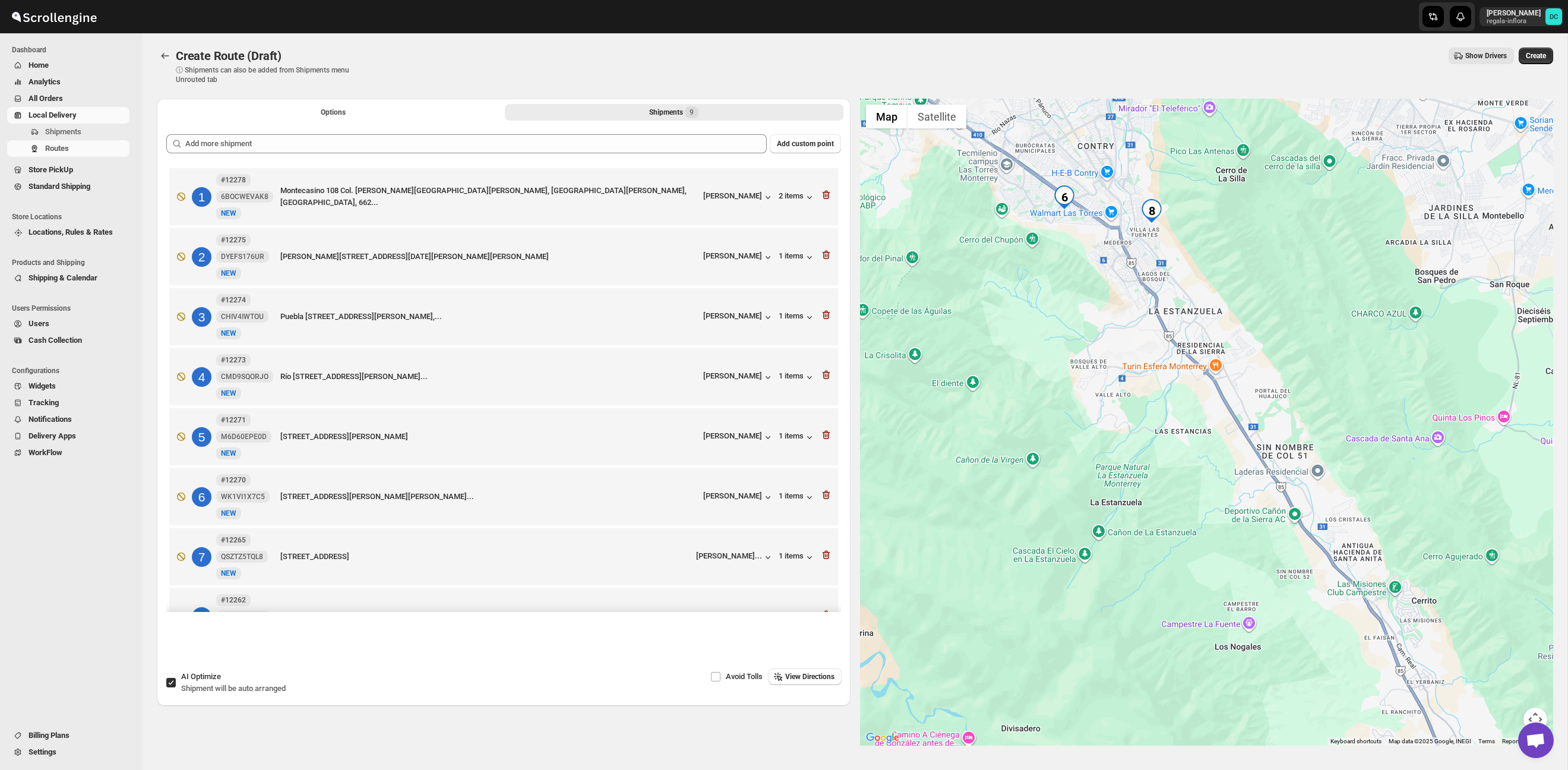
drag, startPoint x: 1309, startPoint y: 354, endPoint x: 1343, endPoint y: 452, distance: 103.7
click at [1343, 453] on div at bounding box center [1207, 422] width 694 height 647
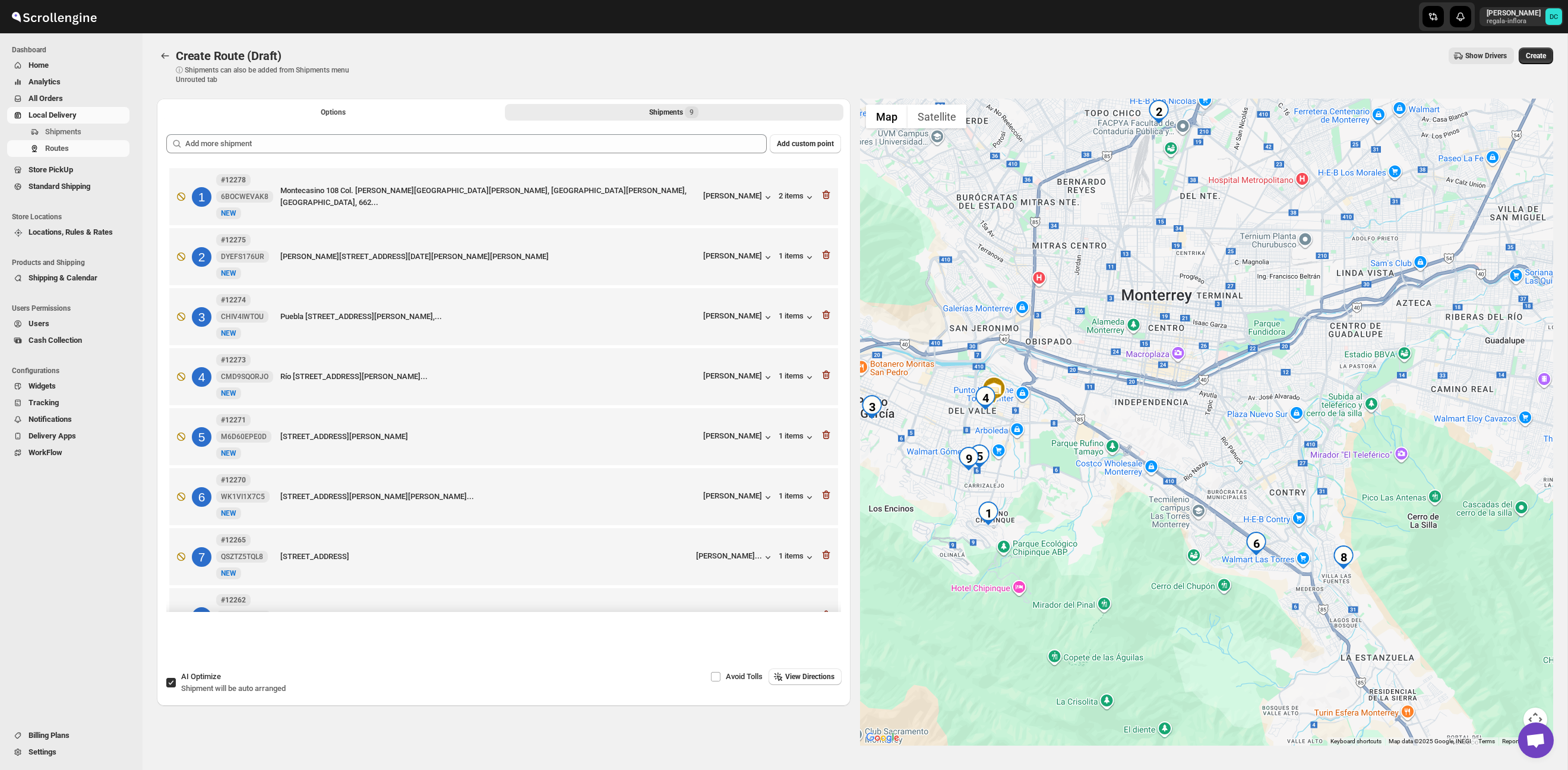
drag, startPoint x: 1128, startPoint y: 306, endPoint x: 1296, endPoint y: 428, distance: 207.6
click at [1295, 427] on div at bounding box center [1207, 422] width 694 height 647
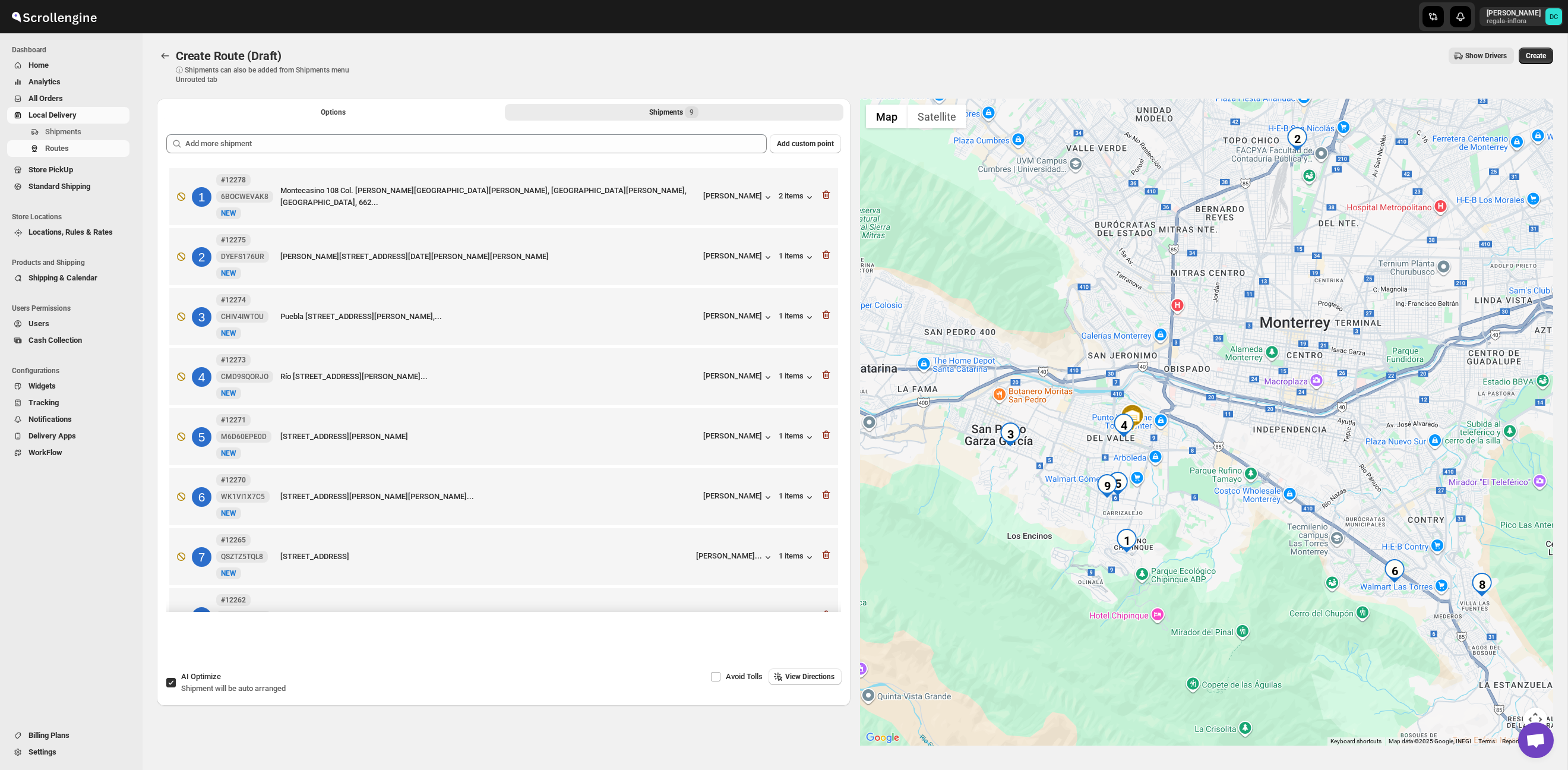
drag, startPoint x: 1292, startPoint y: 447, endPoint x: 1324, endPoint y: 427, distance: 37.7
click at [1324, 427] on div at bounding box center [1207, 422] width 694 height 647
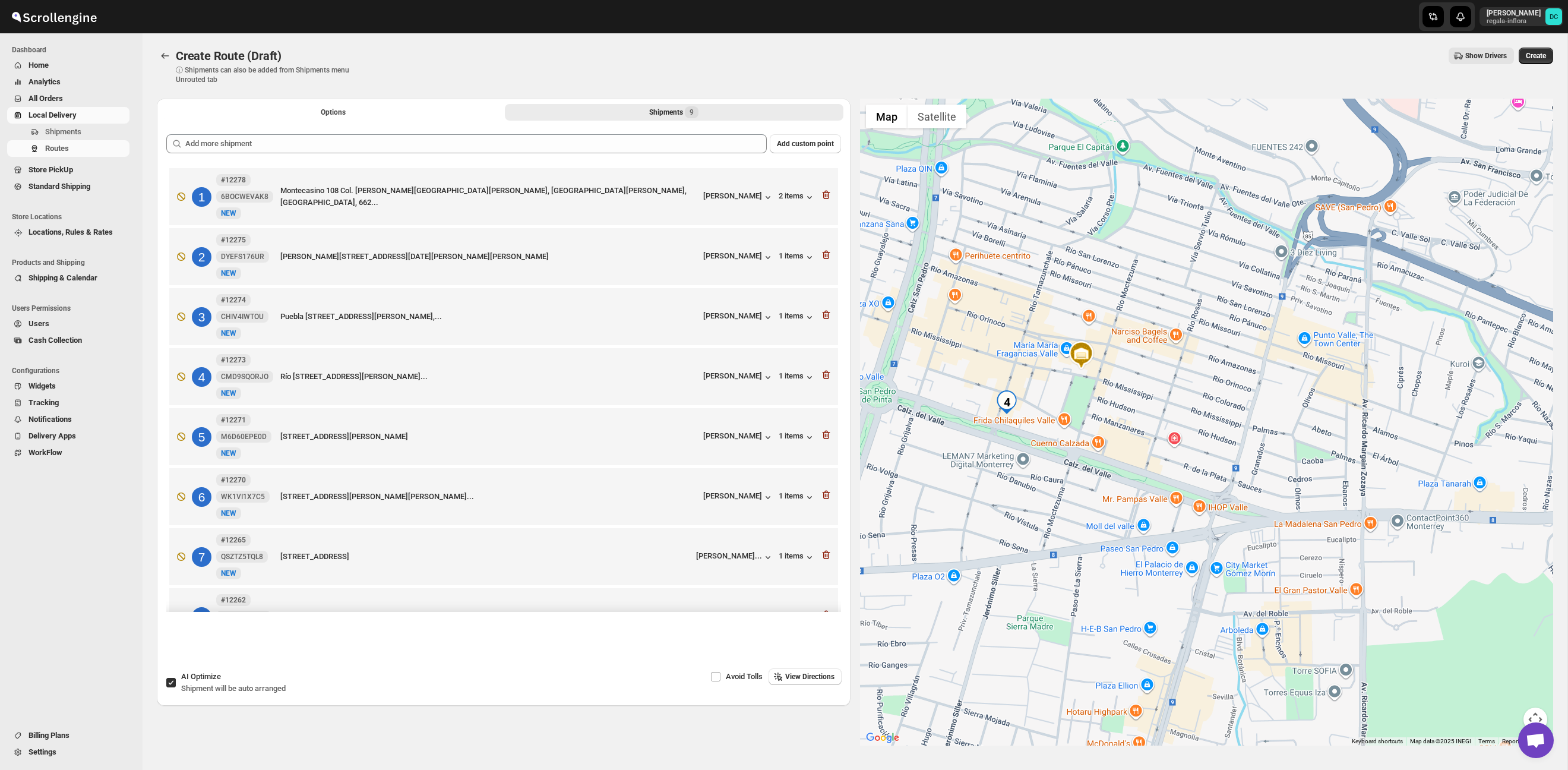
drag, startPoint x: 1286, startPoint y: 608, endPoint x: 1358, endPoint y: 413, distance: 207.9
click at [1360, 413] on div at bounding box center [1207, 422] width 694 height 647
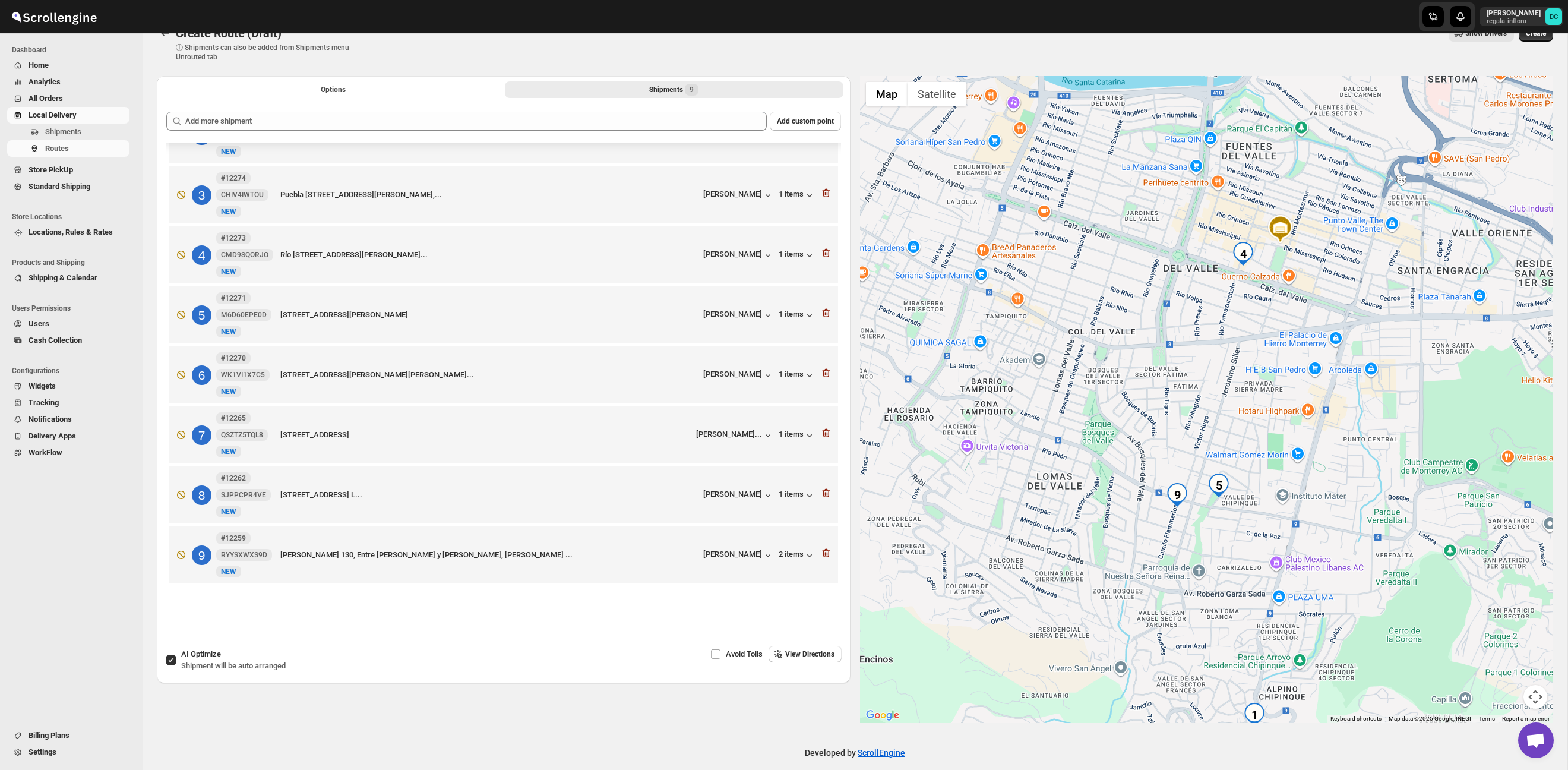
scroll to position [35, 0]
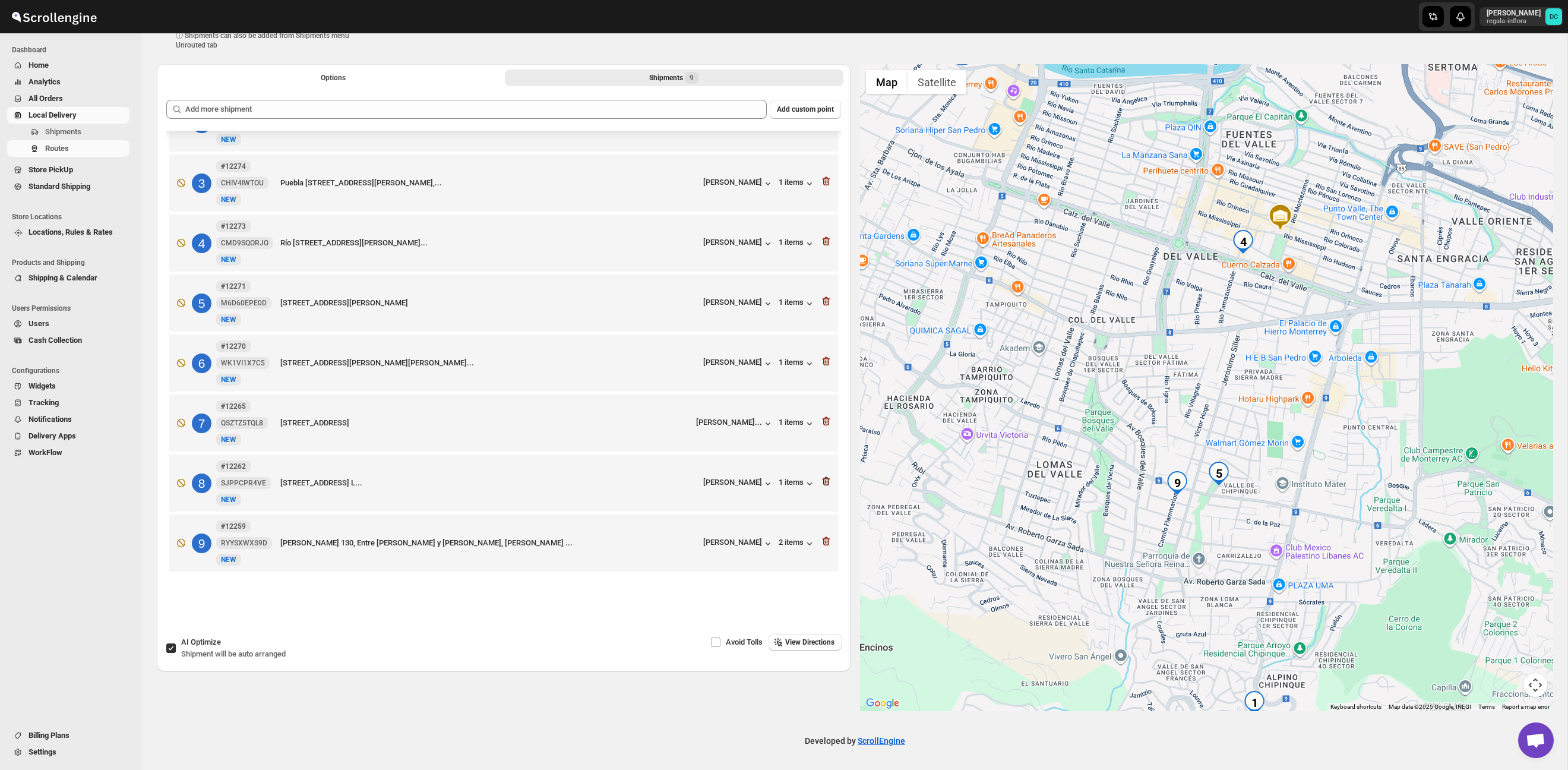
click at [827, 482] on icon "button" at bounding box center [827, 481] width 12 height 12
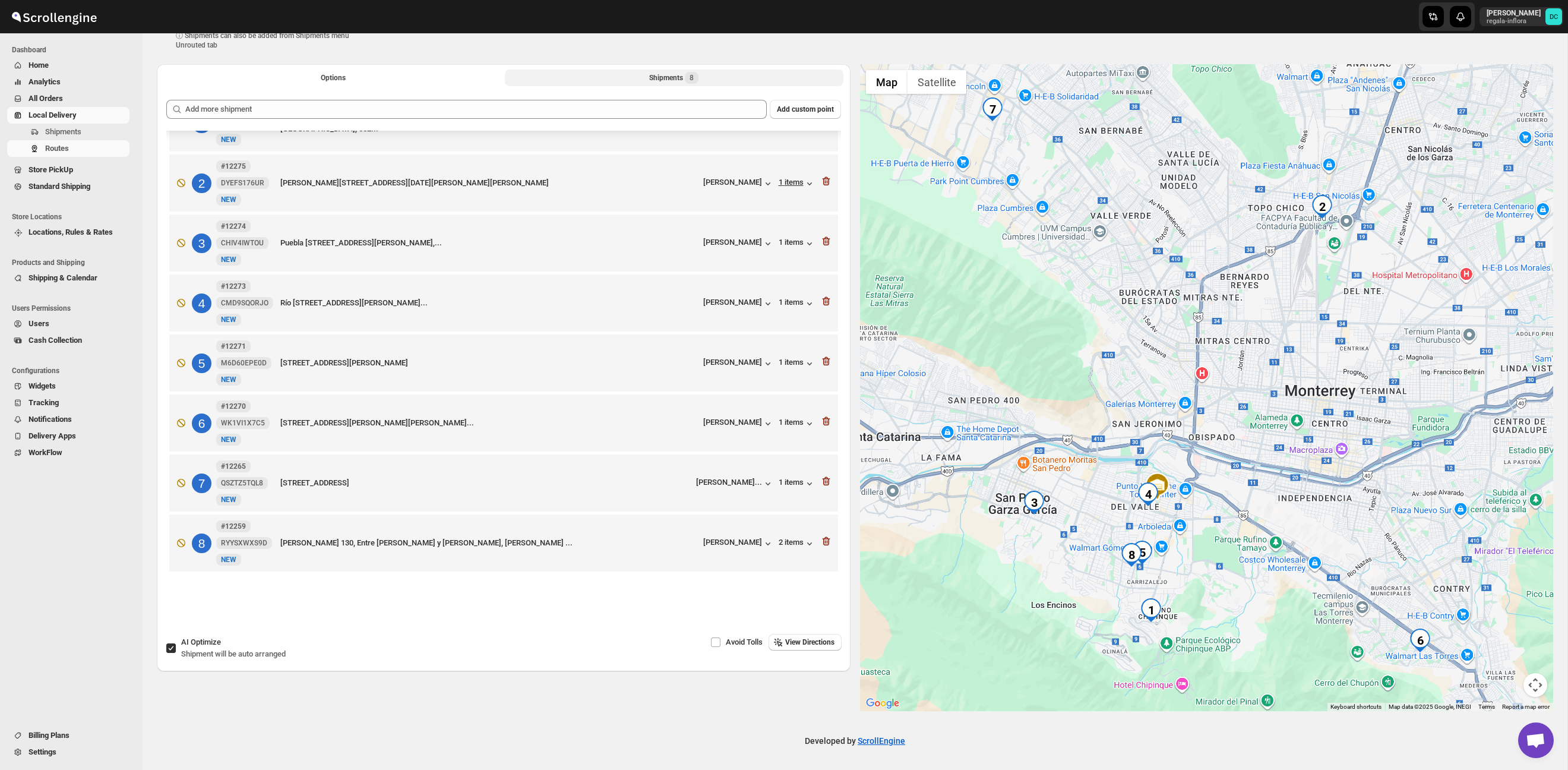
scroll to position [0, 0]
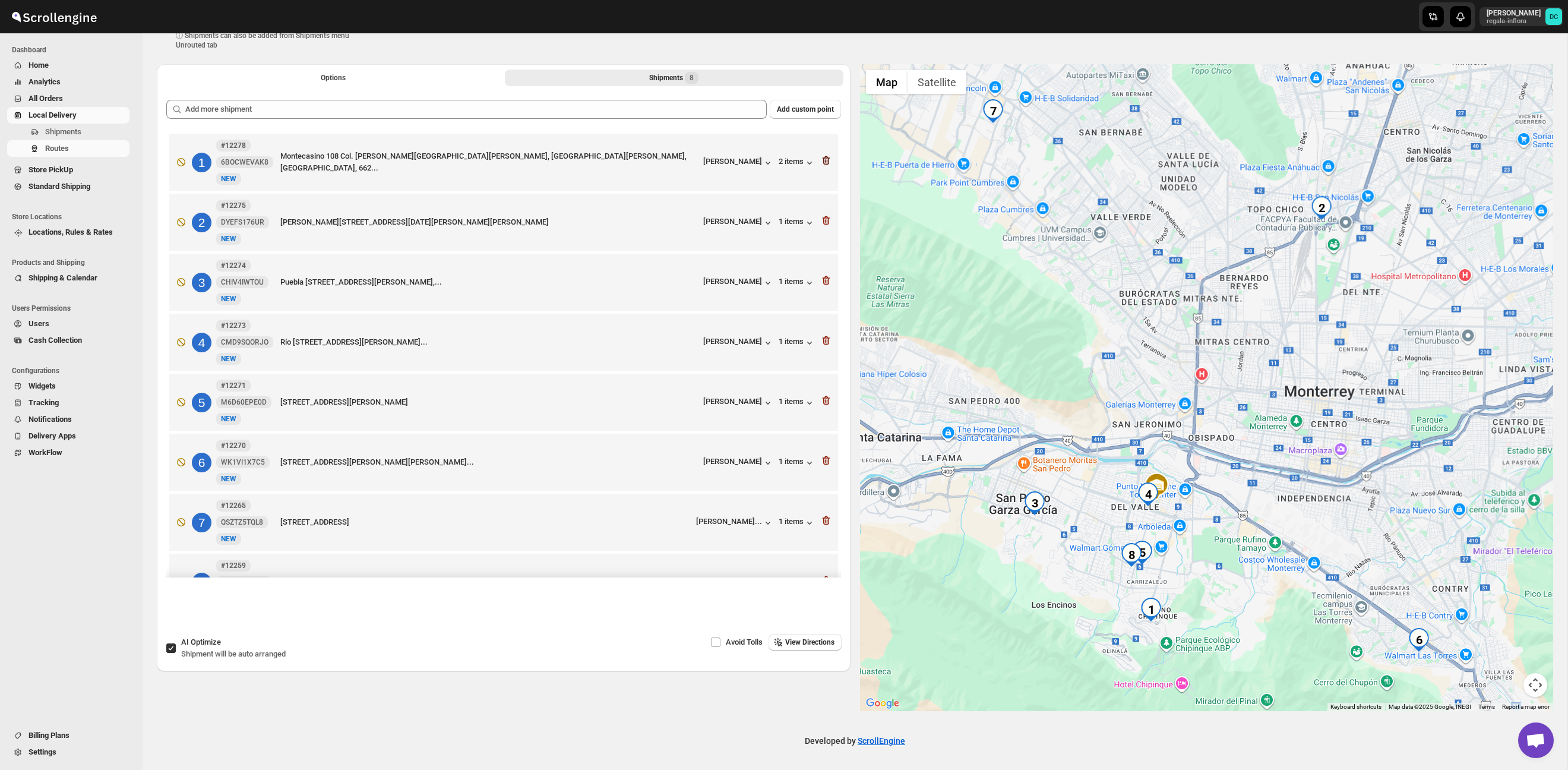
click at [825, 157] on icon "button" at bounding box center [825, 161] width 8 height 9
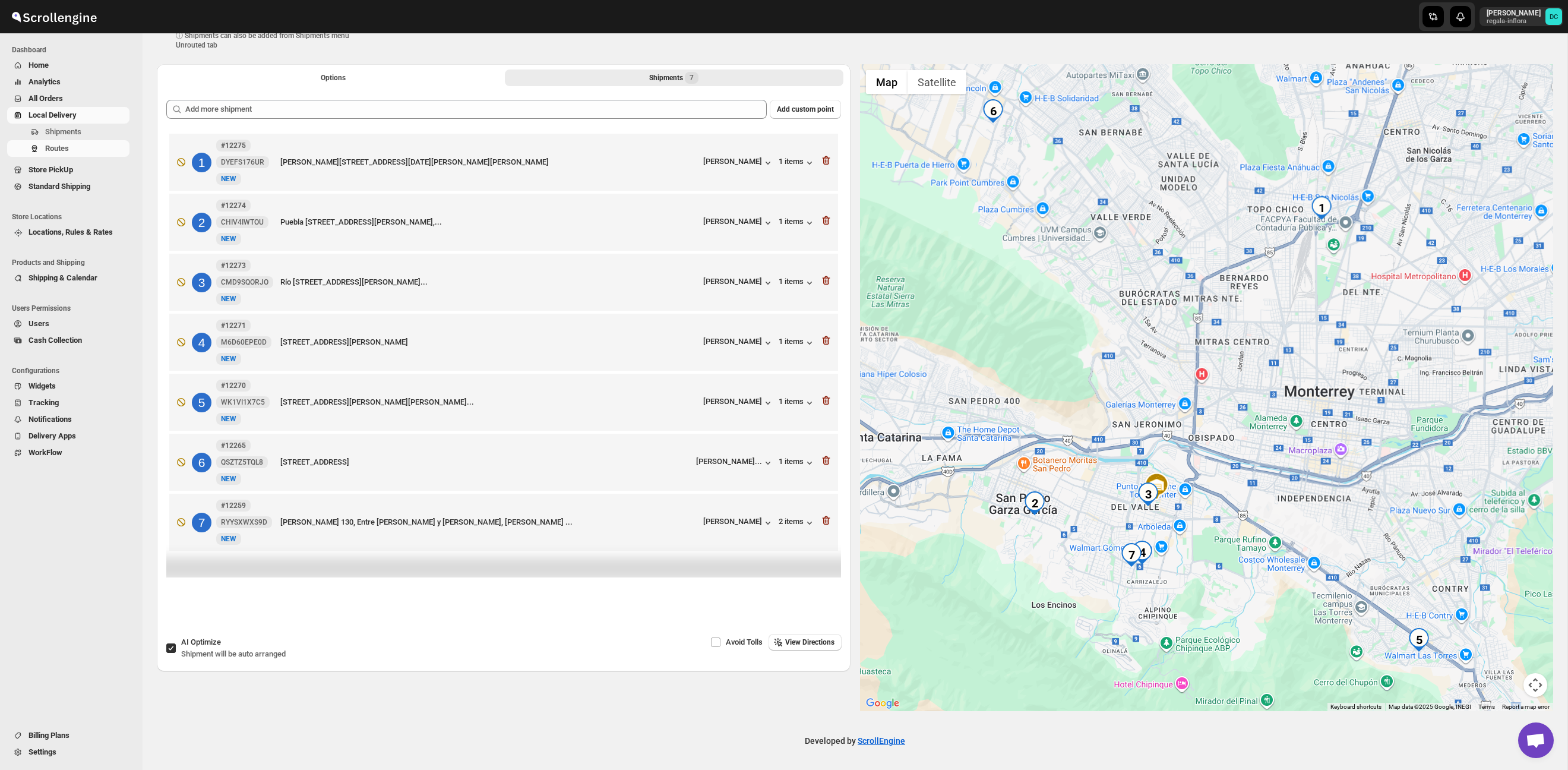
click at [825, 157] on icon "button" at bounding box center [825, 161] width 8 height 9
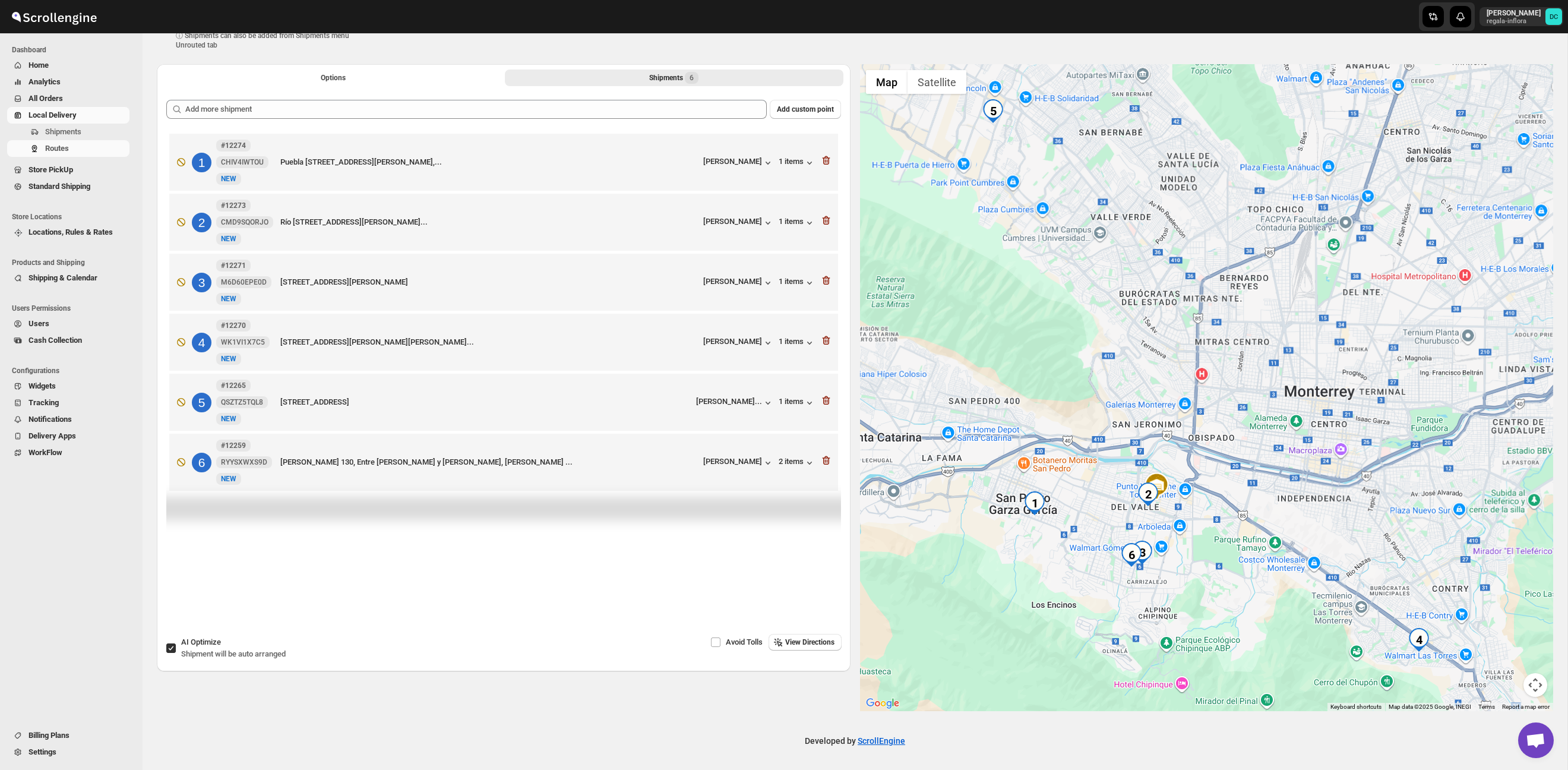
click at [825, 157] on icon "button" at bounding box center [825, 161] width 8 height 9
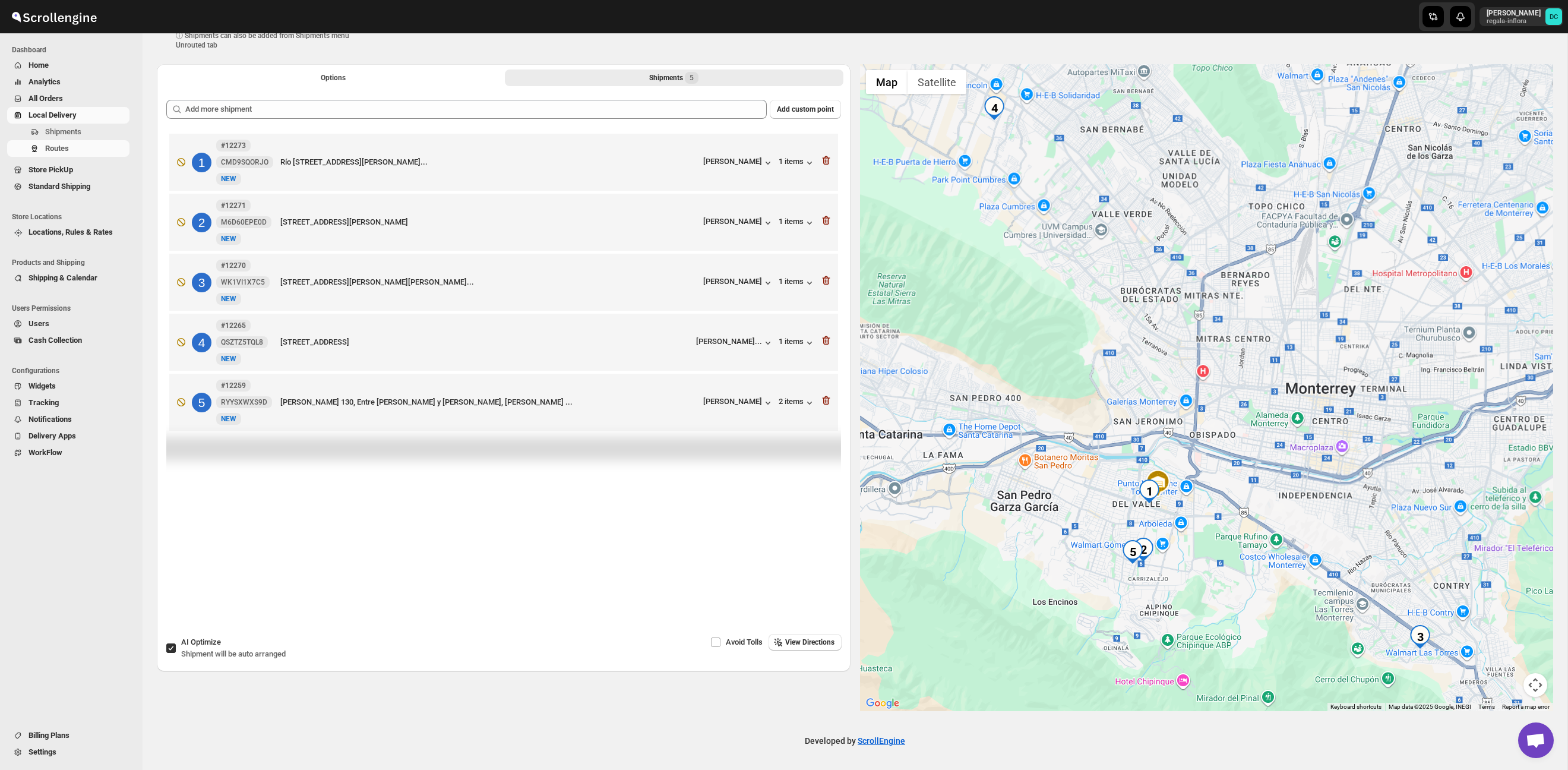
click at [825, 157] on icon "button" at bounding box center [825, 161] width 8 height 9
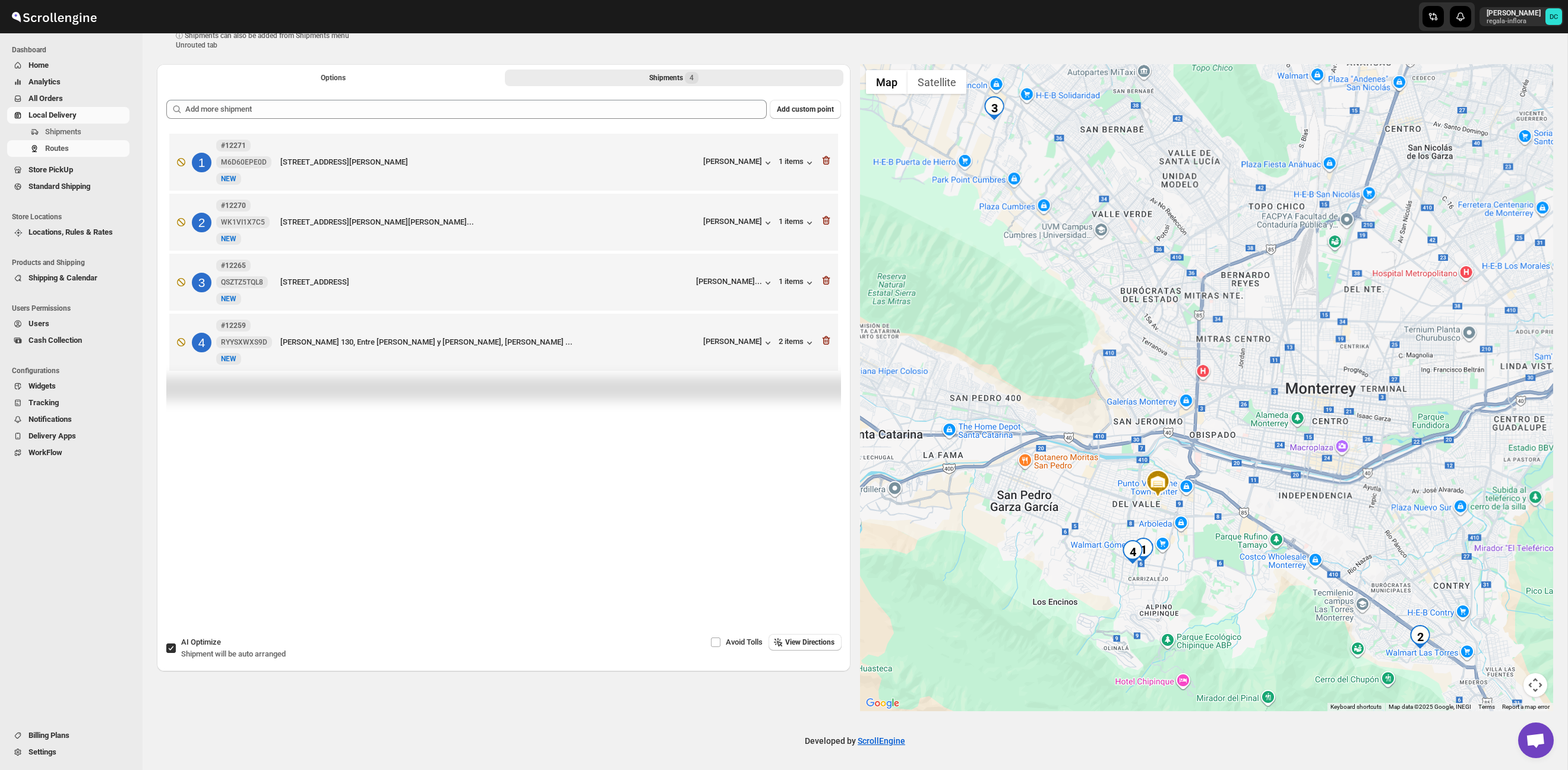
click at [825, 157] on icon "button" at bounding box center [825, 161] width 8 height 9
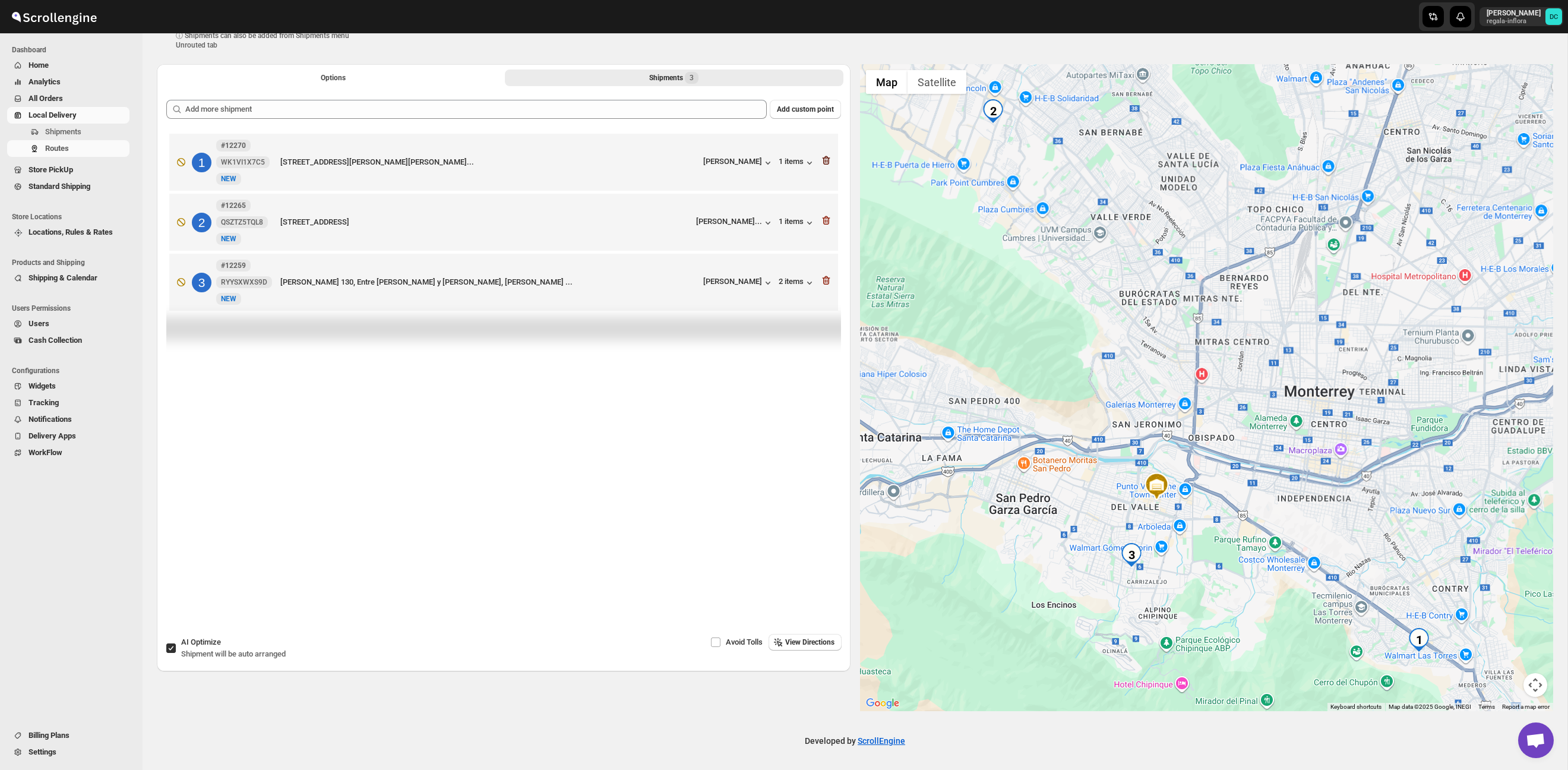
click at [825, 157] on icon "button" at bounding box center [825, 161] width 8 height 9
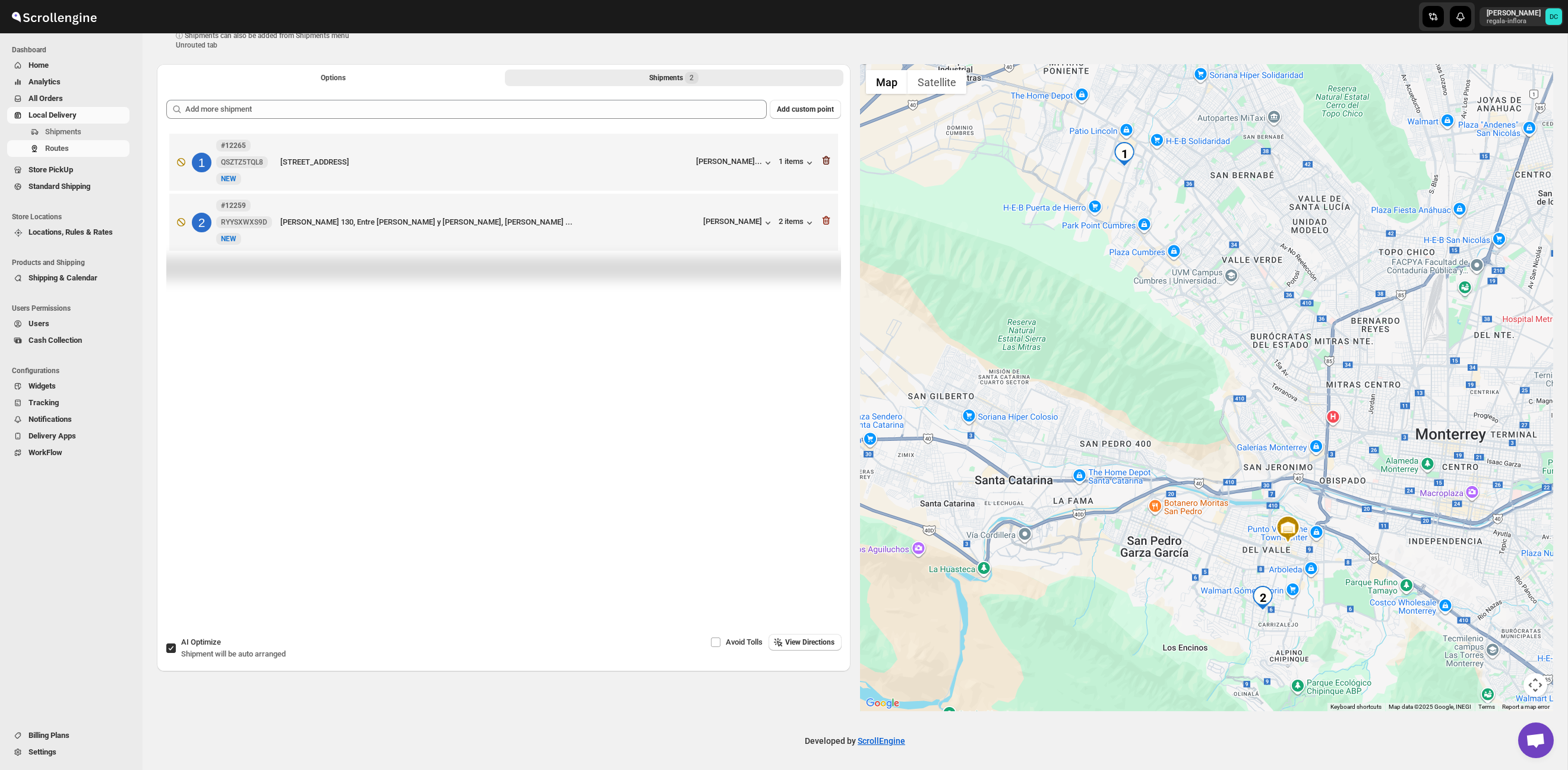
click at [827, 156] on icon "button" at bounding box center [825, 161] width 8 height 9
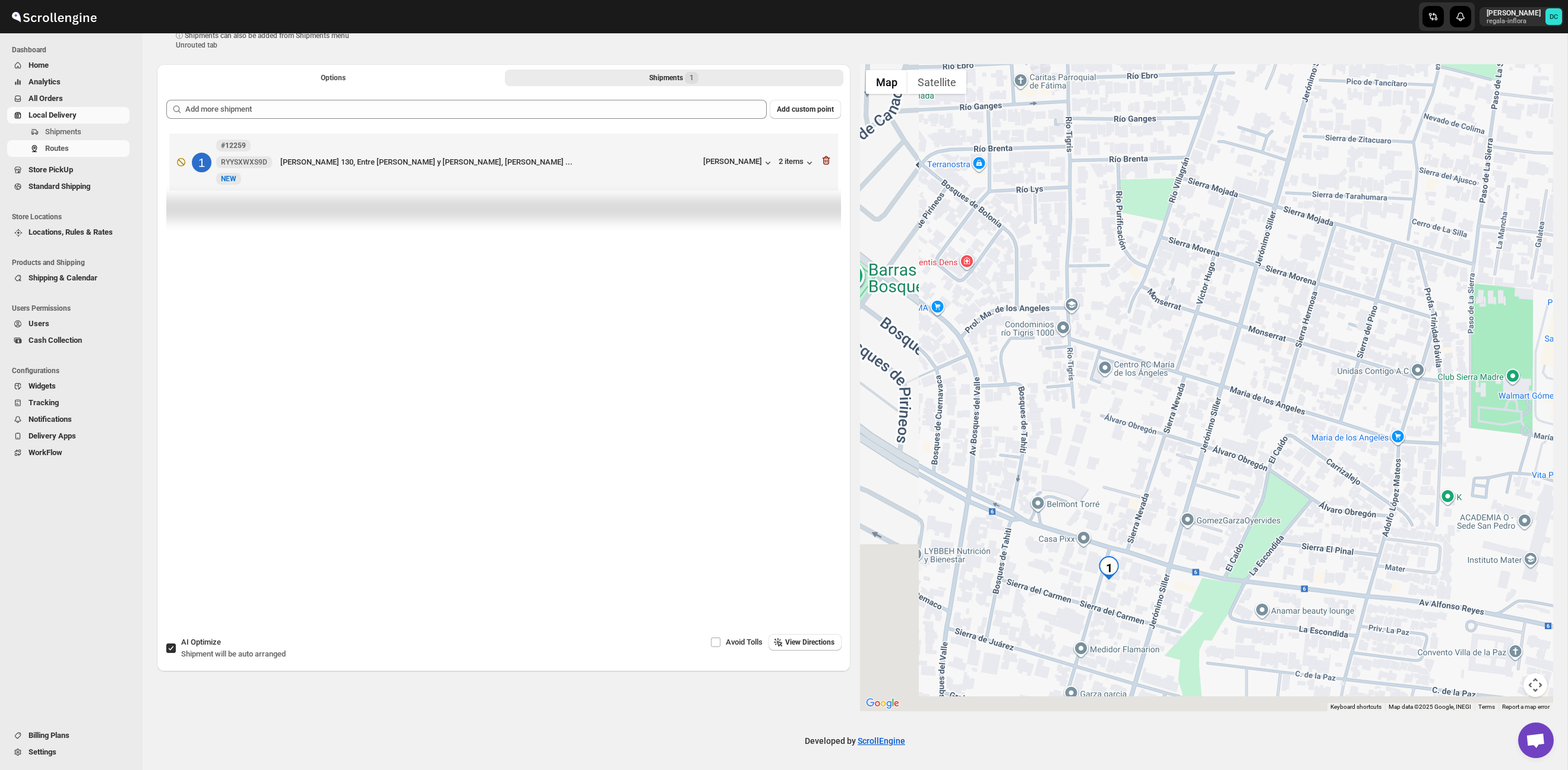
drag, startPoint x: 1161, startPoint y: 570, endPoint x: 1263, endPoint y: 395, distance: 202.6
click at [1263, 395] on div at bounding box center [1207, 387] width 694 height 647
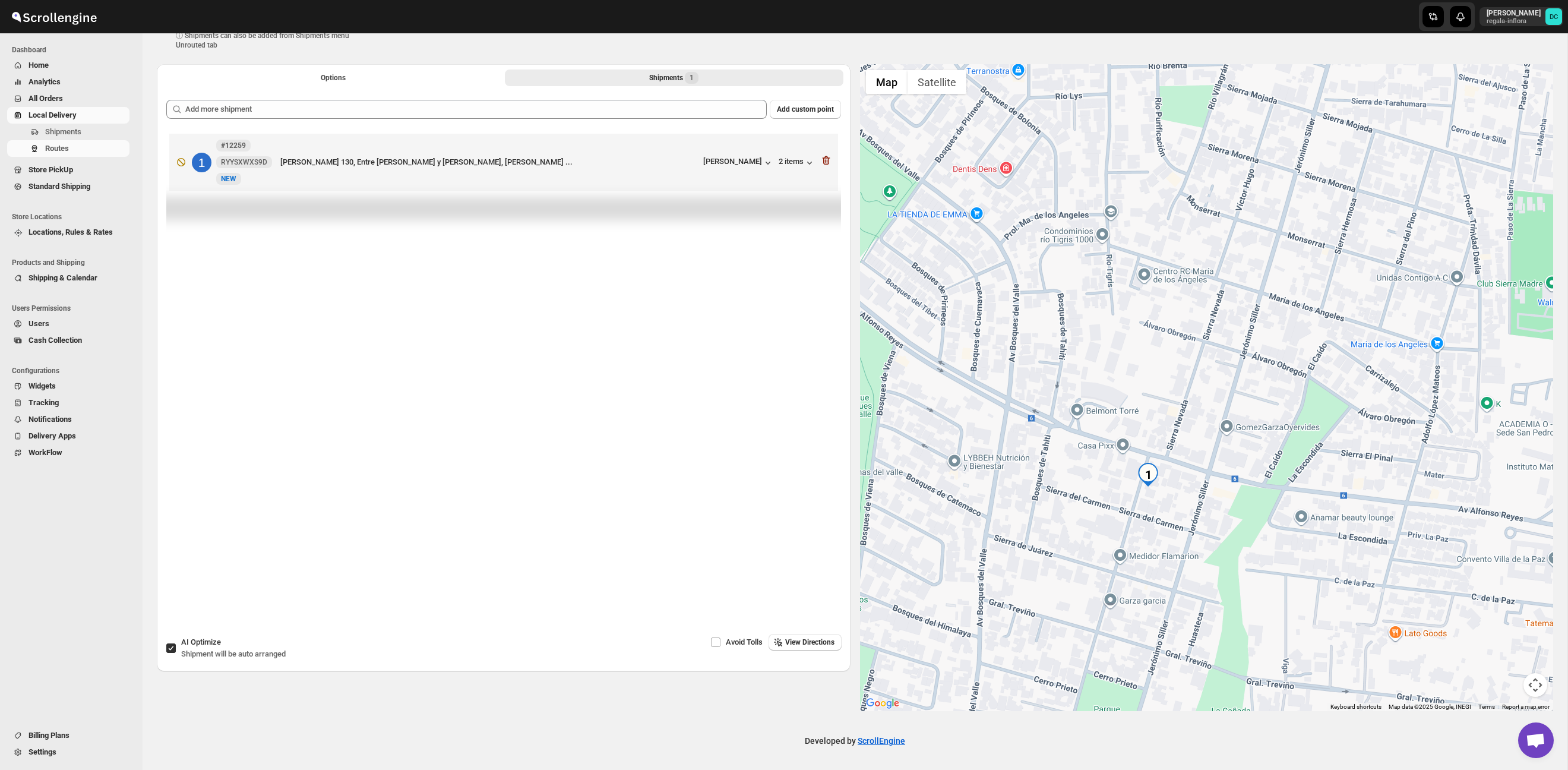
drag, startPoint x: 1217, startPoint y: 482, endPoint x: 1228, endPoint y: 453, distance: 31.0
click at [1228, 453] on div at bounding box center [1207, 387] width 694 height 647
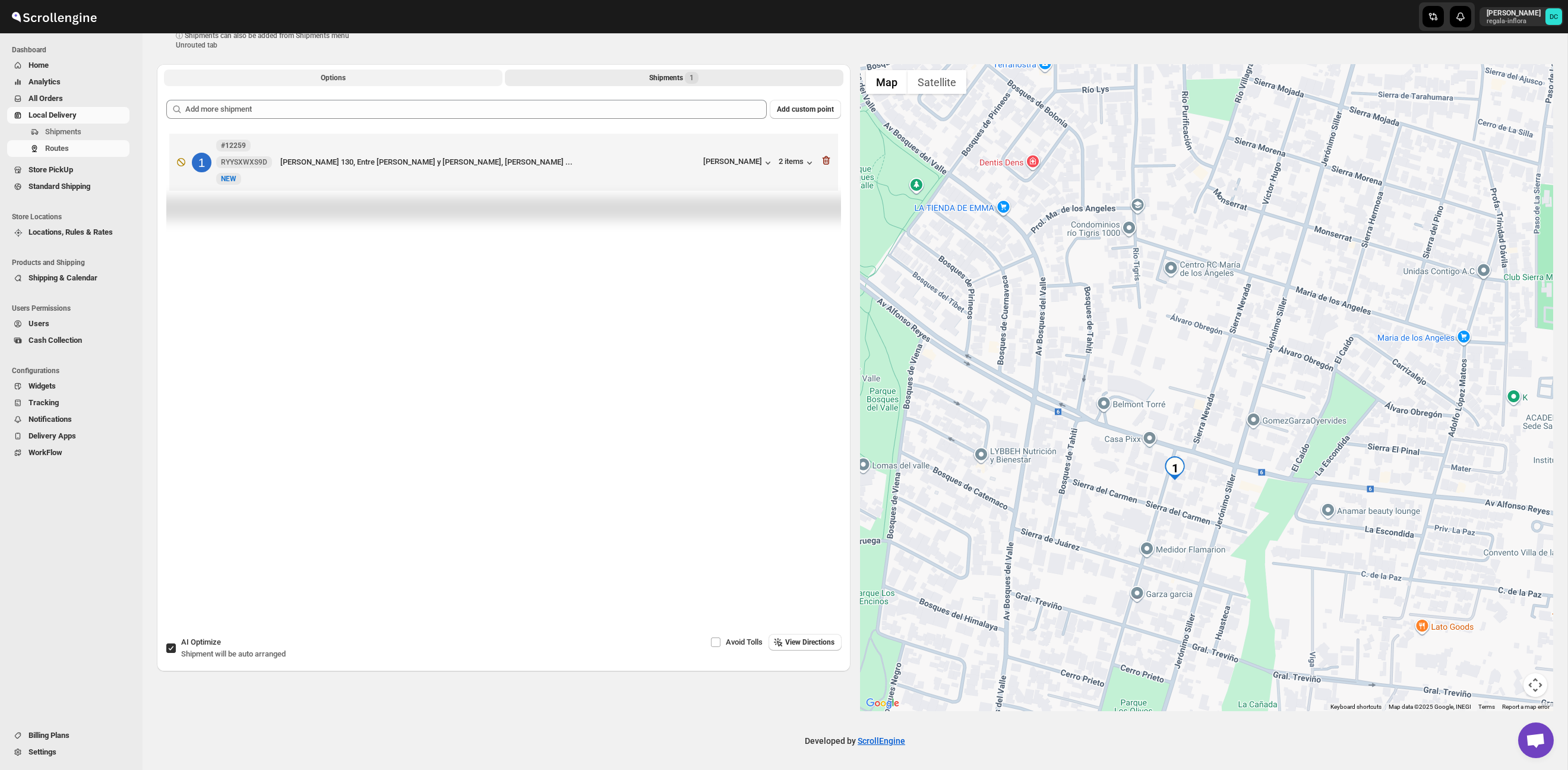
click at [343, 77] on span "Options" at bounding box center [333, 78] width 25 height 10
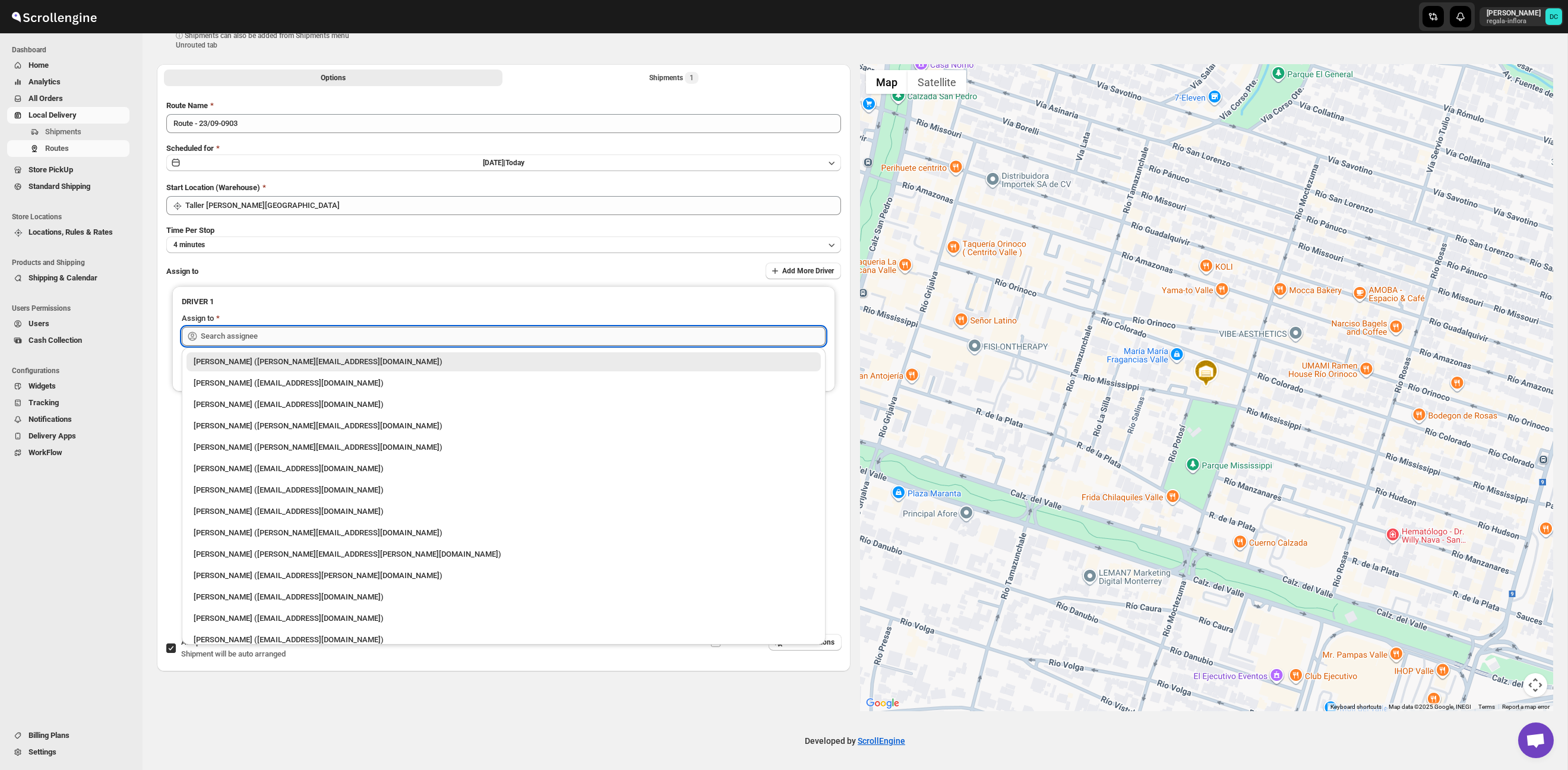
click at [367, 334] on input "text" at bounding box center [513, 336] width 625 height 19
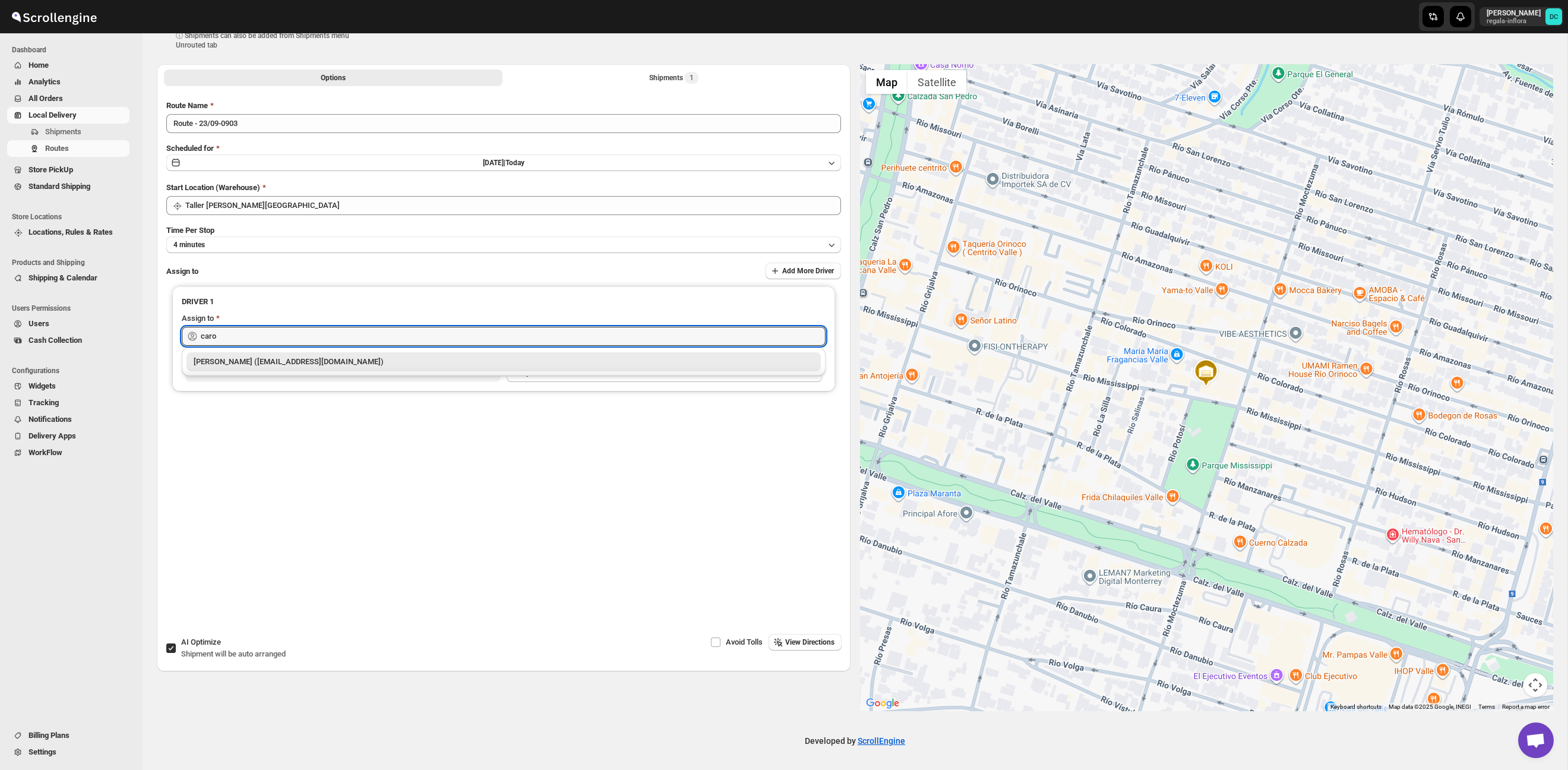
click at [375, 362] on div "[PERSON_NAME] ([EMAIL_ADDRESS][DOMAIN_NAME])" at bounding box center [503, 362] width 620 height 12
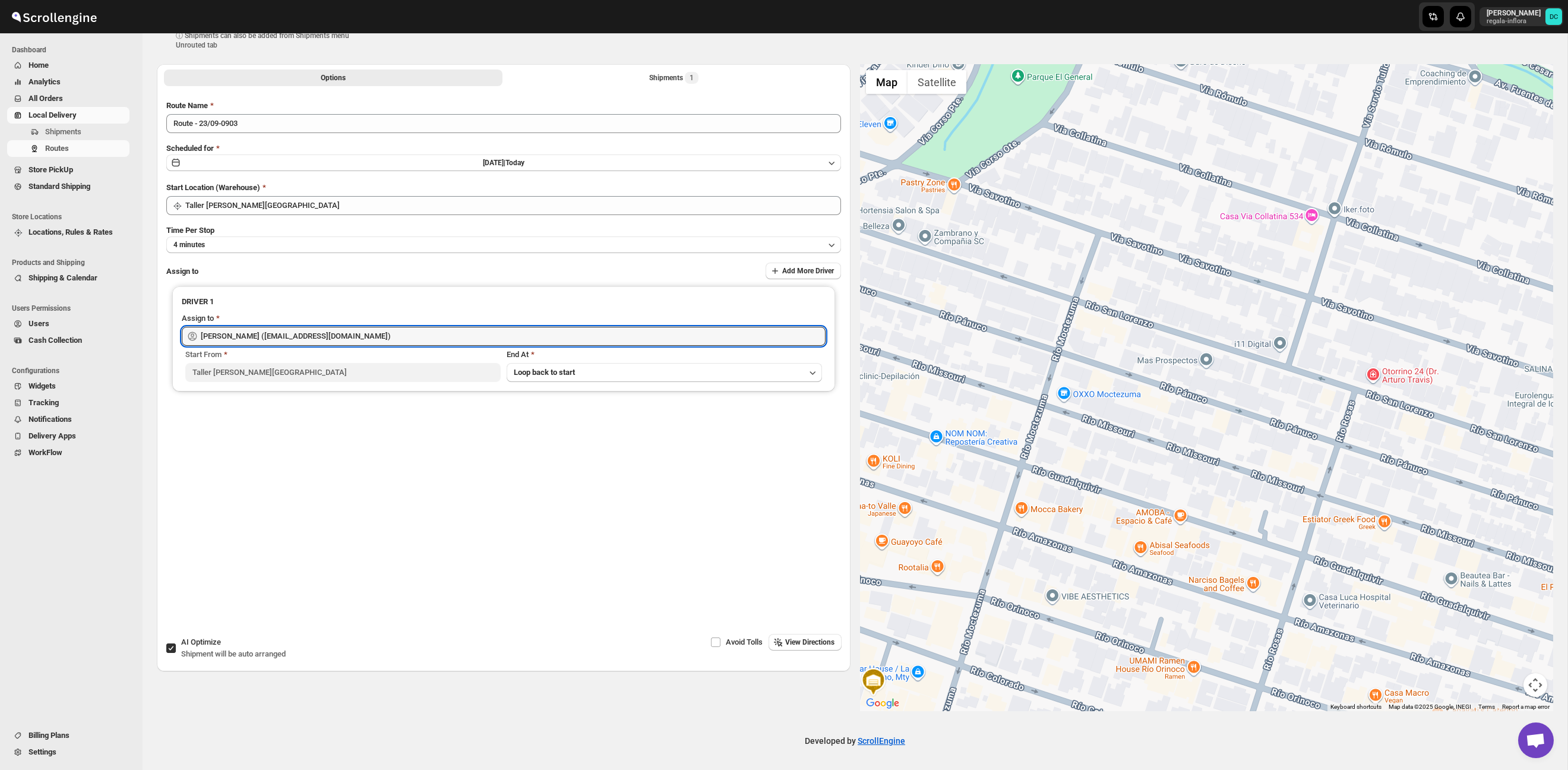
type input "[PERSON_NAME] ([EMAIL_ADDRESS][DOMAIN_NAME])"
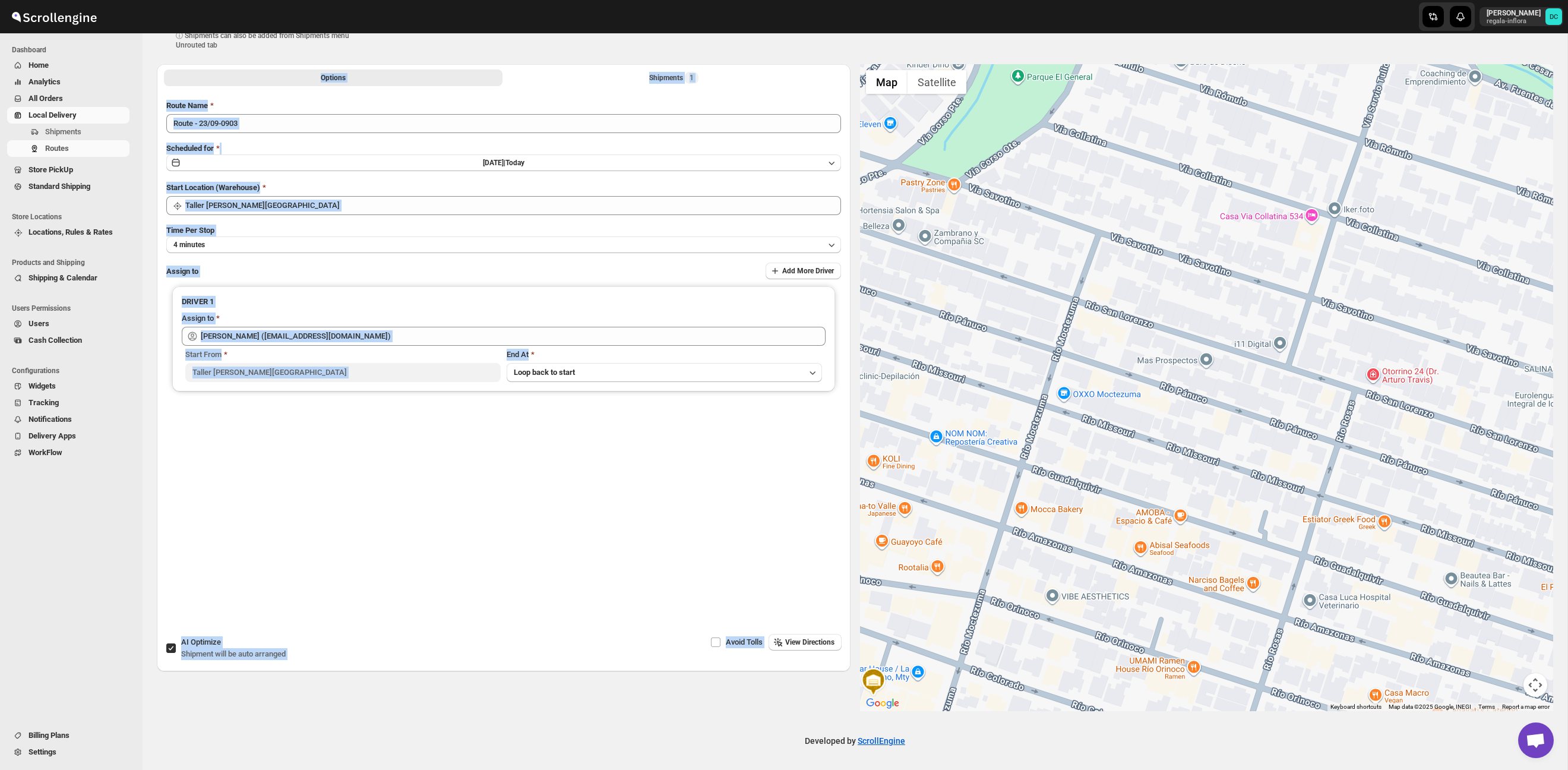
drag, startPoint x: 1437, startPoint y: 37, endPoint x: 1433, endPoint y: 110, distance: 73.1
click at [1433, 110] on div "Create Route (Draft). This page is ready Create Route (Draft) ⓘ Shipments can a…" at bounding box center [855, 355] width 1425 height 712
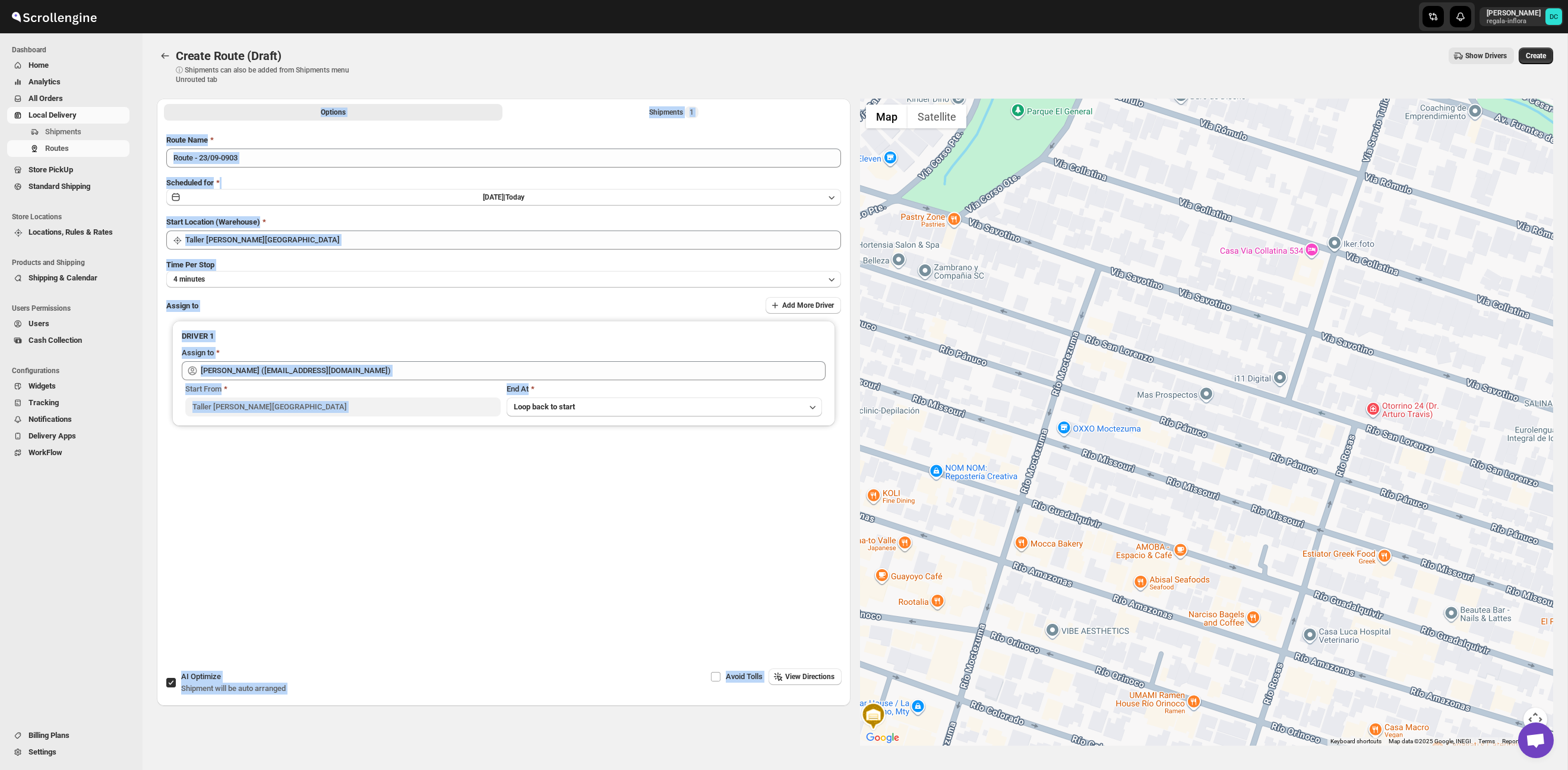
drag, startPoint x: 1533, startPoint y: 55, endPoint x: 1527, endPoint y: 56, distance: 6.1
click at [1533, 55] on span "Create" at bounding box center [1536, 56] width 20 height 10
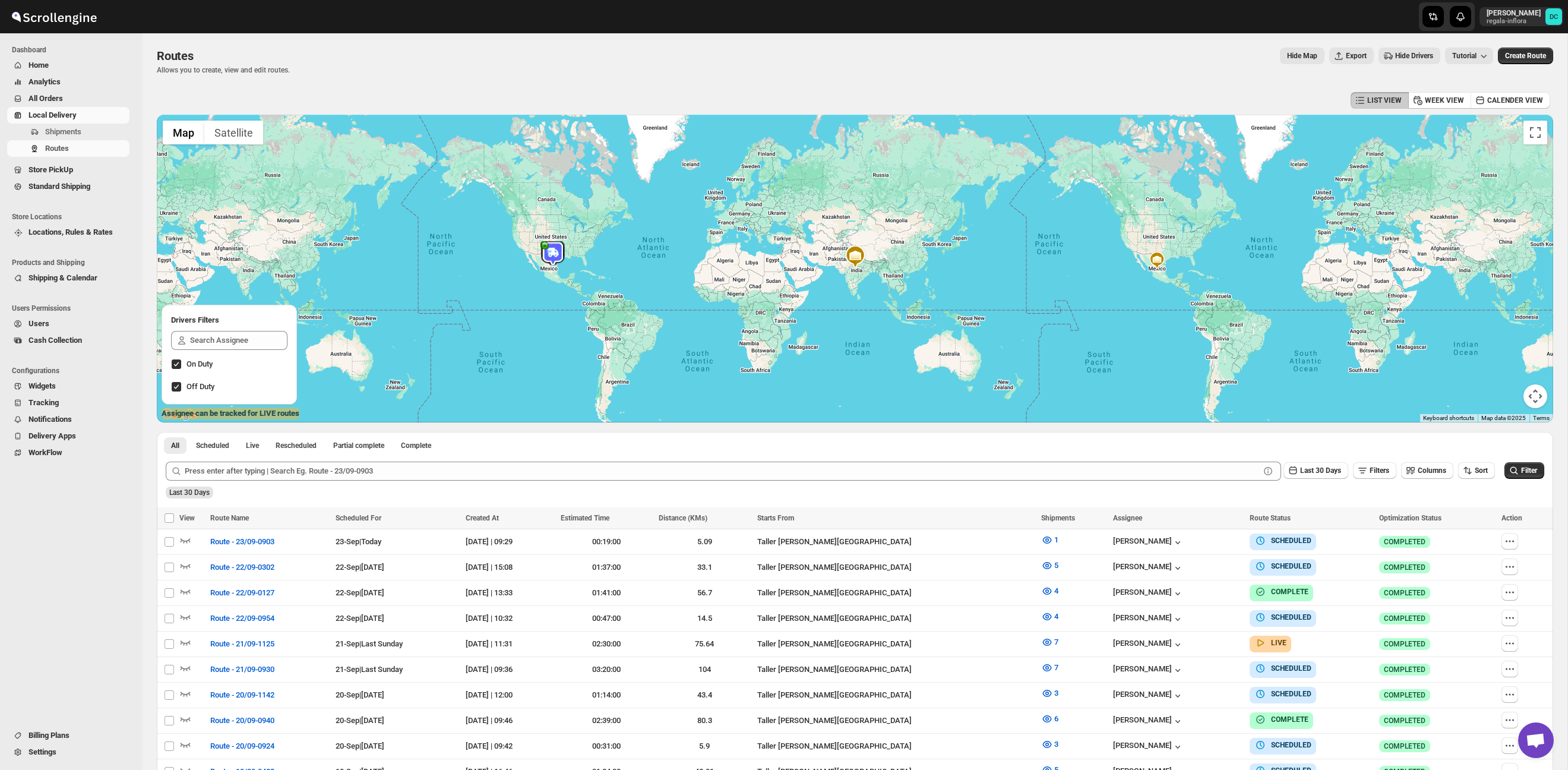
click at [84, 98] on span "All Orders" at bounding box center [78, 99] width 99 height 12
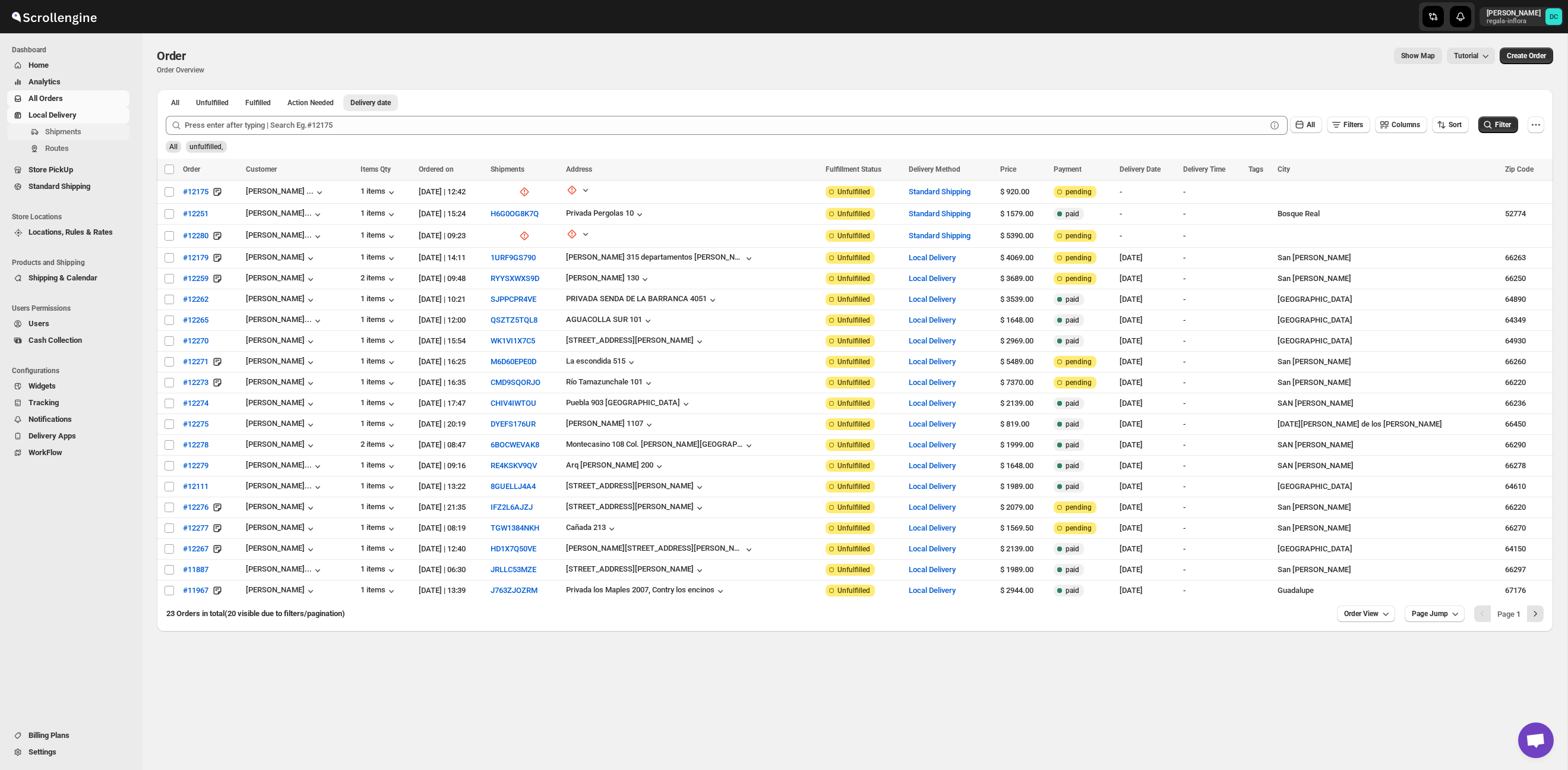
click at [80, 136] on span "Shipments" at bounding box center [63, 131] width 37 height 9
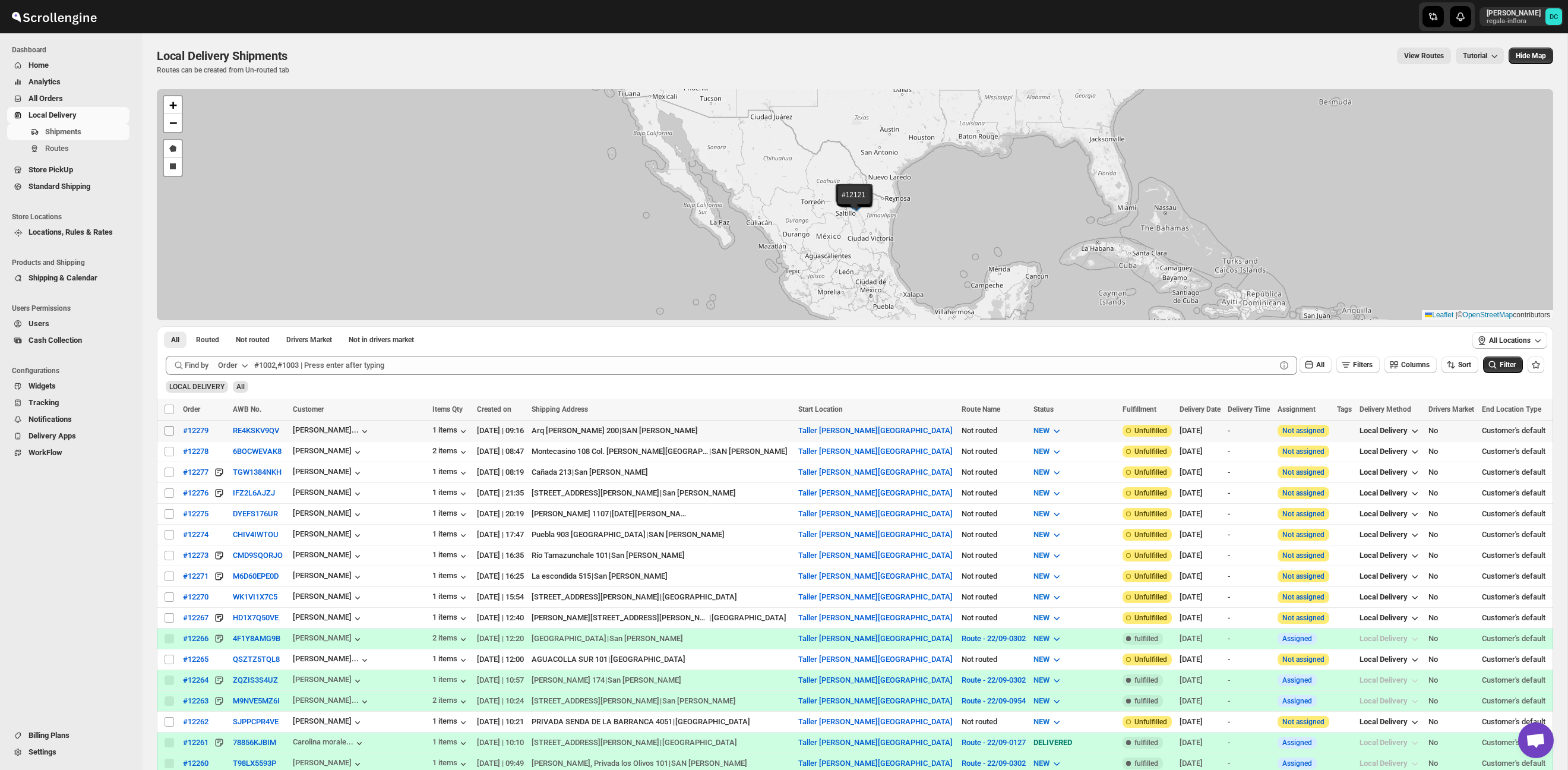
click at [170, 431] on input "Select shipment" at bounding box center [169, 431] width 10 height 10
checkbox input "true"
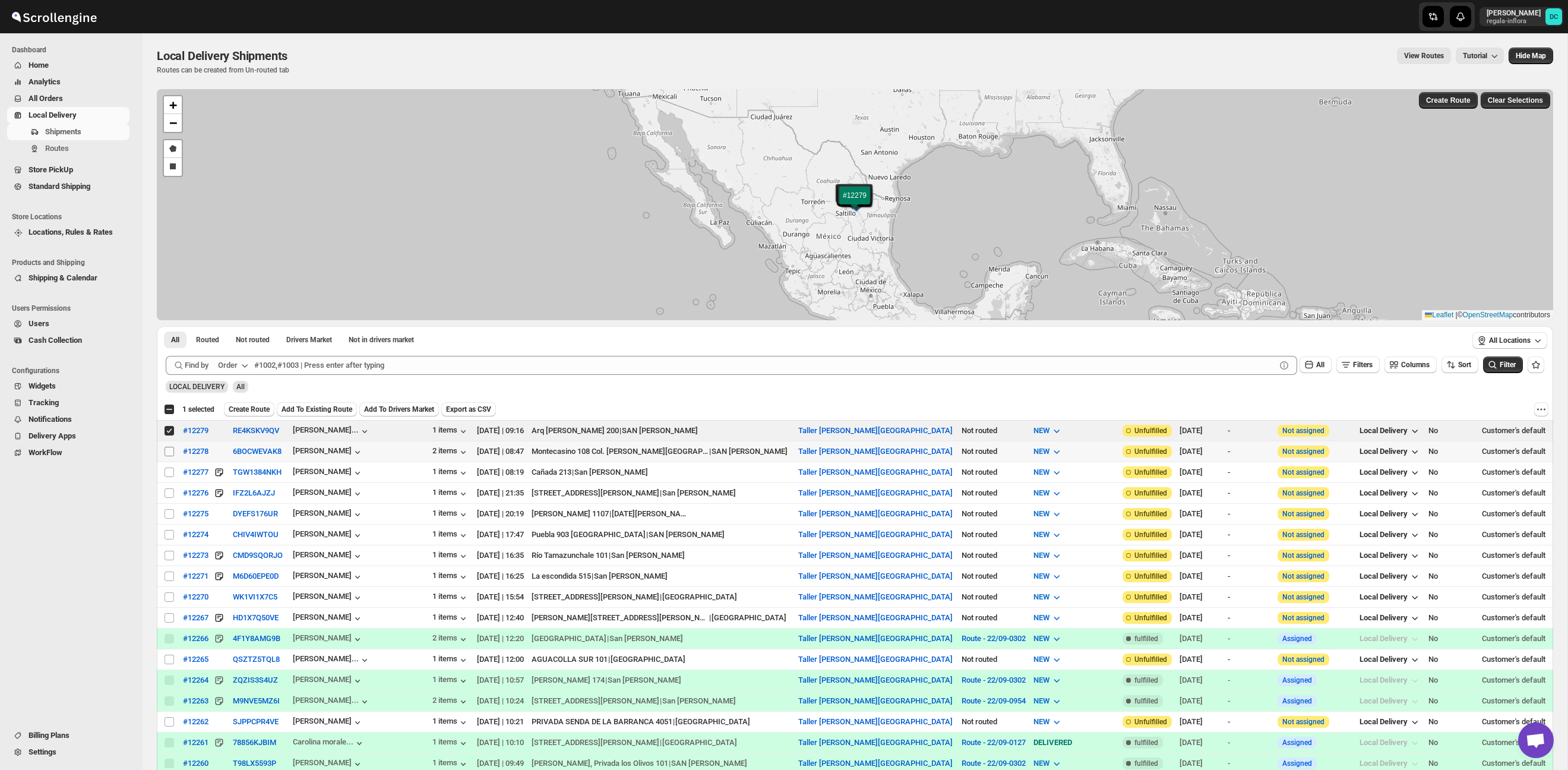
click at [167, 452] on input "Select shipment" at bounding box center [169, 452] width 10 height 10
checkbox input "true"
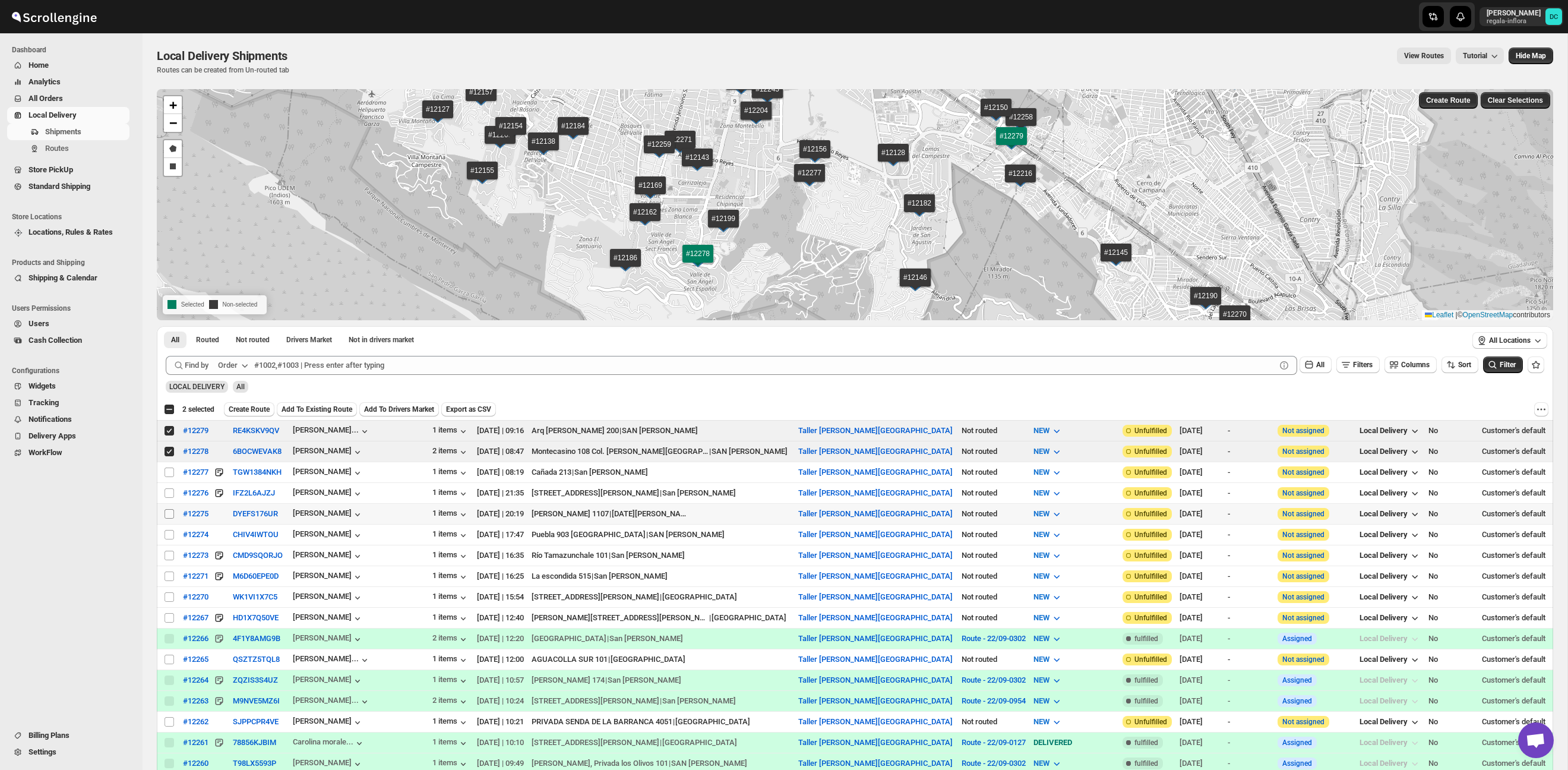
click at [169, 514] on input "Select shipment" at bounding box center [169, 514] width 10 height 10
checkbox input "true"
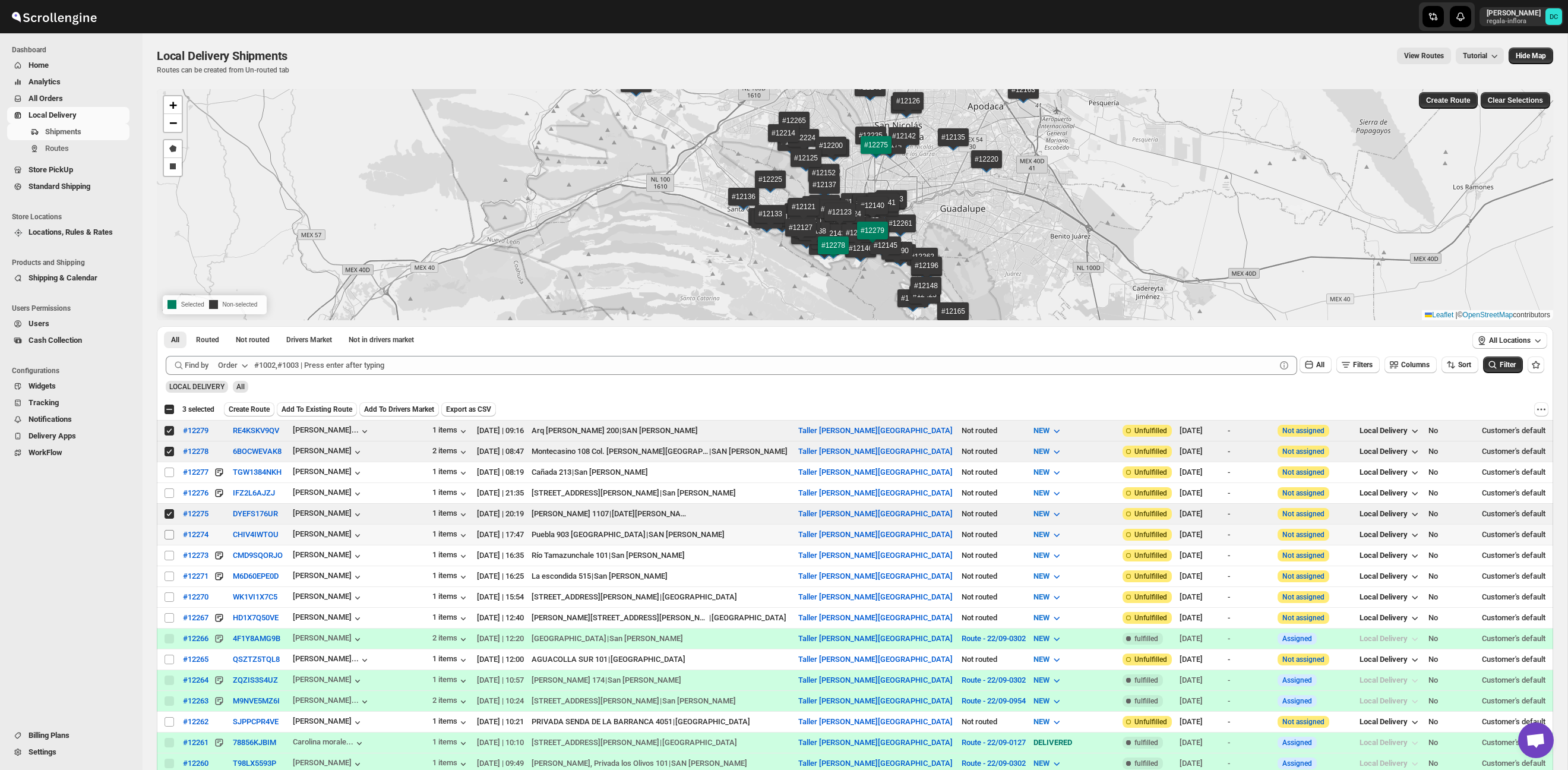
click at [167, 533] on input "Select shipment" at bounding box center [169, 534] width 10 height 10
checkbox input "true"
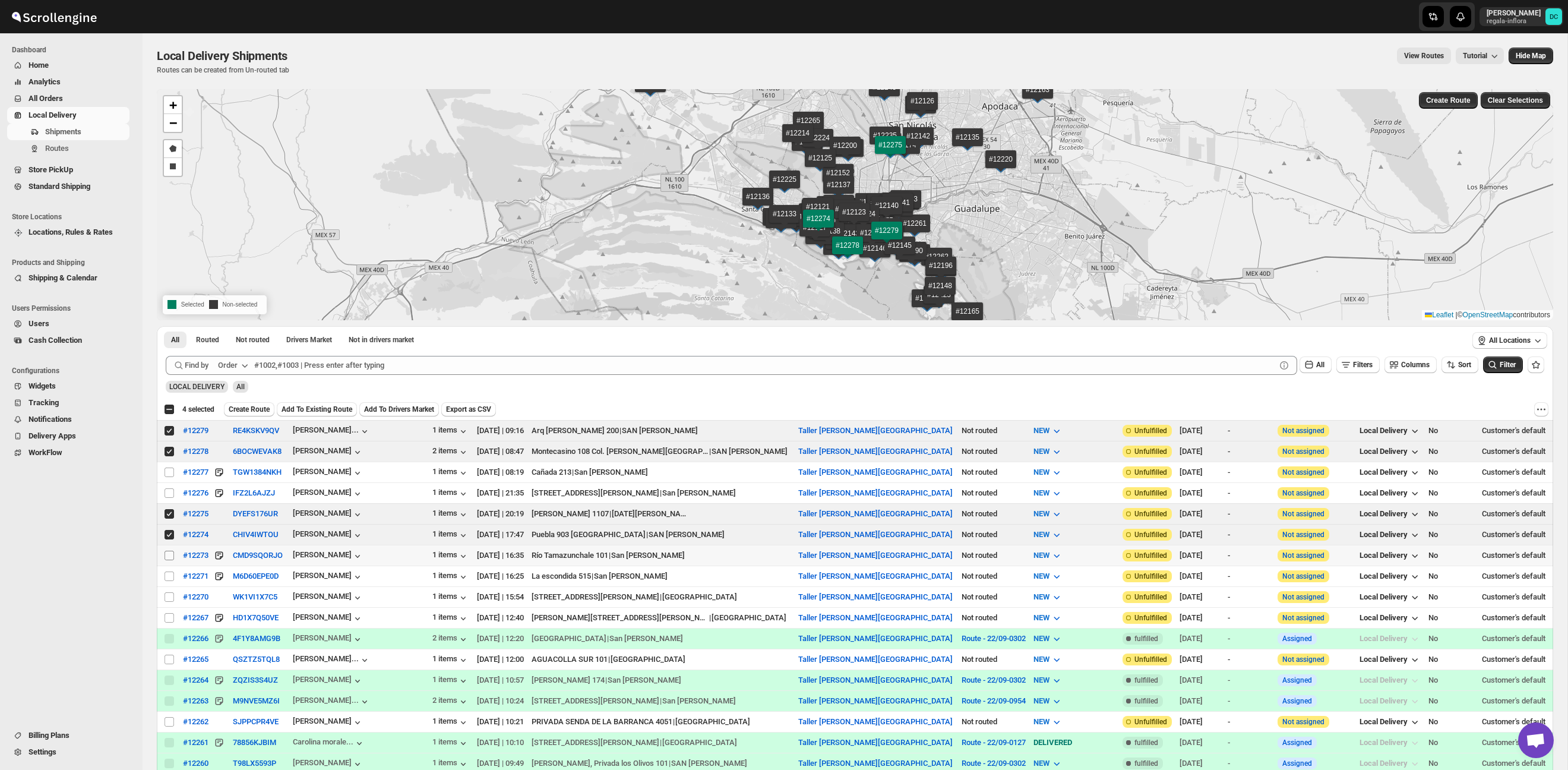
drag, startPoint x: 168, startPoint y: 552, endPoint x: 168, endPoint y: 562, distance: 10.0
click at [168, 552] on input "Select shipment" at bounding box center [169, 556] width 10 height 10
checkbox input "true"
click at [167, 578] on input "Select shipment" at bounding box center [169, 576] width 10 height 10
checkbox input "true"
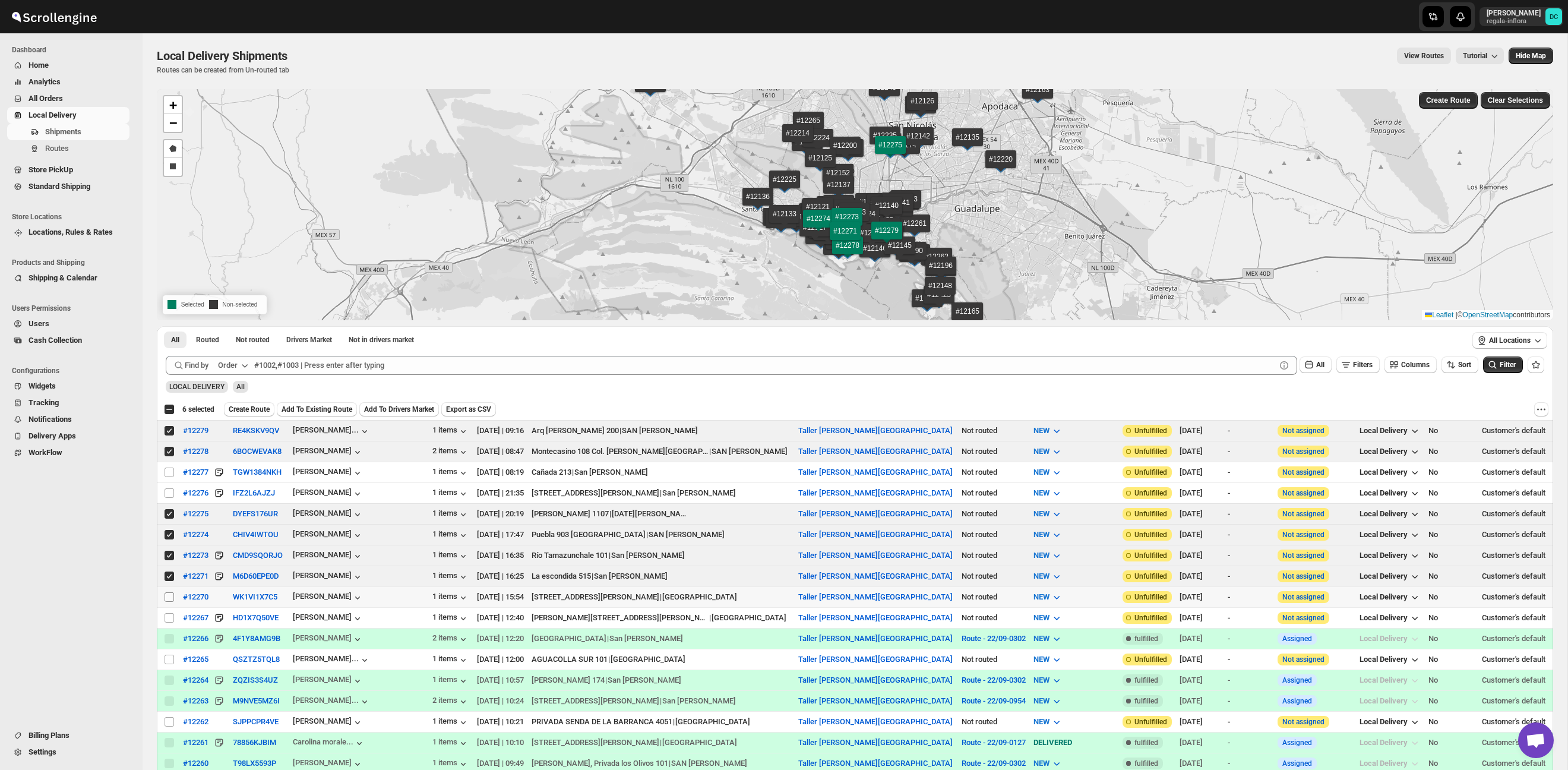
click at [165, 597] on input "Select shipment" at bounding box center [169, 597] width 10 height 10
checkbox input "true"
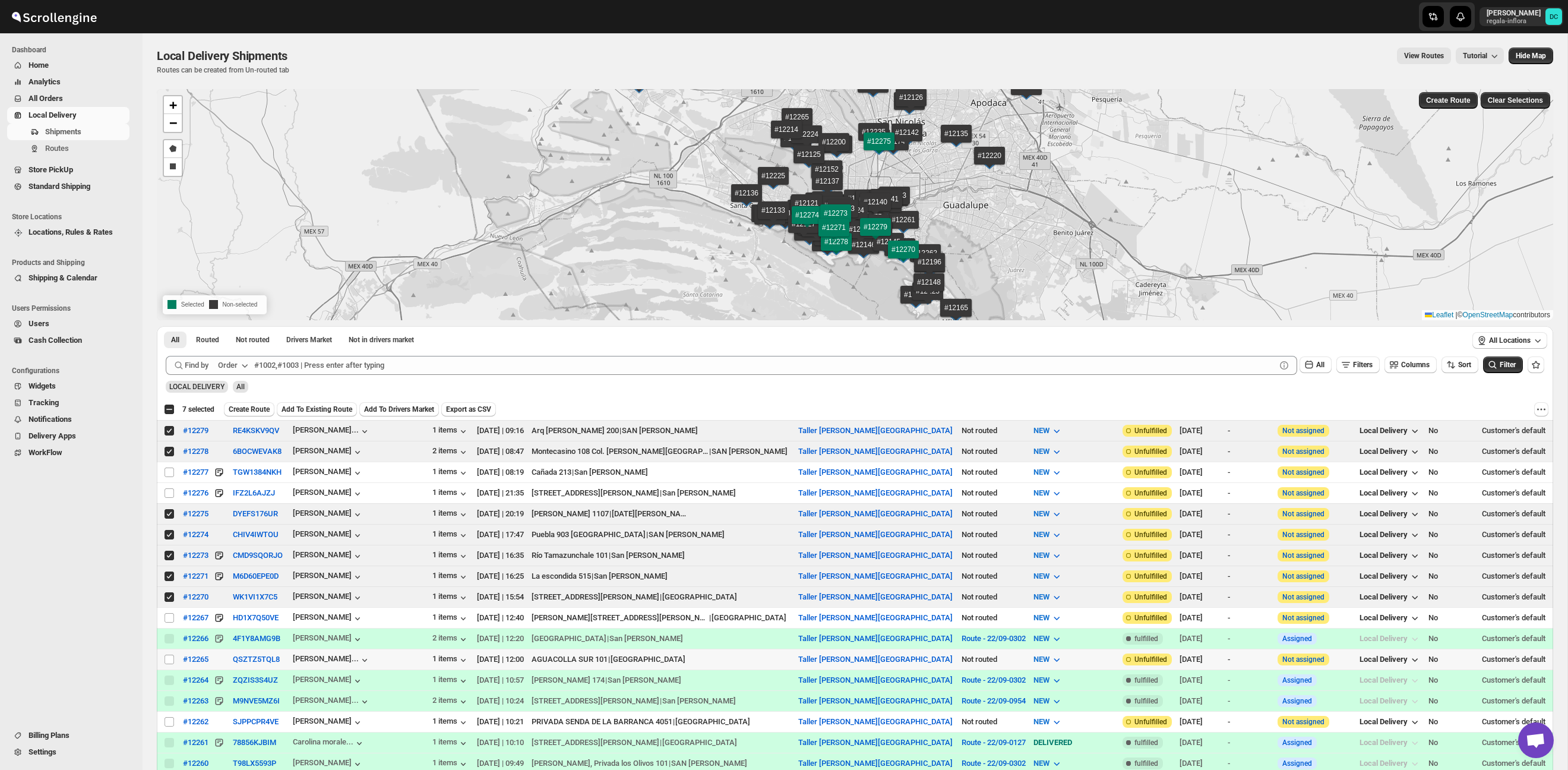
click at [167, 659] on input "Select shipment" at bounding box center [169, 659] width 10 height 10
checkbox input "true"
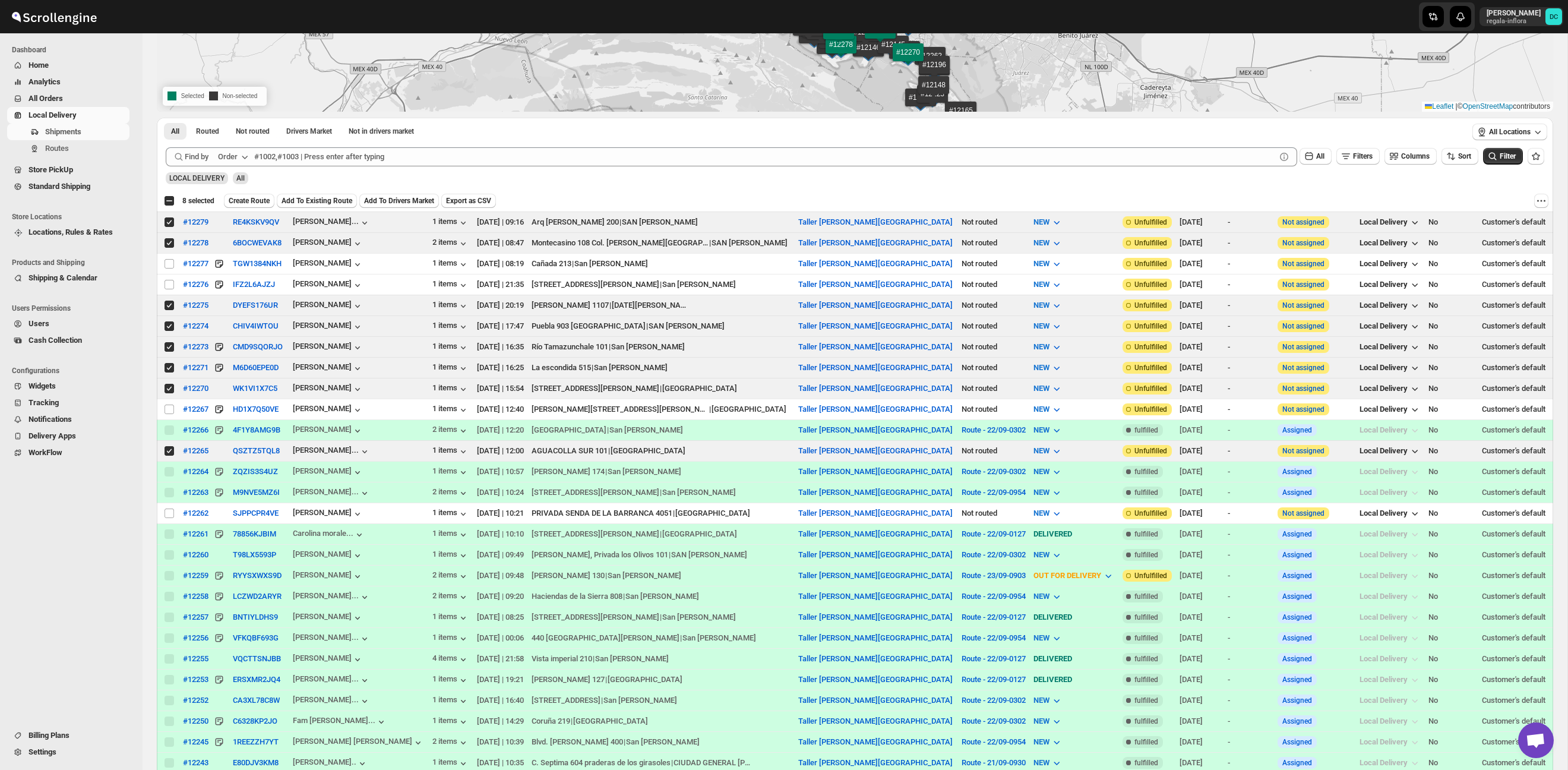
scroll to position [211, 0]
click at [169, 513] on input "Select shipment" at bounding box center [169, 511] width 10 height 10
checkbox input "true"
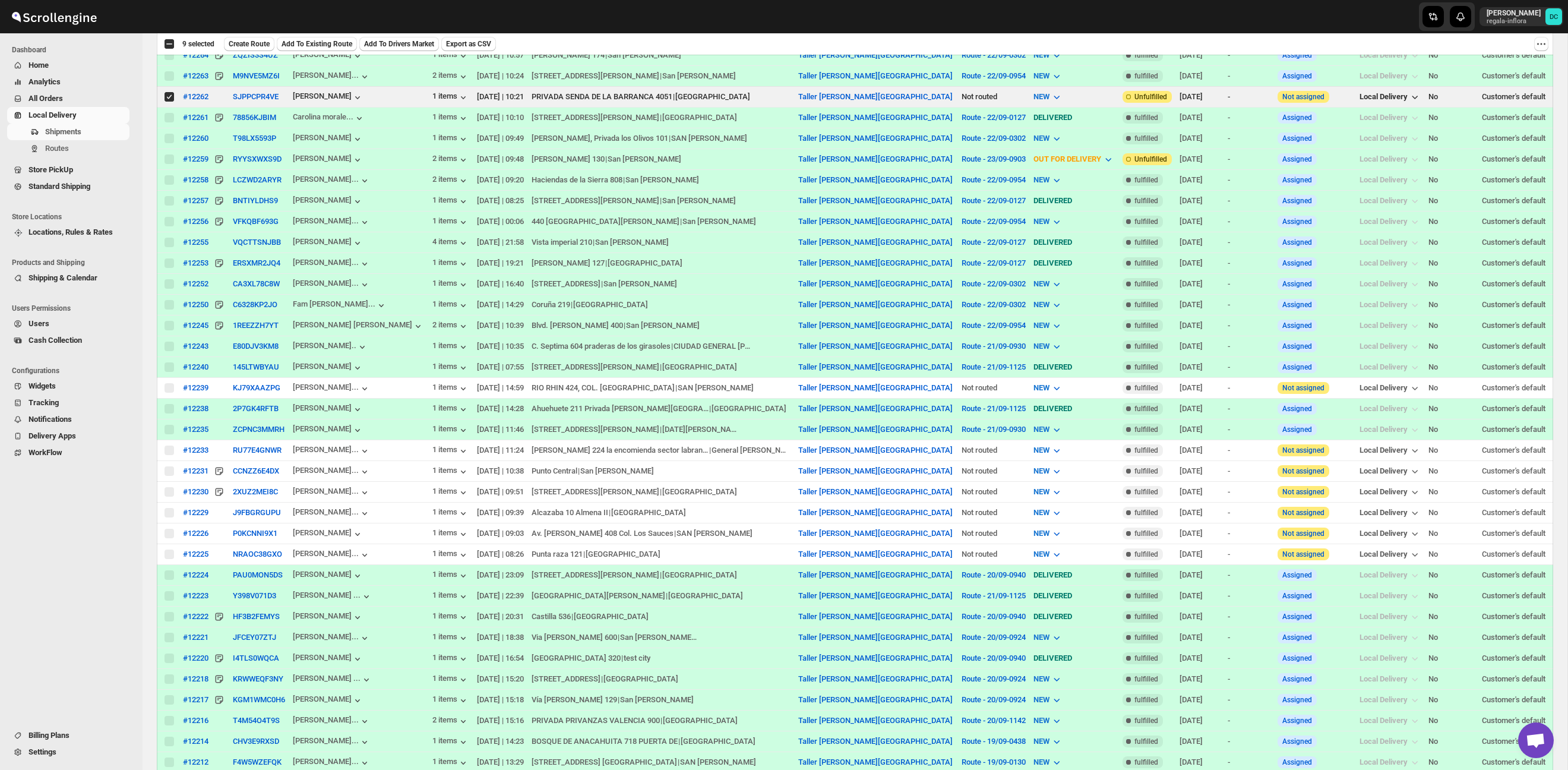
scroll to position [0, 0]
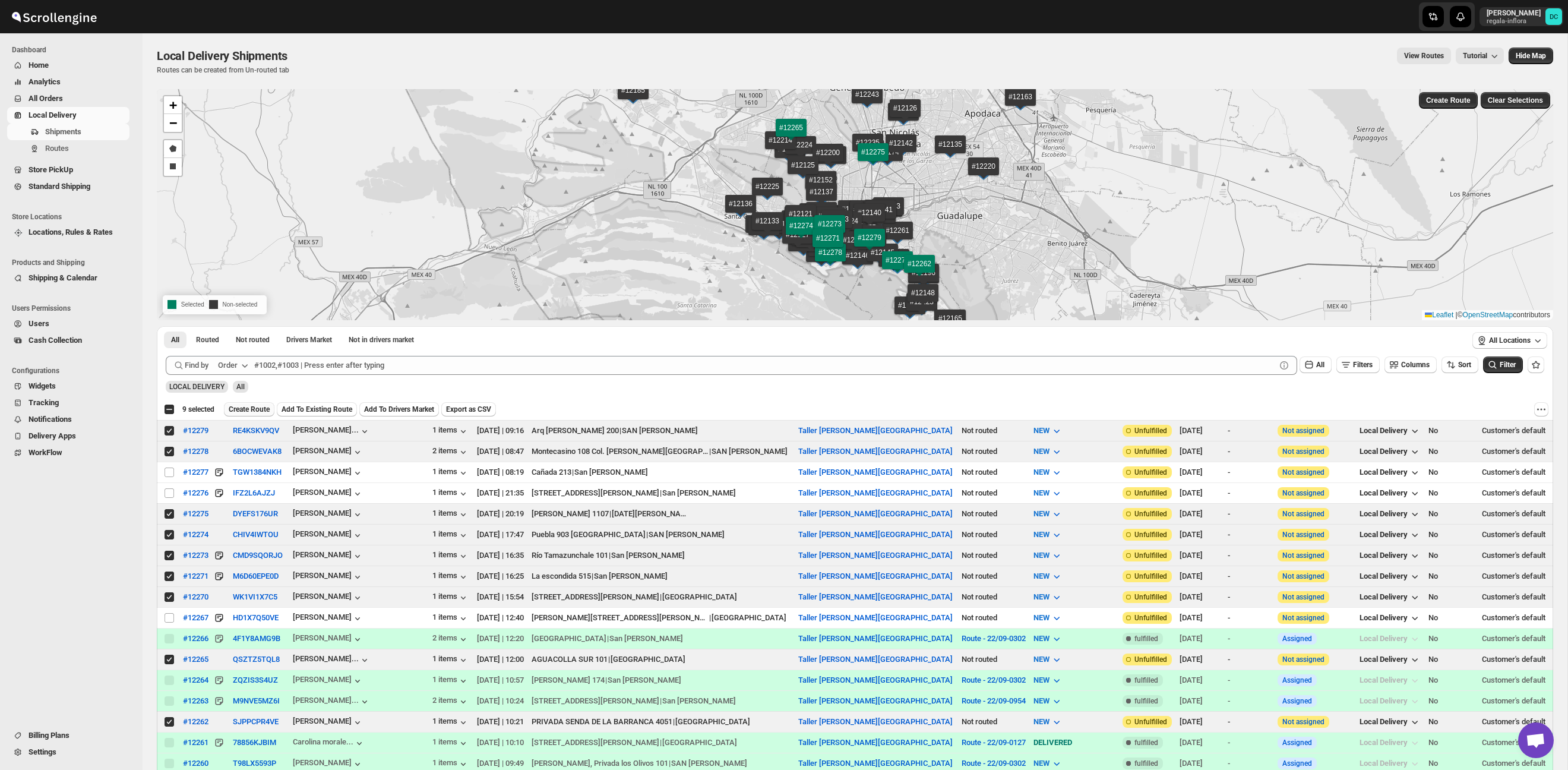
click at [270, 409] on span "Create Route" at bounding box center [249, 409] width 41 height 10
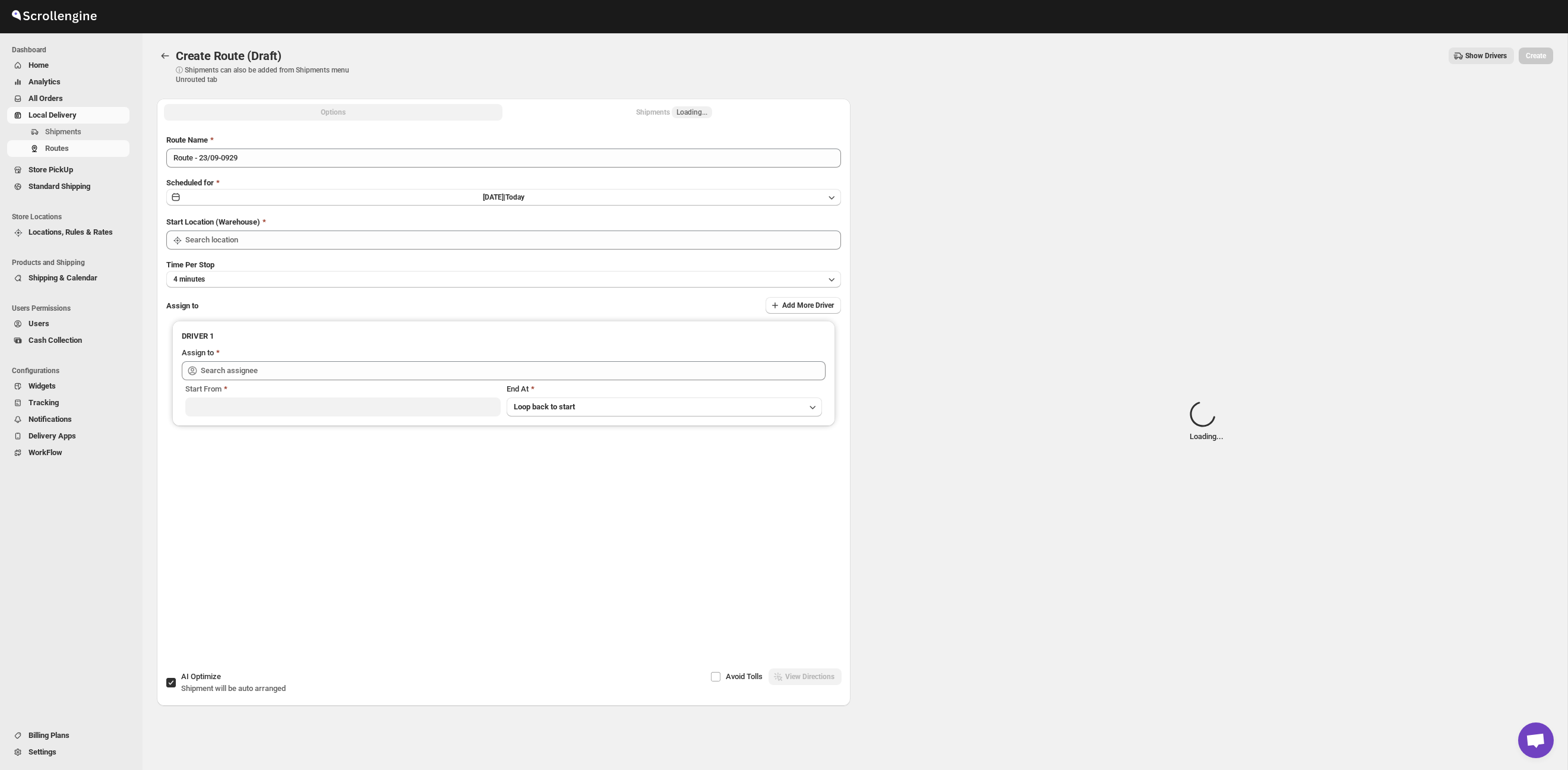
type input "Taller [PERSON_NAME][GEOGRAPHIC_DATA]"
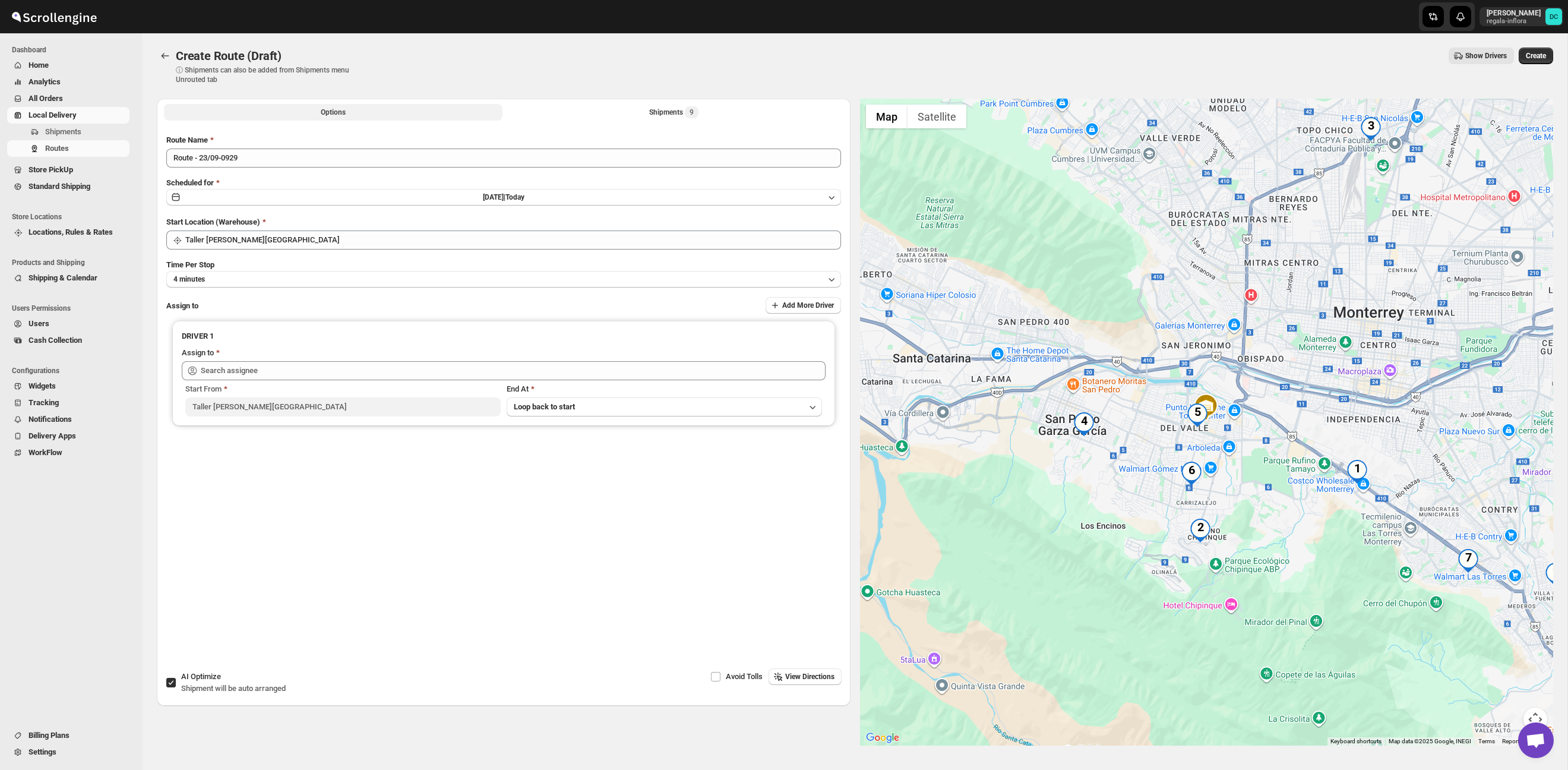
click at [628, 103] on li "Shipments 9" at bounding box center [674, 111] width 338 height 16
click at [637, 119] on button "Shipments 9" at bounding box center [674, 112] width 338 height 16
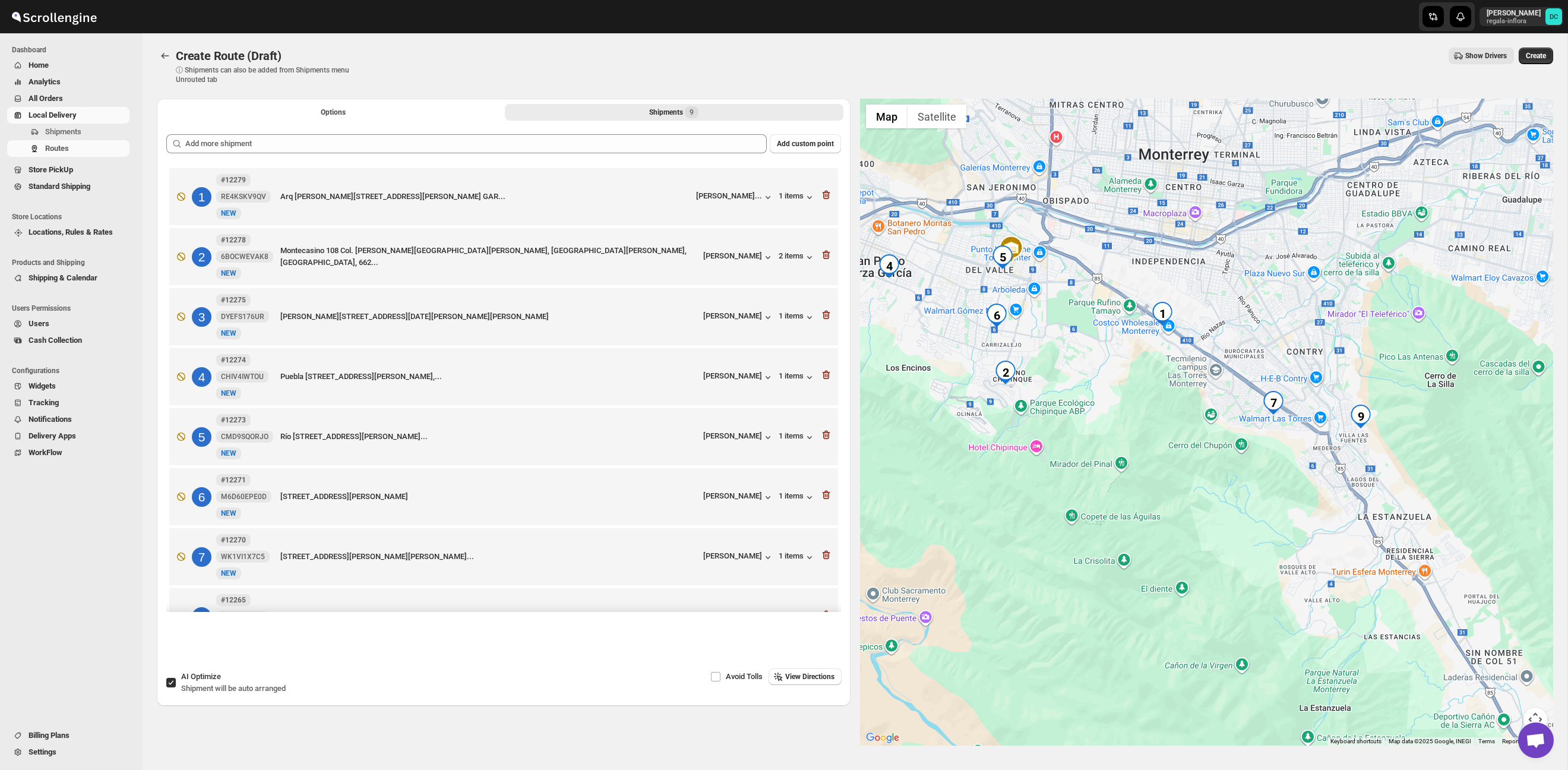
drag, startPoint x: 1119, startPoint y: 313, endPoint x: 1040, endPoint y: 248, distance: 102.3
click at [1039, 248] on div at bounding box center [1207, 422] width 694 height 647
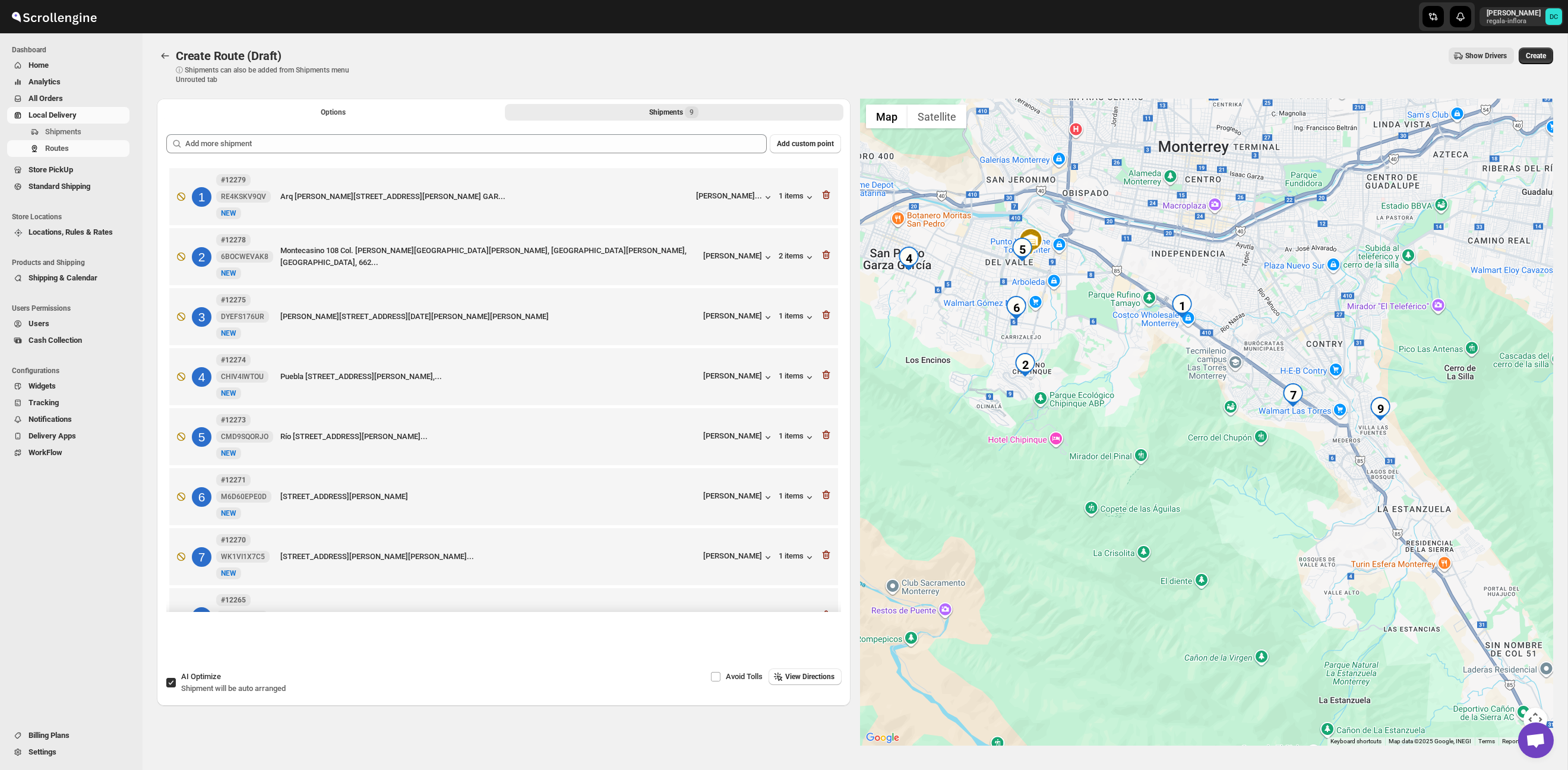
drag, startPoint x: 1185, startPoint y: 288, endPoint x: 1248, endPoint y: 307, distance: 65.8
click at [1248, 307] on div at bounding box center [1207, 422] width 694 height 647
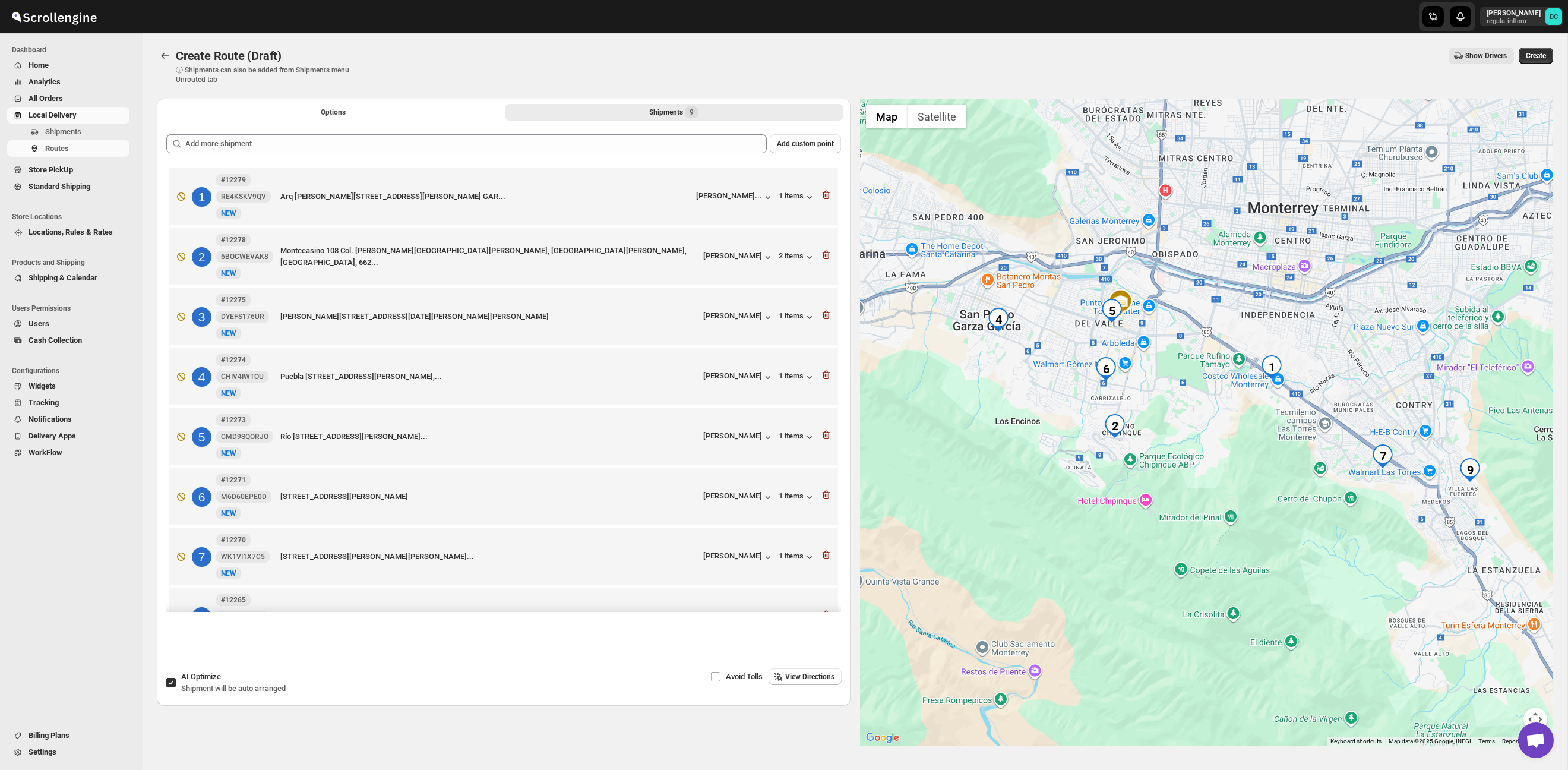
drag, startPoint x: 1192, startPoint y: 278, endPoint x: 1204, endPoint y: 331, distance: 54.3
click at [1231, 326] on div at bounding box center [1207, 422] width 694 height 647
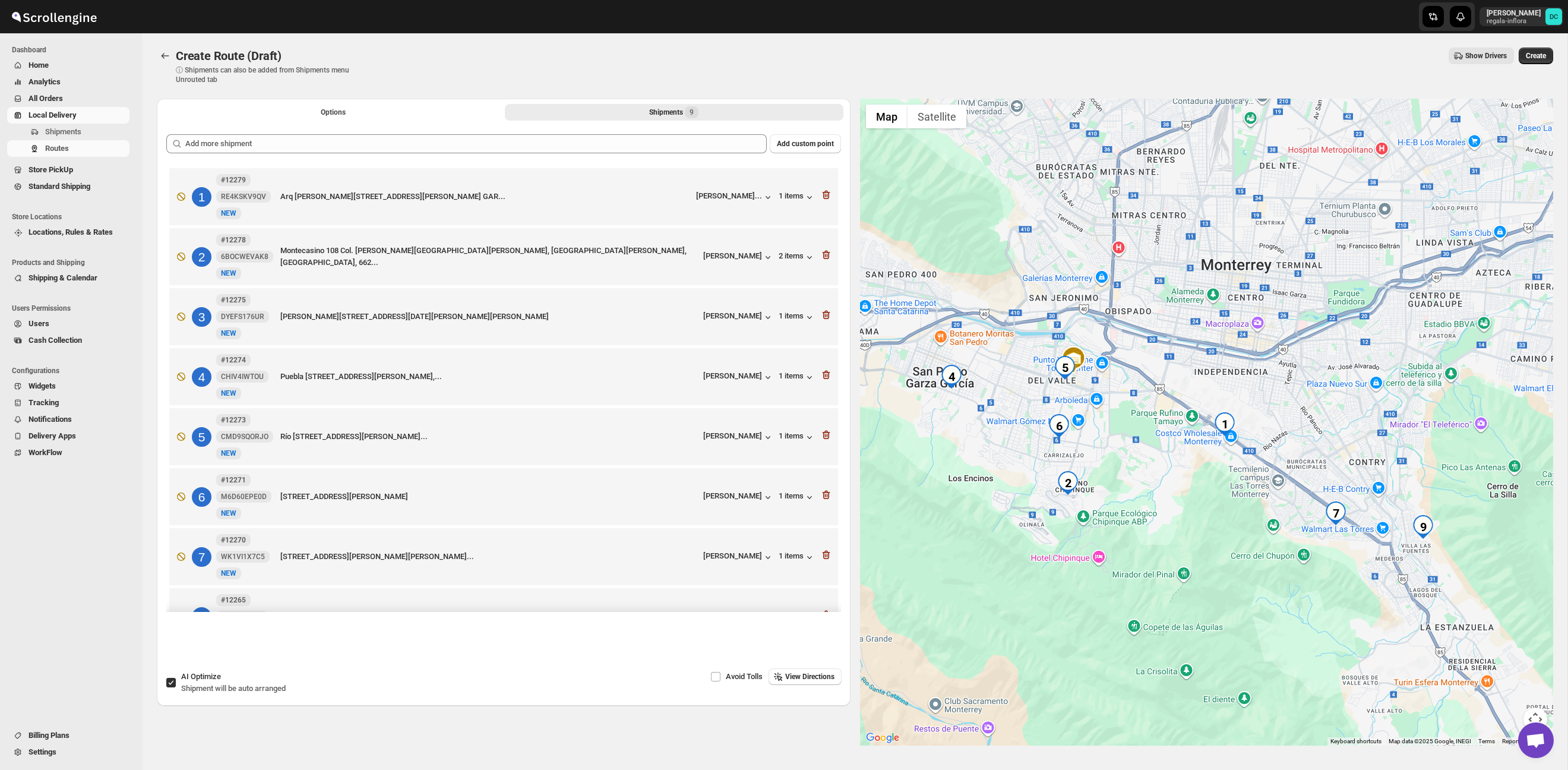
drag, startPoint x: 1237, startPoint y: 293, endPoint x: 1194, endPoint y: 341, distance: 64.4
click at [1192, 341] on div at bounding box center [1207, 422] width 694 height 647
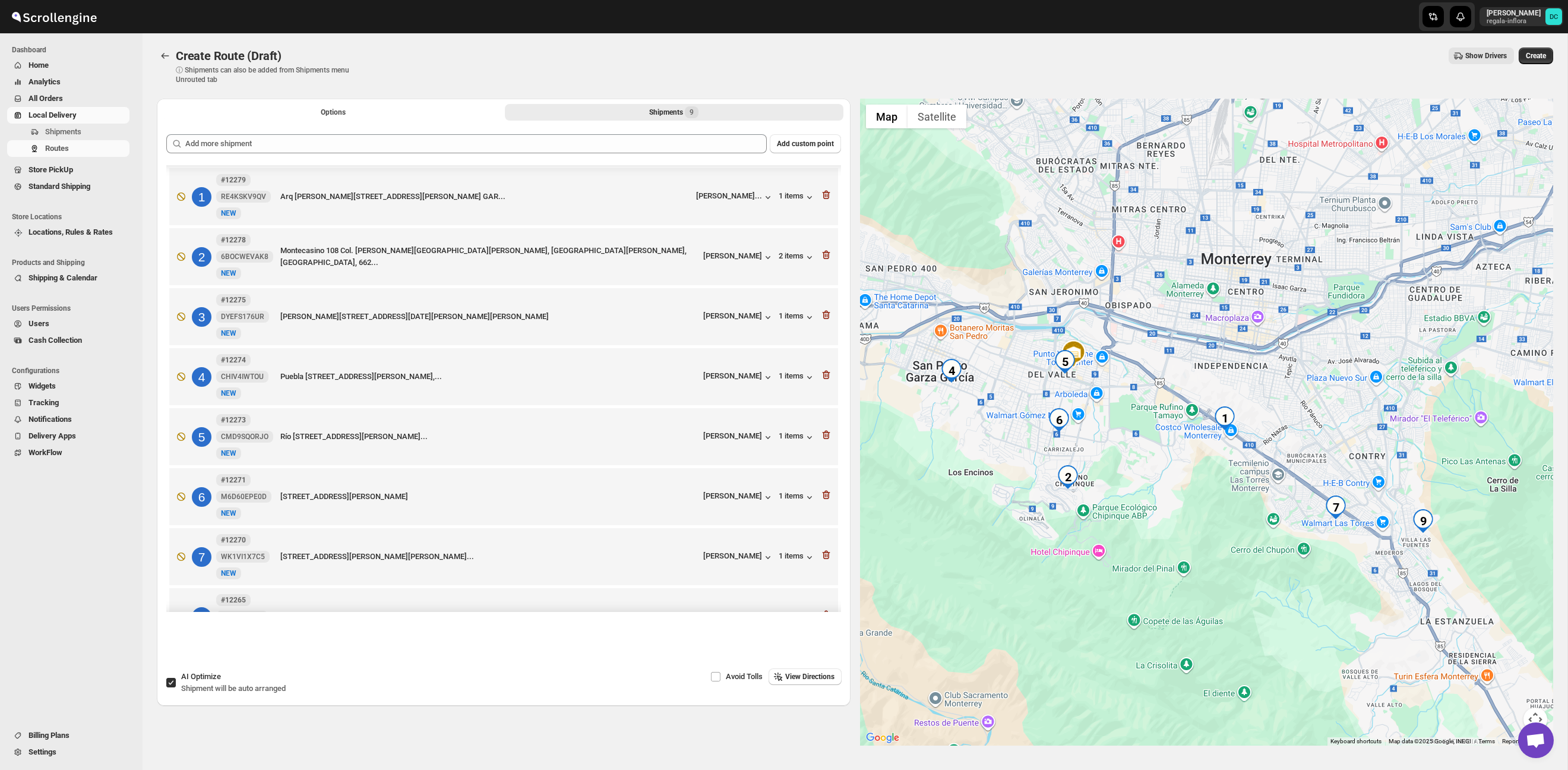
scroll to position [34, 0]
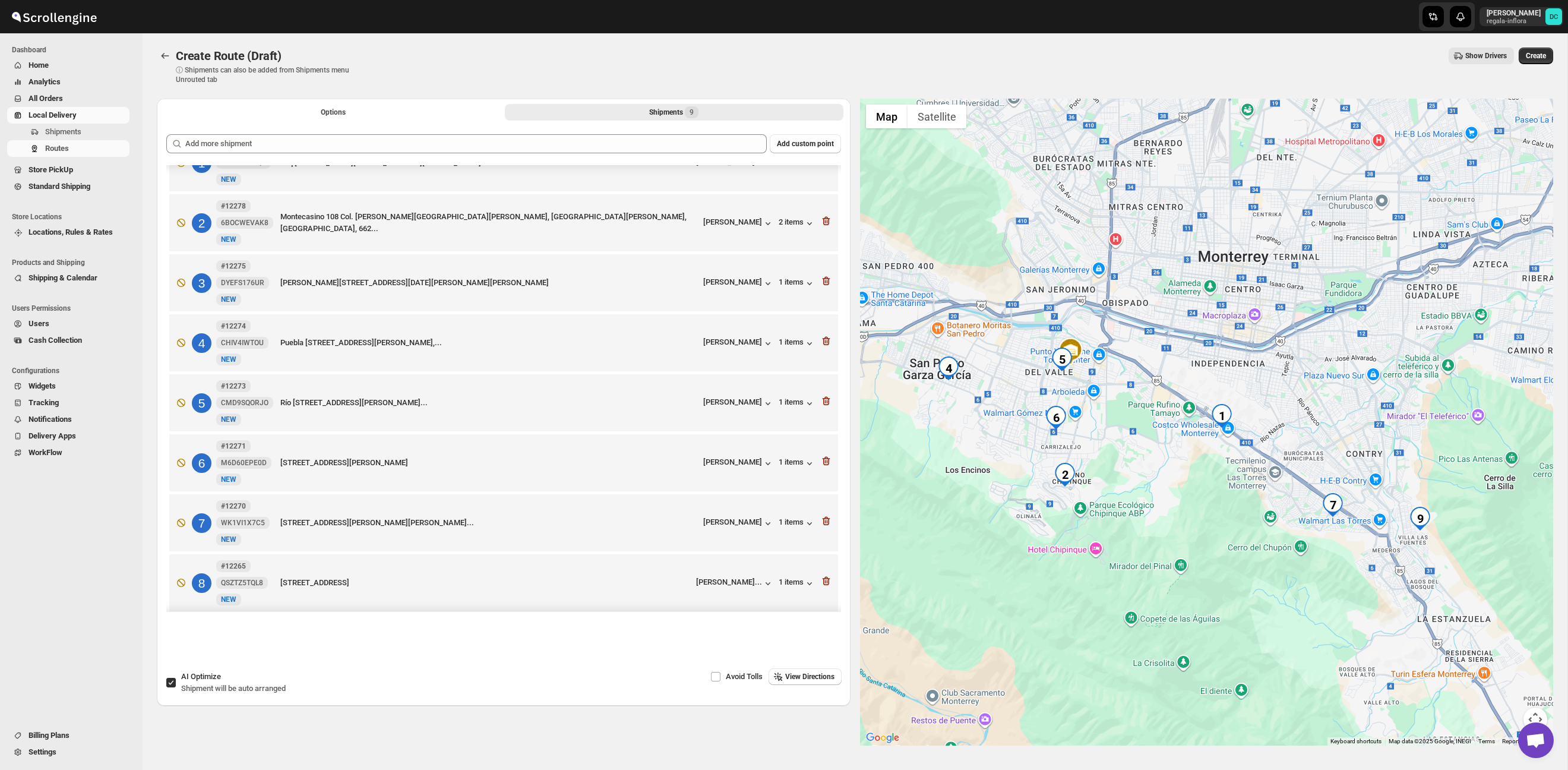
drag, startPoint x: 1418, startPoint y: 432, endPoint x: 1371, endPoint y: 405, distance: 54.2
click at [1376, 405] on div at bounding box center [1207, 422] width 694 height 647
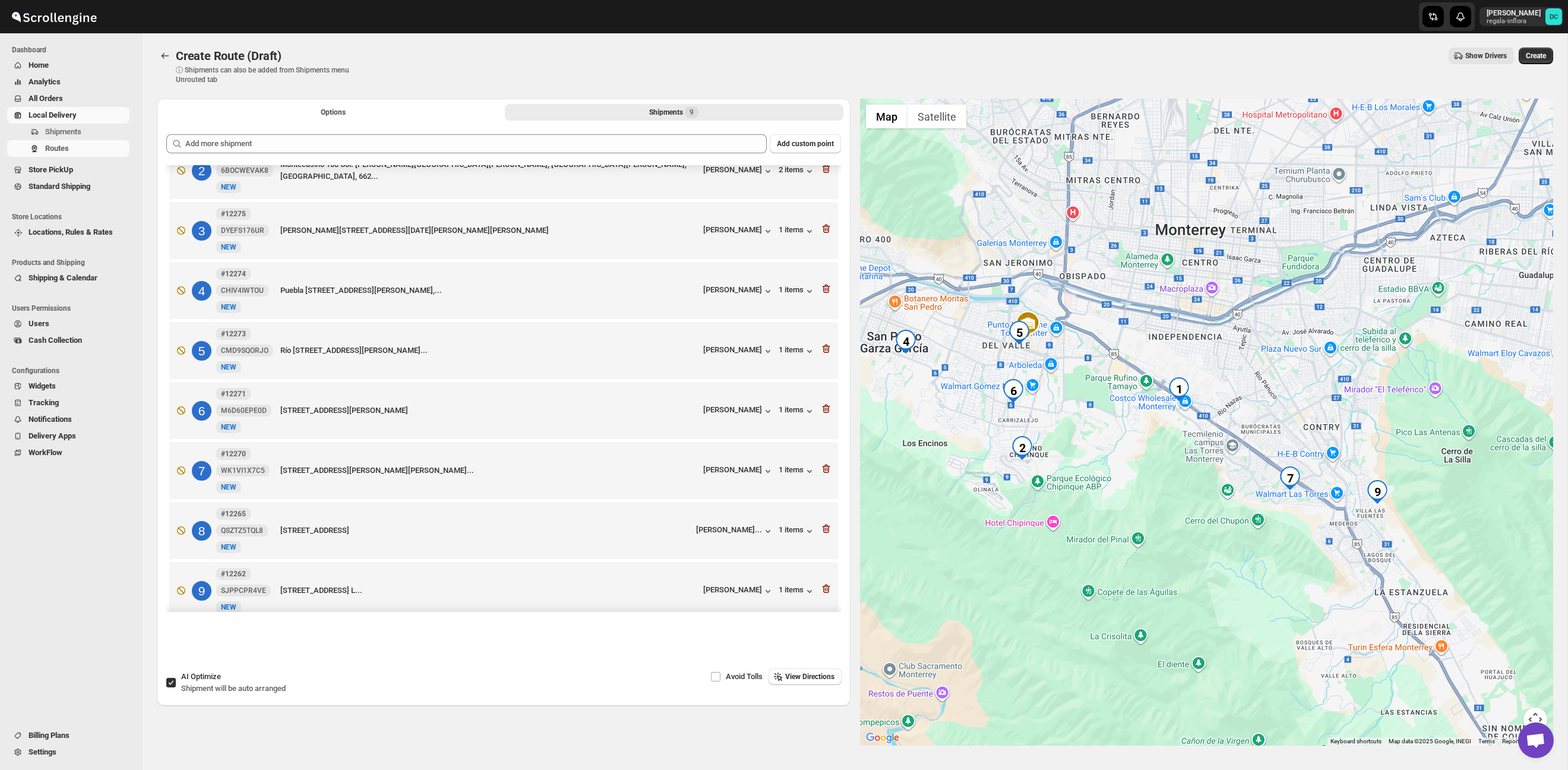
scroll to position [104, 0]
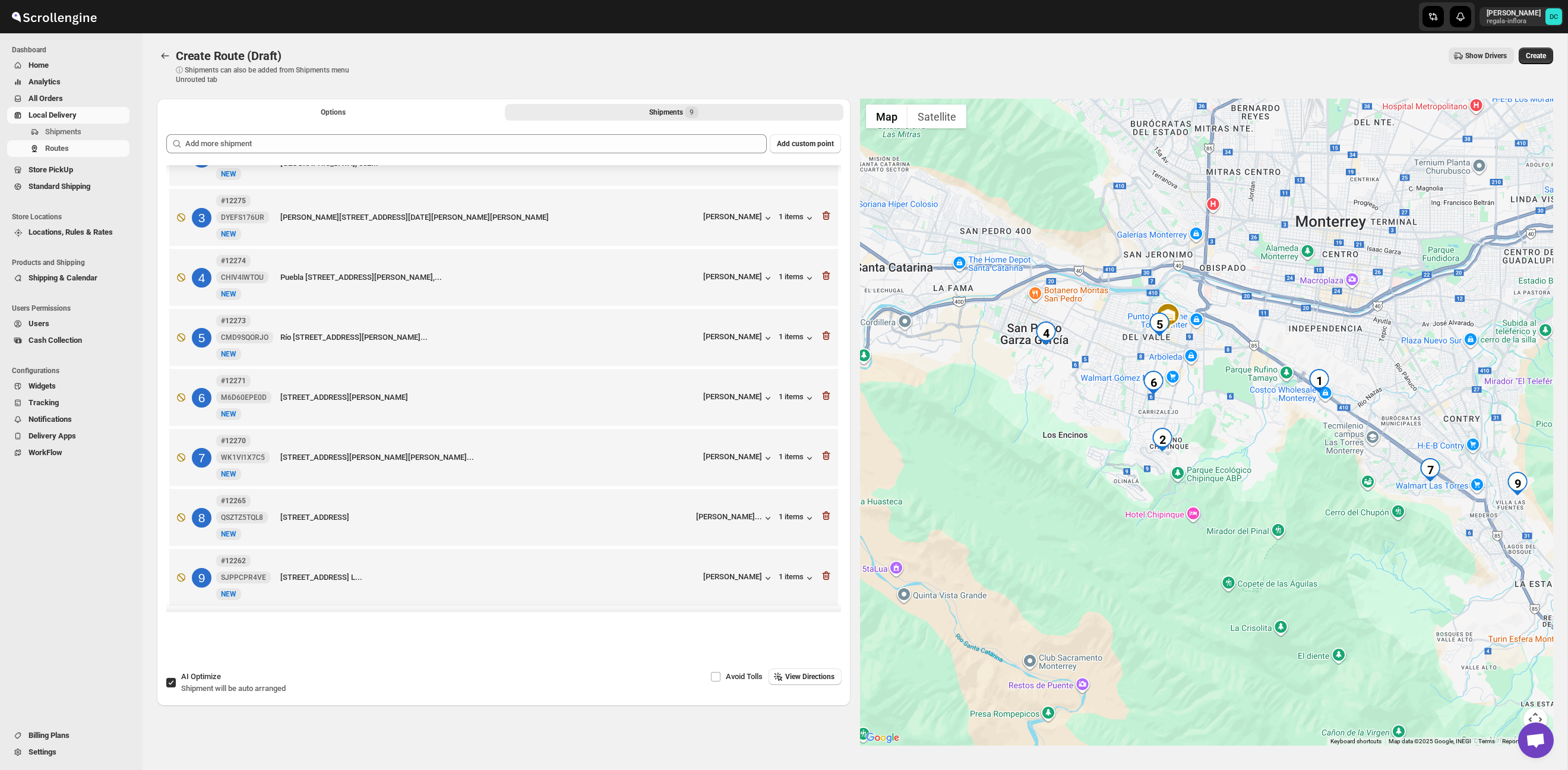
drag, startPoint x: 1068, startPoint y: 494, endPoint x: 1214, endPoint y: 486, distance: 146.2
click at [1214, 486] on div at bounding box center [1207, 422] width 694 height 647
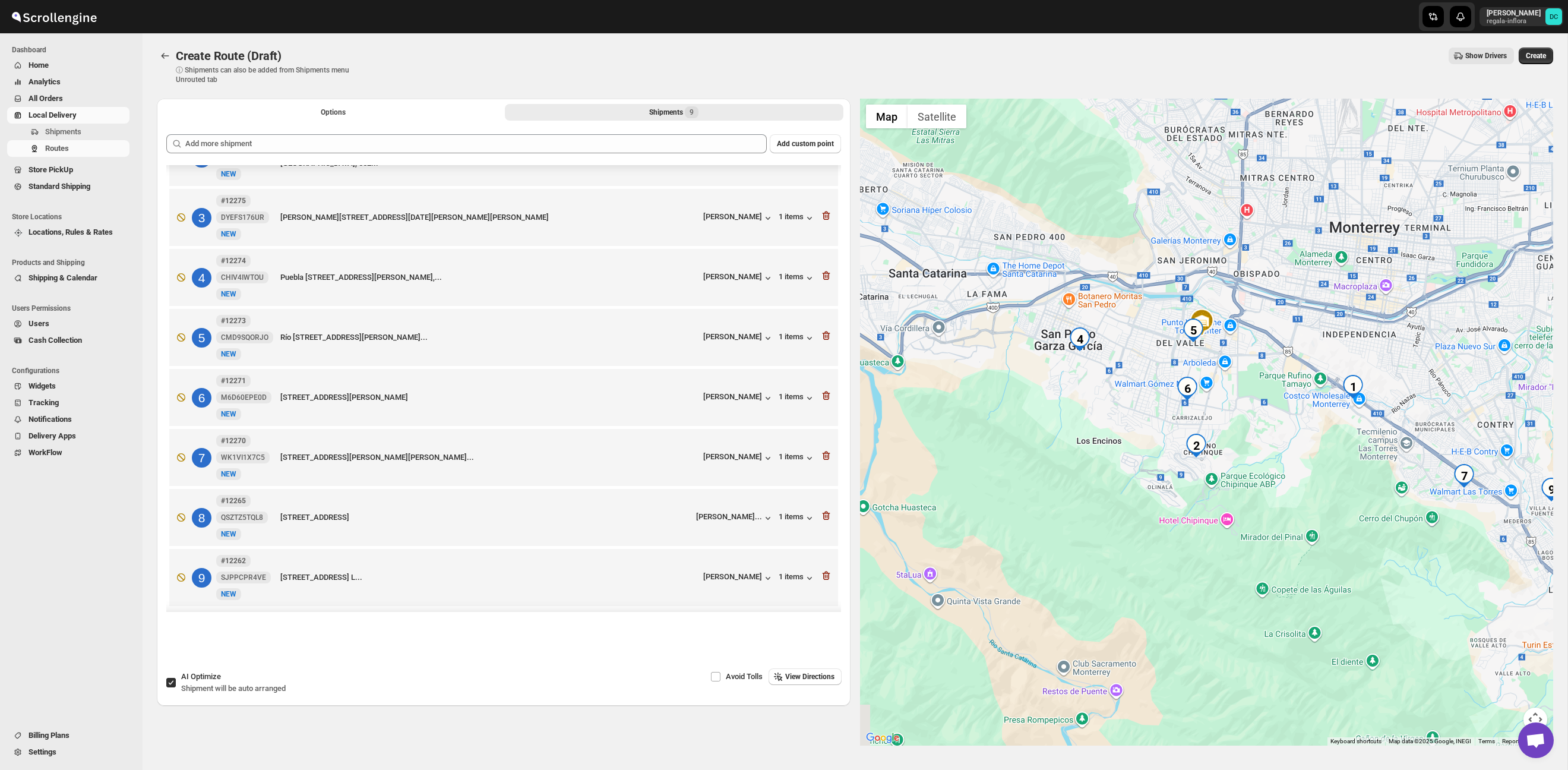
drag, startPoint x: 1213, startPoint y: 426, endPoint x: 1262, endPoint y: 434, distance: 49.6
click at [1262, 434] on div at bounding box center [1207, 422] width 694 height 647
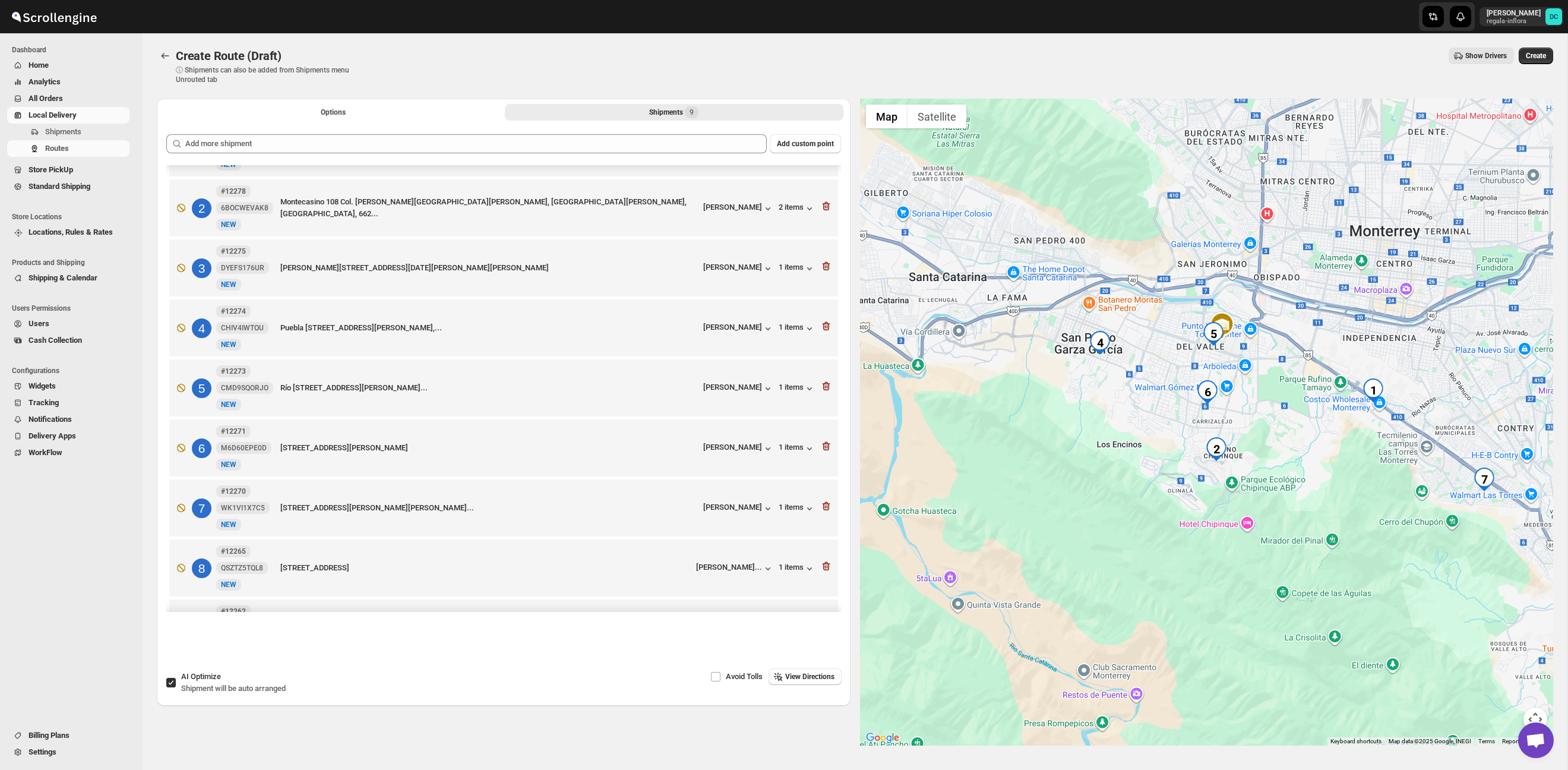
scroll to position [52, 0]
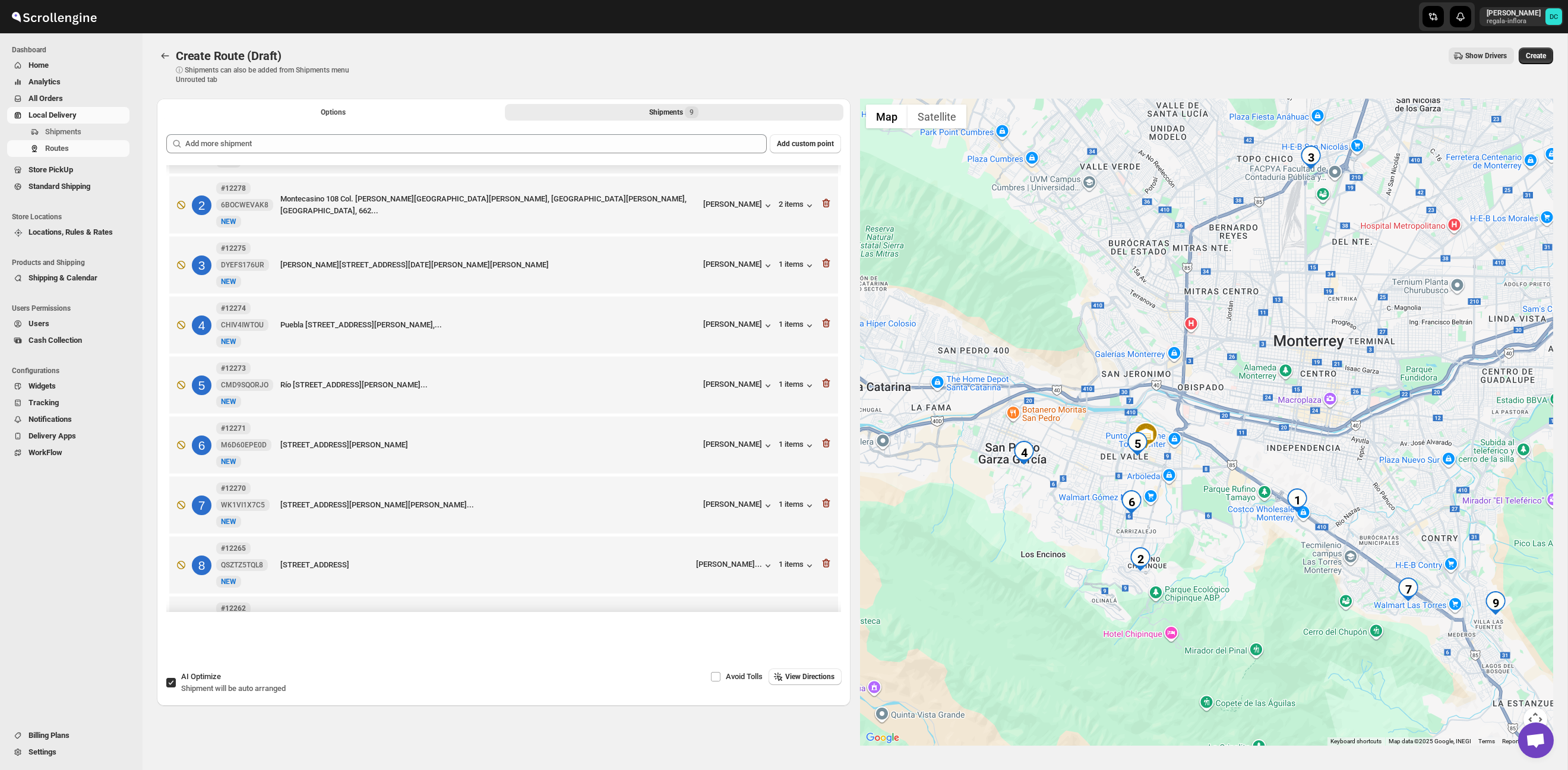
drag, startPoint x: 1228, startPoint y: 337, endPoint x: 1247, endPoint y: 372, distance: 39.8
click at [1147, 448] on div at bounding box center [1207, 422] width 694 height 647
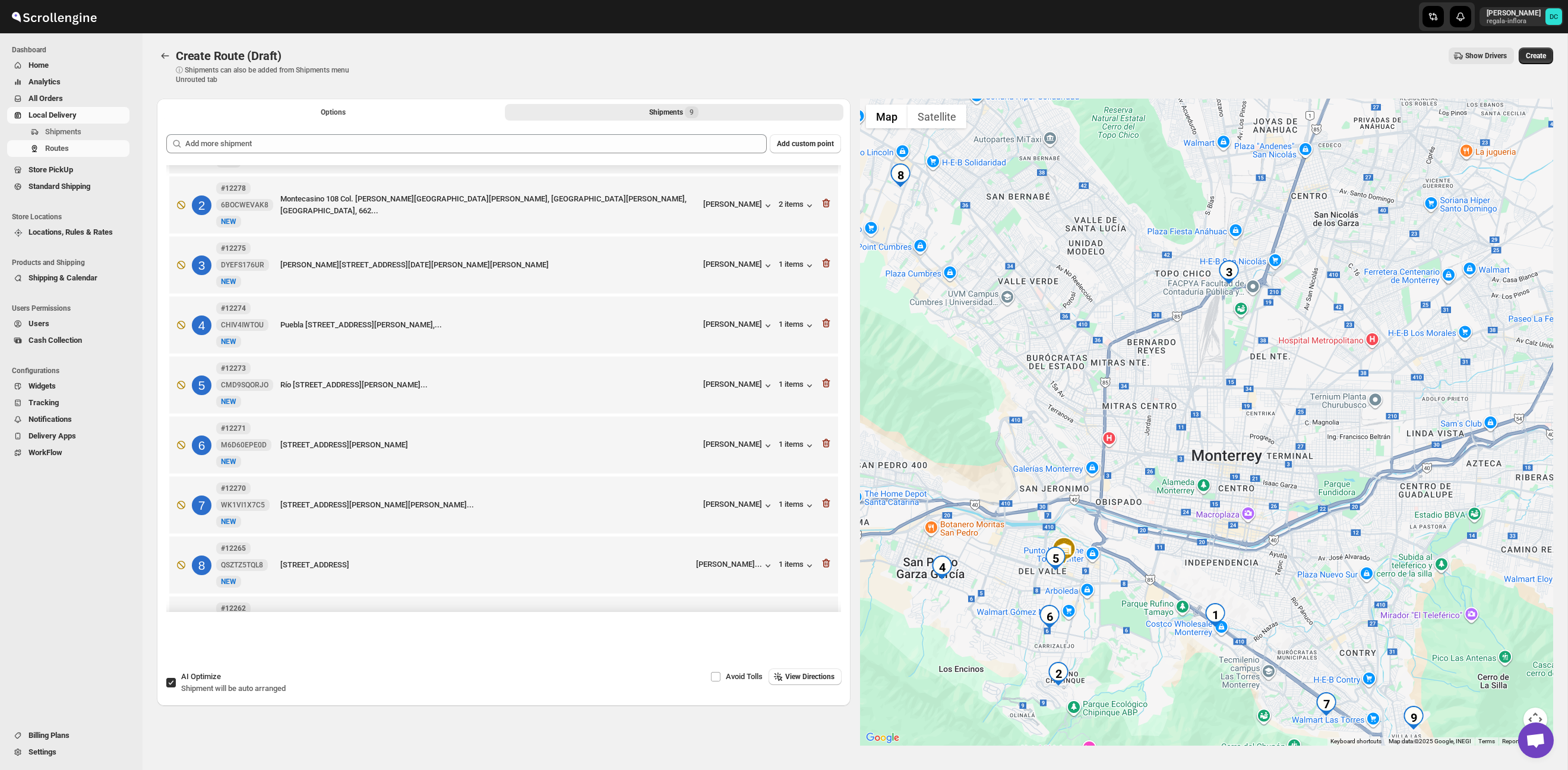
drag, startPoint x: 1290, startPoint y: 340, endPoint x: 1236, endPoint y: 371, distance: 62.3
click at [1270, 379] on div at bounding box center [1207, 422] width 694 height 647
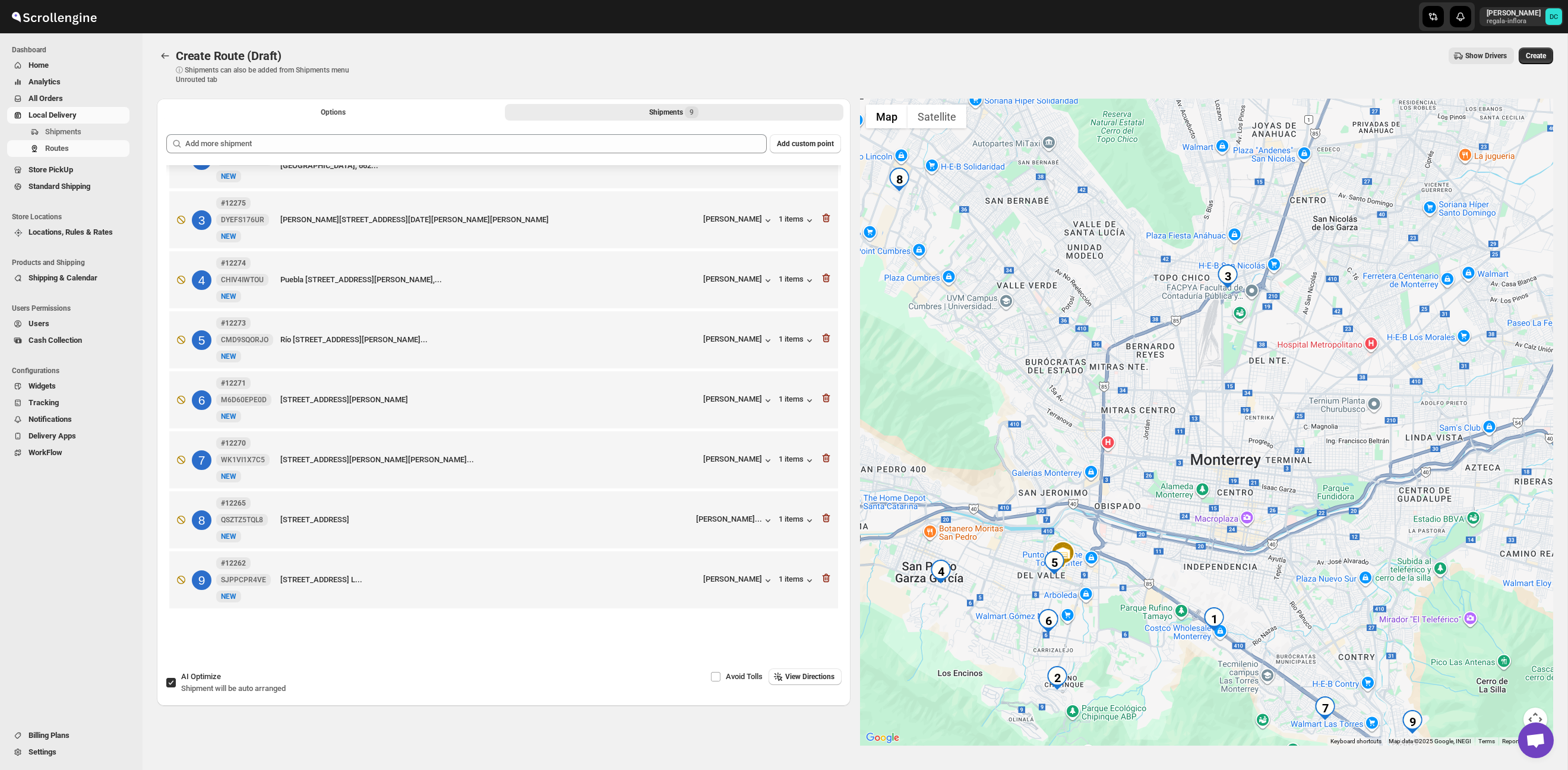
scroll to position [107, 0]
